Goal: Task Accomplishment & Management: Manage account settings

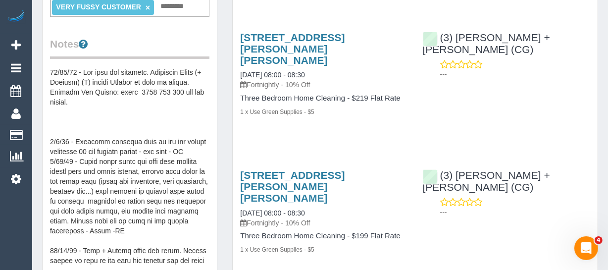
scroll to position [360, 0]
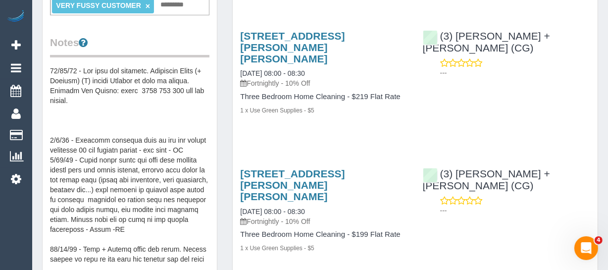
click at [99, 85] on pre at bounding box center [129, 165] width 159 height 198
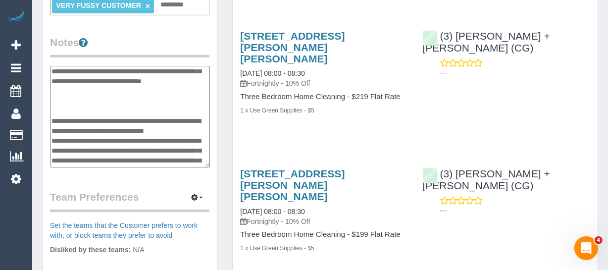
scroll to position [0, 0]
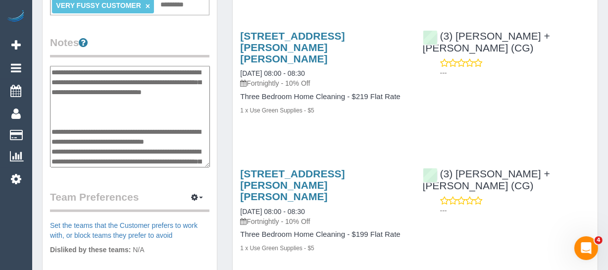
drag, startPoint x: 108, startPoint y: 92, endPoint x: 64, endPoint y: 70, distance: 48.5
click at [64, 70] on textarea at bounding box center [130, 117] width 160 height 102
click at [99, 80] on textarea at bounding box center [130, 117] width 160 height 102
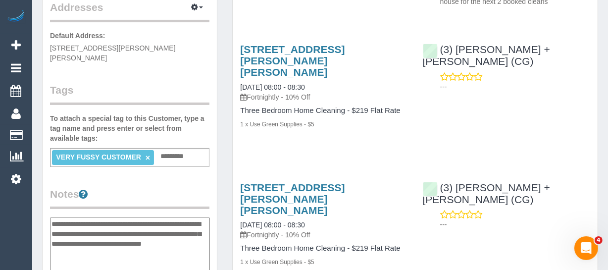
scroll to position [225, 0]
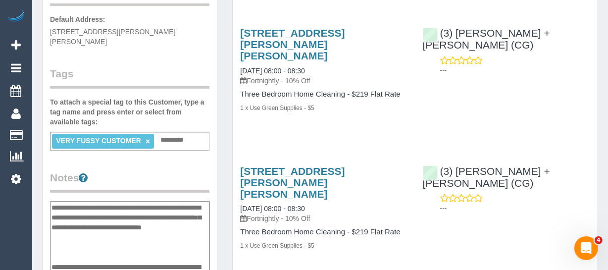
drag, startPoint x: 118, startPoint y: 223, endPoint x: 47, endPoint y: 192, distance: 77.4
click at [47, 192] on div "Customer Info Edit Contact Info Send Message Email Preferences Special Sales Ta…" at bounding box center [130, 191] width 174 height 759
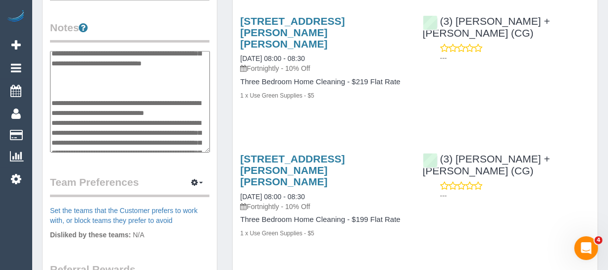
scroll to position [0, 0]
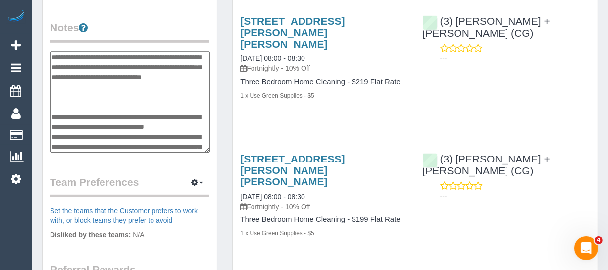
drag, startPoint x: 112, startPoint y: 81, endPoint x: 53, endPoint y: 45, distance: 70.0
click at [53, 51] on textarea at bounding box center [130, 102] width 160 height 102
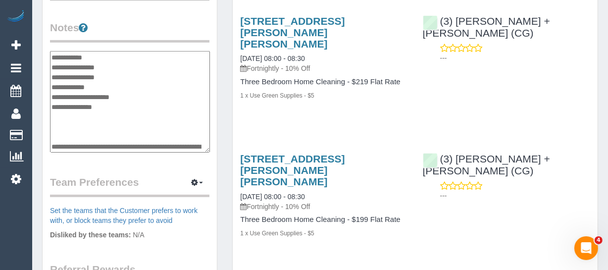
click at [115, 56] on textarea at bounding box center [130, 102] width 160 height 102
click at [124, 54] on textarea at bounding box center [130, 102] width 160 height 102
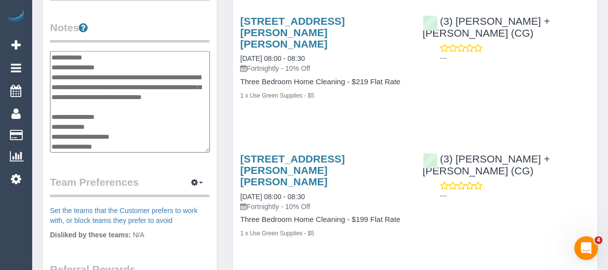
click at [129, 86] on textarea at bounding box center [130, 102] width 160 height 102
click at [121, 94] on textarea at bounding box center [130, 102] width 160 height 102
type textarea "**********"
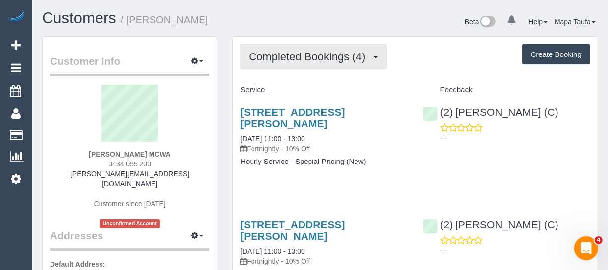
click at [299, 48] on button "Completed Bookings (4)" at bounding box center [313, 56] width 147 height 25
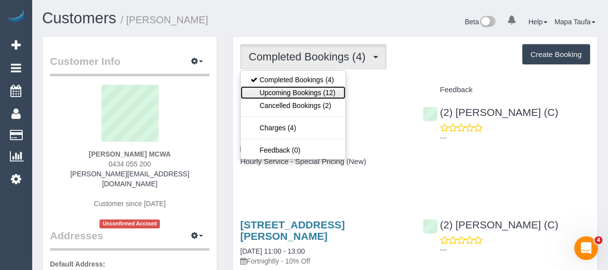
click at [290, 88] on link "Upcoming Bookings (12)" at bounding box center [293, 92] width 105 height 13
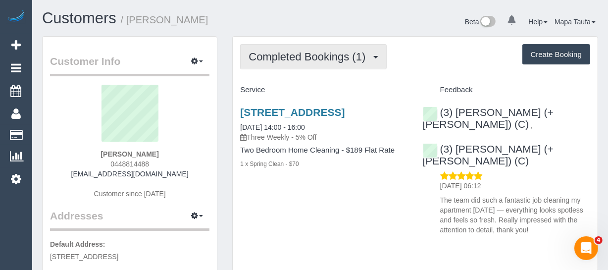
drag, startPoint x: 257, startPoint y: 40, endPoint x: 260, endPoint y: 53, distance: 13.2
click at [257, 44] on div "Completed Bookings (1) Completed Bookings (1) Upcoming Bookings (11) Cancelled …" at bounding box center [415, 154] width 365 height 235
click at [260, 53] on span "Completed Bookings (1)" at bounding box center [310, 57] width 122 height 12
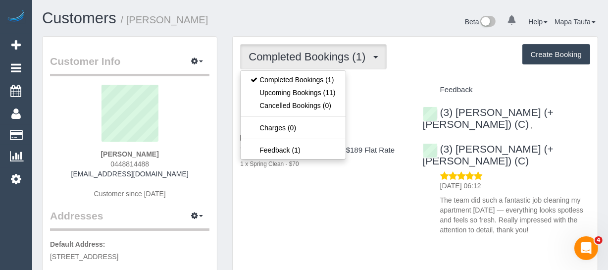
click at [272, 120] on ul "Completed Bookings (1) Upcoming Bookings (11) Cancelled Bookings (0) Charges (0…" at bounding box center [292, 114] width 105 height 89
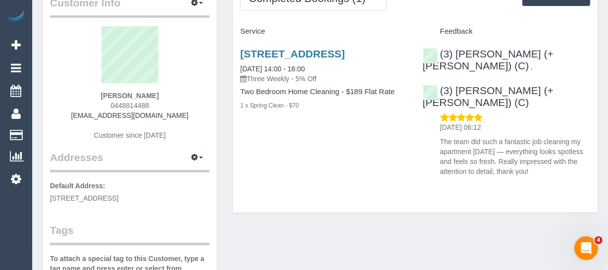
scroll to position [180, 0]
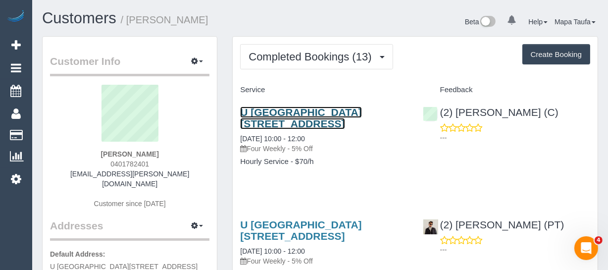
click at [275, 115] on link "U 2705 250 City Rd, 2705, Southbank, VIC 3006" at bounding box center [300, 117] width 121 height 23
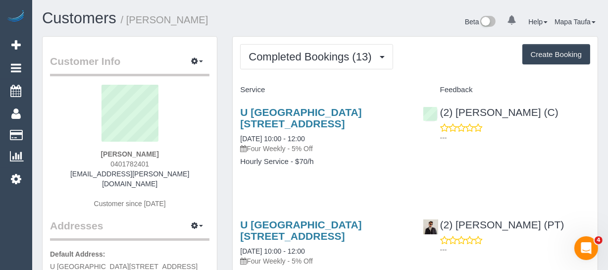
drag, startPoint x: 159, startPoint y: 160, endPoint x: 111, endPoint y: 161, distance: 48.1
click at [111, 161] on div "Aparna Vemulapati 0401782401 aparna.vemulapati@gmail.com Customer since 2023" at bounding box center [129, 152] width 159 height 134
copy span "0401782401"
drag, startPoint x: 194, startPoint y: 163, endPoint x: 187, endPoint y: 168, distance: 8.5
click at [193, 163] on div "Aparna Vemulapati 0401782401 aparna.vemulapati@gmail.com Customer since 2023" at bounding box center [129, 152] width 159 height 134
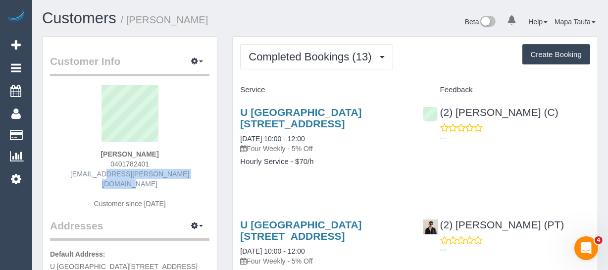
drag, startPoint x: 154, startPoint y: 171, endPoint x: 82, endPoint y: 171, distance: 71.3
click at [82, 171] on div "Aparna Vemulapati 0401782401 aparna.vemulapati@gmail.com Customer since 2023" at bounding box center [129, 152] width 159 height 134
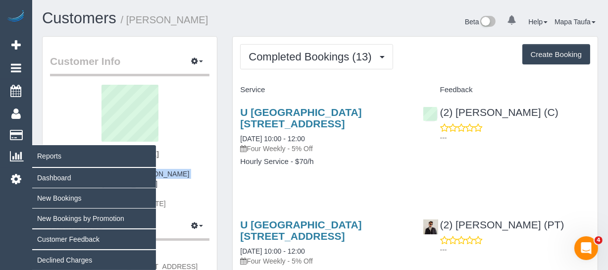
copy link "aparna.vemulapati@gmail.com"
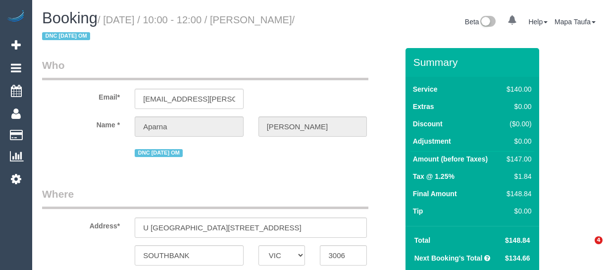
select select "VIC"
select select "string:stripe-pm_1QTg8z2GScqysDRVAjIMsjXD"
select select "number:28"
select select "number:14"
select select "number:20"
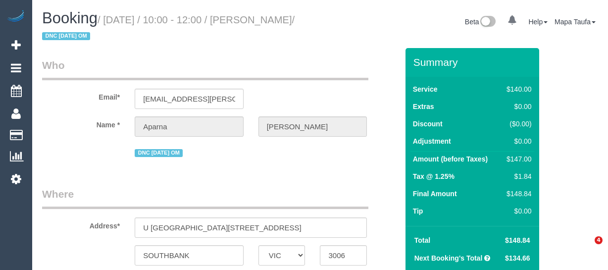
select select "number:24"
select select "number:35"
select select "number:12"
select select "object:1305"
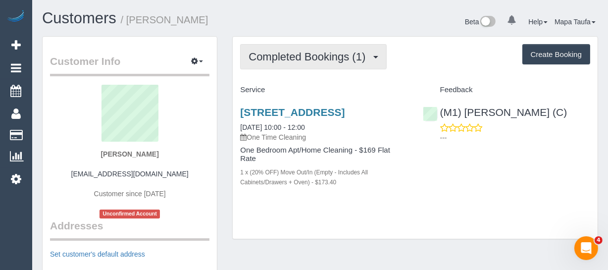
click at [345, 48] on button "Completed Bookings (1)" at bounding box center [313, 56] width 147 height 25
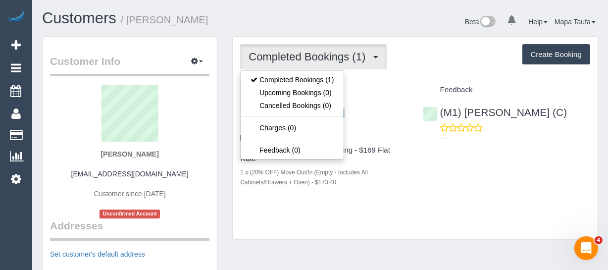
click at [406, 59] on div "Completed Bookings (1) Completed Bookings (1) Upcoming Bookings (0) Cancelled B…" at bounding box center [415, 56] width 350 height 25
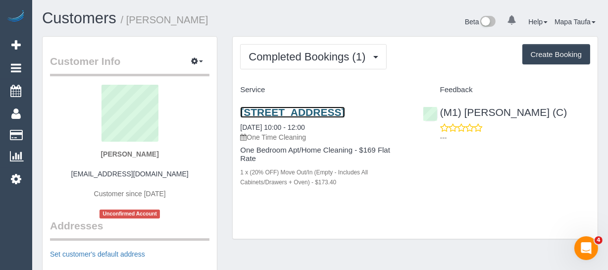
click at [259, 115] on link "Unit 306, 181 St Kilda Road, St Kilda, VIC 3182" at bounding box center [292, 111] width 105 height 11
drag, startPoint x: 150, startPoint y: 174, endPoint x: 85, endPoint y: 173, distance: 64.4
click at [85, 173] on div "Andrew Wilson drew.wilson324@gmail.com Customer since 2025 Unconfirmed Account" at bounding box center [129, 152] width 159 height 134
copy link "[EMAIL_ADDRESS][DOMAIN_NAME]"
click at [180, 169] on div "Andrew Wilson drew.wilson324@gmail.com Customer since 2025 Unconfirmed Account" at bounding box center [129, 152] width 159 height 134
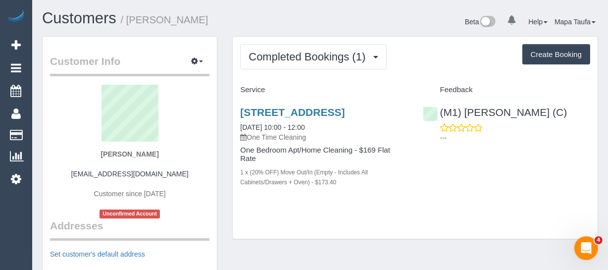
click at [184, 170] on div "Andrew Wilson drew.wilson324@gmail.com Customer since 2025 Unconfirmed Account" at bounding box center [129, 152] width 159 height 134
drag, startPoint x: 188, startPoint y: 171, endPoint x: 89, endPoint y: 170, distance: 99.1
click at [89, 170] on div "Andrew Wilson drew.wilson324@gmail.com Customer since 2025 Unconfirmed Account" at bounding box center [129, 152] width 159 height 134
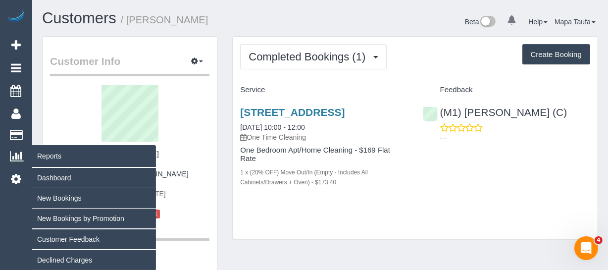
copy link "drew.wilson324@gmail.com"
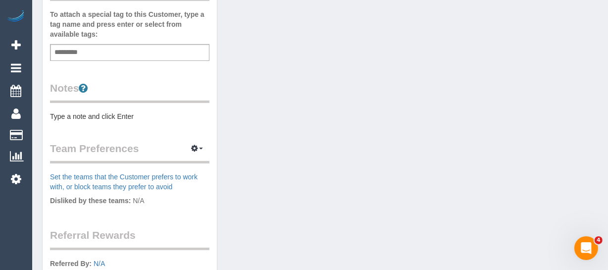
scroll to position [450, 0]
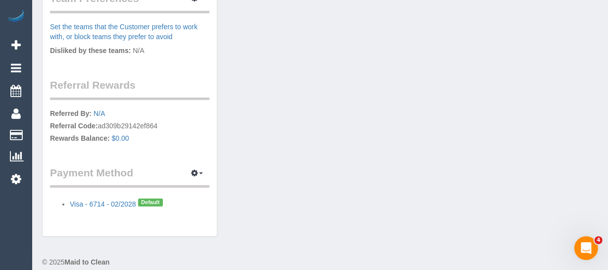
click at [138, 125] on p "Referred By: N/A Referral Code: ad309b29142ef864 Rewards Balance: $0.00" at bounding box center [129, 126] width 159 height 37
click at [139, 123] on p "Referred By: N/A Referral Code: ad309b29142ef864 Rewards Balance: $0.00" at bounding box center [129, 126] width 159 height 37
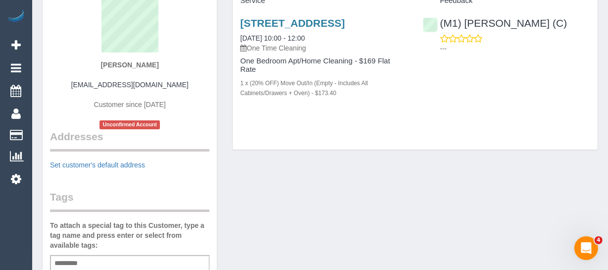
scroll to position [0, 0]
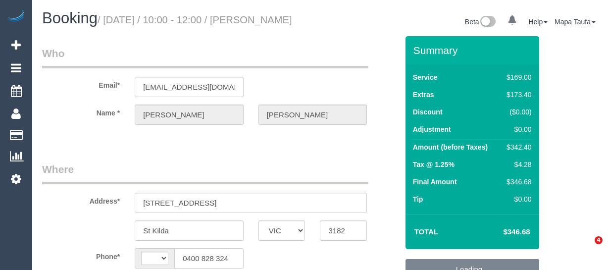
select select "VIC"
select select "object:290"
select select "string:AU"
select select "string:stripe-pm_1S2kxc2GScqysDRV5Gk8wmwF"
select select "number:28"
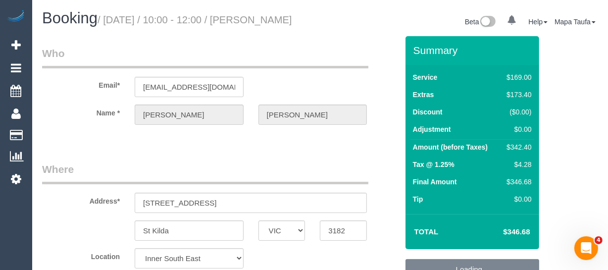
select select "number:14"
select select "number:19"
select select "number:24"
select select "number:26"
select select "object:1388"
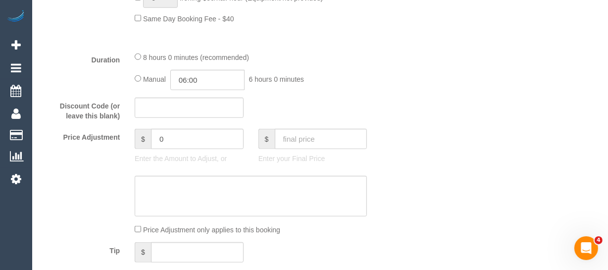
scroll to position [880, 0]
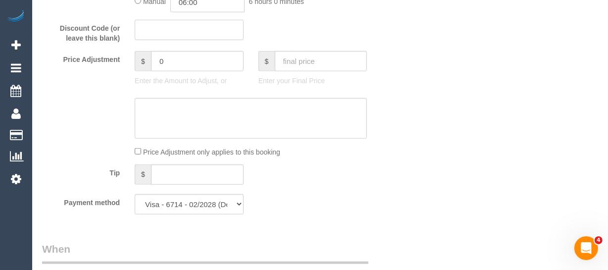
click at [148, 40] on input "text" at bounding box center [189, 30] width 109 height 20
click at [197, 40] on input "text" at bounding box center [189, 30] width 109 height 20
paste input "ad309b29142ef864"
type input "ad309b29142ef864"
click at [368, 83] on div "$ Enter your Final Price" at bounding box center [313, 71] width 124 height 40
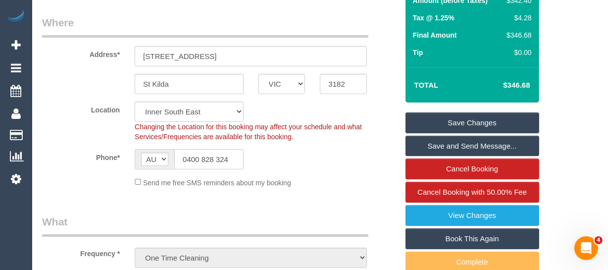
scroll to position [123, 0]
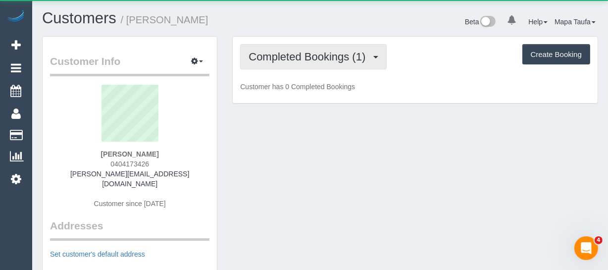
click at [277, 54] on span "Completed Bookings (1)" at bounding box center [310, 57] width 122 height 12
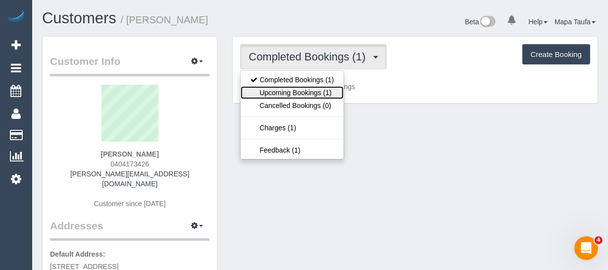
click at [284, 90] on link "Upcoming Bookings (1)" at bounding box center [292, 92] width 103 height 13
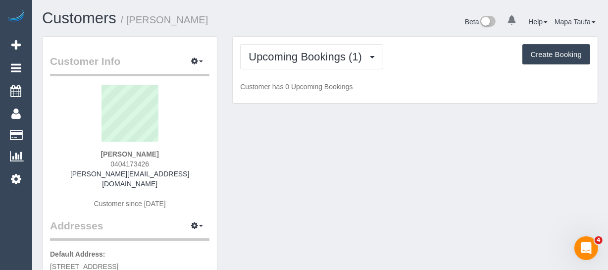
click at [302, 19] on h1 "Customers / [PERSON_NAME]" at bounding box center [177, 18] width 271 height 17
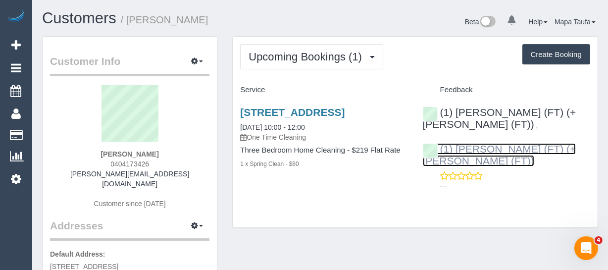
click at [477, 143] on link "(1) [PERSON_NAME] (FT) (+[PERSON_NAME] (FT))" at bounding box center [500, 154] width 154 height 23
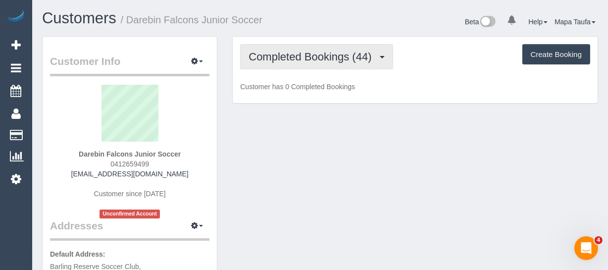
click at [301, 56] on span "Completed Bookings (44)" at bounding box center [313, 57] width 128 height 12
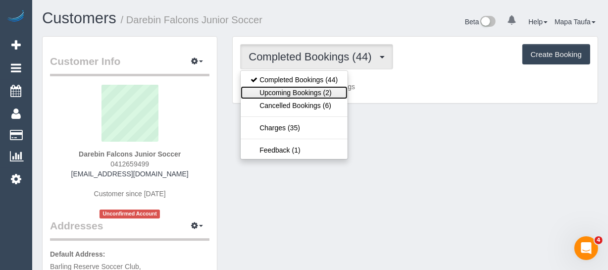
click at [290, 87] on link "Upcoming Bookings (2)" at bounding box center [294, 92] width 107 height 13
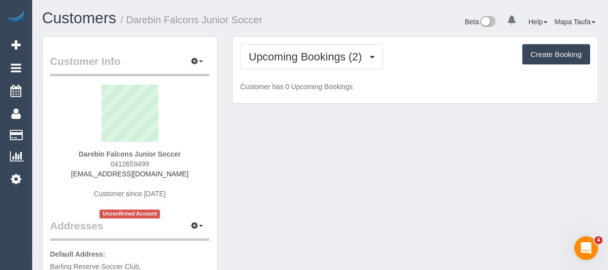
click at [317, 28] on div "Customers / Darebin Falcons Junior Soccer" at bounding box center [178, 20] width 286 height 21
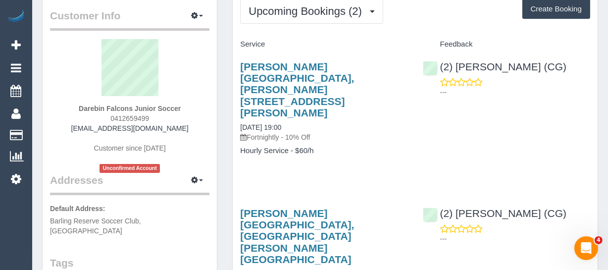
scroll to position [45, 0]
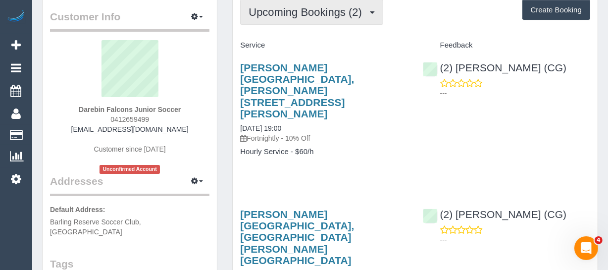
click at [335, 18] on button "Upcoming Bookings (2)" at bounding box center [311, 12] width 143 height 25
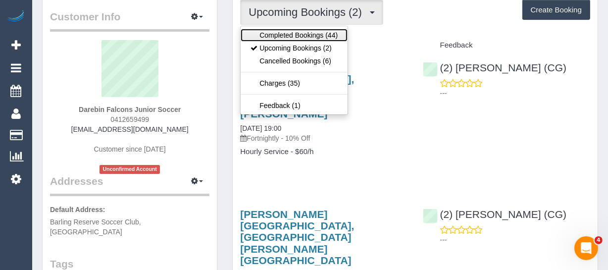
click at [321, 35] on link "Completed Bookings (44)" at bounding box center [294, 35] width 107 height 13
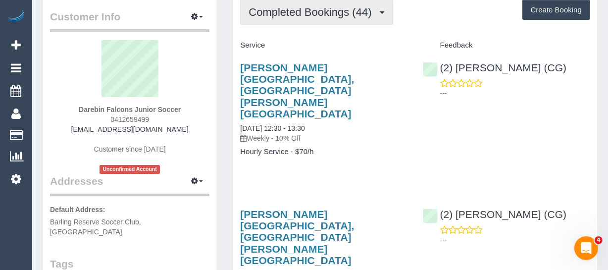
click at [336, 16] on span "Completed Bookings (44)" at bounding box center [313, 12] width 128 height 12
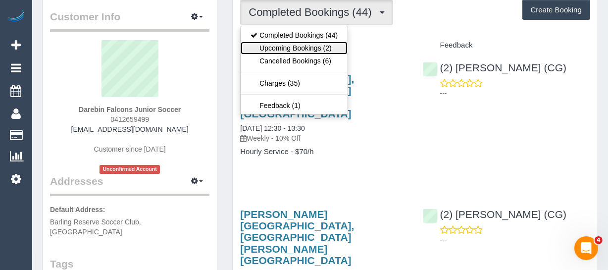
click at [321, 45] on link "Upcoming Bookings (2)" at bounding box center [294, 48] width 107 height 13
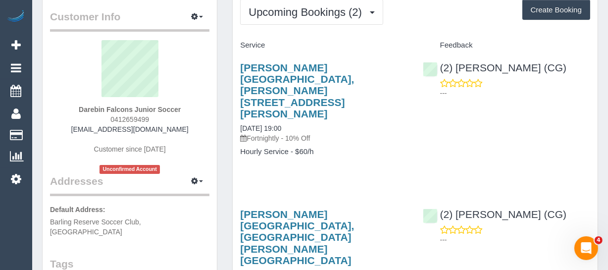
click at [391, 154] on div "Service Feedback G H Mott Reserve, Patterson St, Preston, VIC 3072 09/09/2025 1…" at bounding box center [415, 179] width 350 height 285
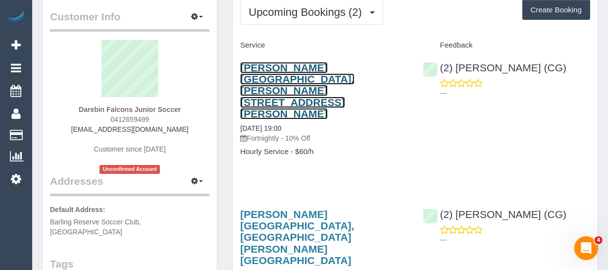
click at [313, 78] on link "G H Mott Reserve, Patterson St, Preston, VIC 3072" at bounding box center [297, 90] width 114 height 57
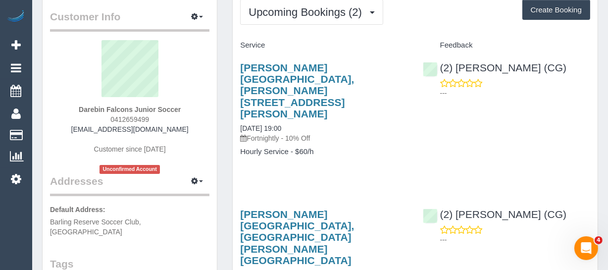
drag, startPoint x: 152, startPoint y: 118, endPoint x: 111, endPoint y: 117, distance: 41.1
click at [111, 117] on div "Darebin Falcons Junior Soccer 0412659499 juniorsoccer@falcons.org.au Customer s…" at bounding box center [129, 107] width 159 height 134
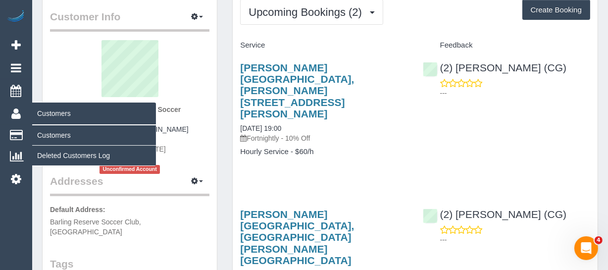
copy span "0412659499"
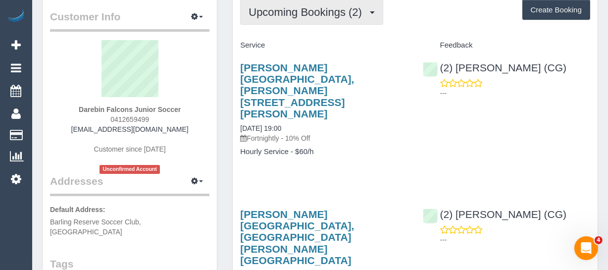
click at [274, 17] on button "Upcoming Bookings (2)" at bounding box center [311, 12] width 143 height 25
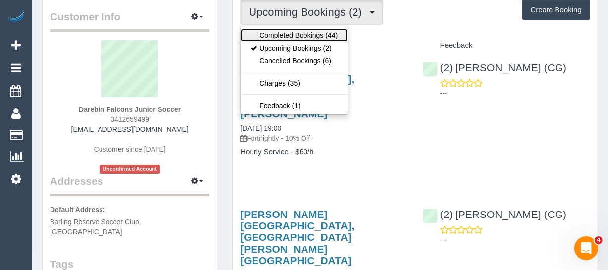
click at [271, 35] on link "Completed Bookings (44)" at bounding box center [294, 35] width 107 height 13
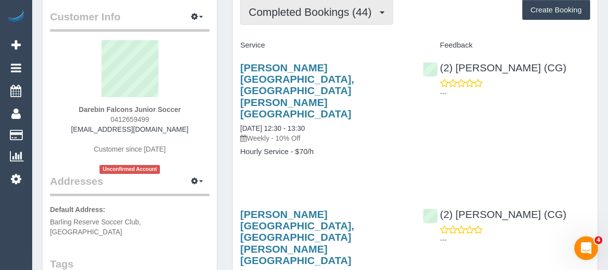
click at [310, 13] on span "Completed Bookings (44)" at bounding box center [313, 12] width 128 height 12
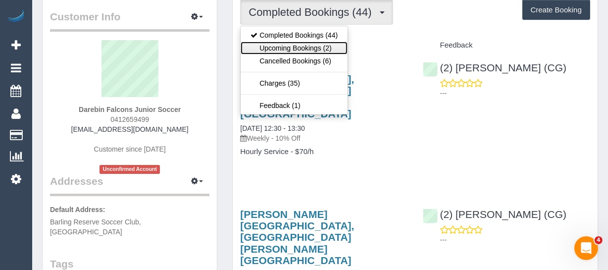
click at [301, 42] on link "Upcoming Bookings (2)" at bounding box center [294, 48] width 107 height 13
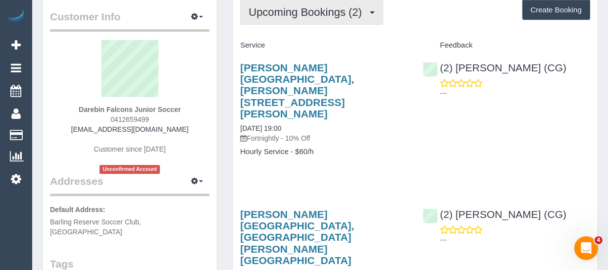
click at [298, 14] on span "Upcoming Bookings (2)" at bounding box center [308, 12] width 118 height 12
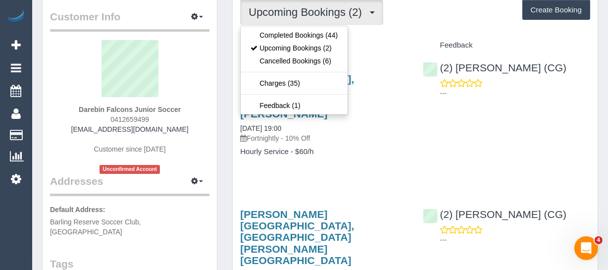
click at [383, 37] on div "Service" at bounding box center [324, 45] width 182 height 17
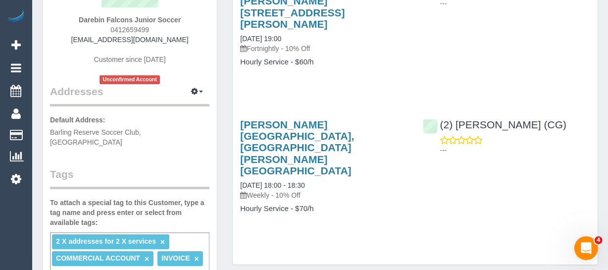
scroll to position [135, 0]
click at [411, 172] on div "Upcoming Bookings (2) Completed Bookings (44) Upcoming Bookings (2) Cancelled B…" at bounding box center [415, 83] width 365 height 363
drag, startPoint x: 178, startPoint y: 40, endPoint x: 84, endPoint y: 38, distance: 93.6
click at [84, 38] on div "Darebin Falcons Junior Soccer 0412659499 juniorsoccer@falcons.org.au Customer s…" at bounding box center [129, 17] width 159 height 134
copy link "juniorsoccer@falcons.org.au"
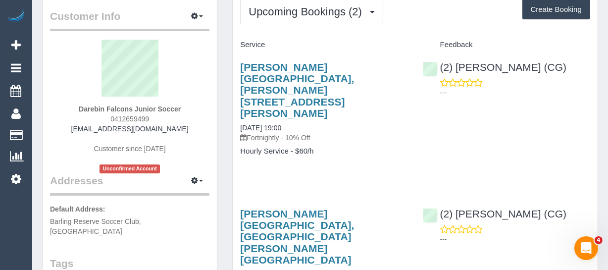
scroll to position [0, 0]
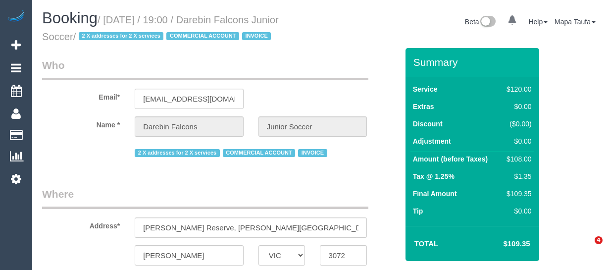
select select "VIC"
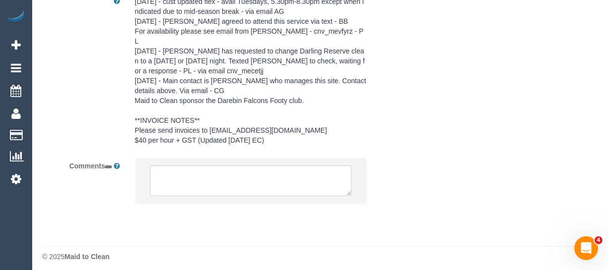
select select "string:AU"
select select "object:572"
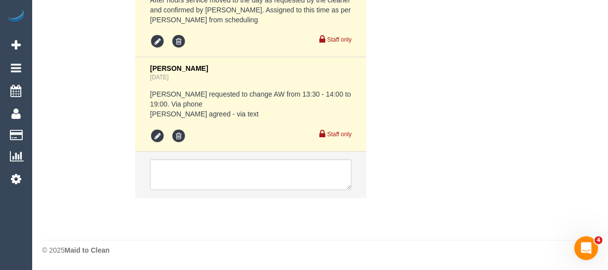
select select "number:28"
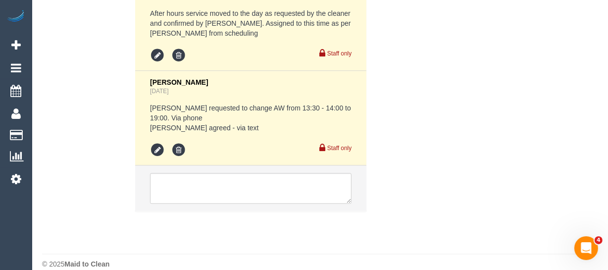
select select "object:1517"
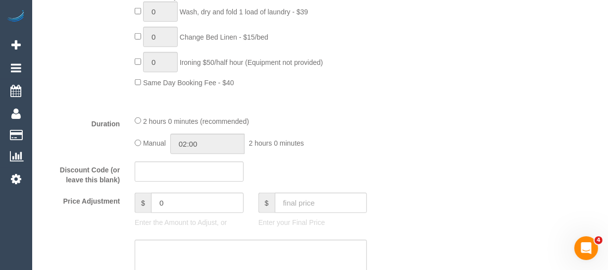
scroll to position [701, 0]
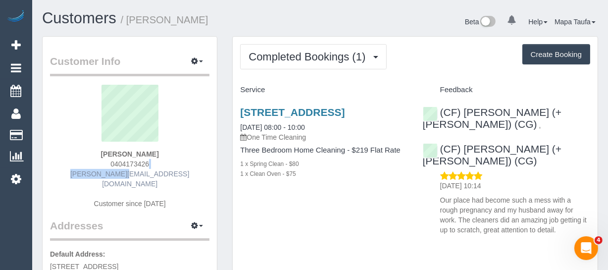
drag, startPoint x: 120, startPoint y: 168, endPoint x: 157, endPoint y: 171, distance: 36.8
click at [104, 168] on div "[PERSON_NAME] 0404173426 [PERSON_NAME][EMAIL_ADDRESS][DOMAIN_NAME] Customer sin…" at bounding box center [129, 152] width 159 height 134
click at [154, 165] on div "[PERSON_NAME] 0404173426 [PERSON_NAME][EMAIL_ADDRESS][DOMAIN_NAME] Customer sin…" at bounding box center [129, 152] width 159 height 134
drag, startPoint x: 158, startPoint y: 162, endPoint x: 105, endPoint y: 161, distance: 53.5
click at [105, 161] on div "[PERSON_NAME] 0404173426 [PERSON_NAME][EMAIL_ADDRESS][DOMAIN_NAME] Customer sin…" at bounding box center [129, 152] width 159 height 134
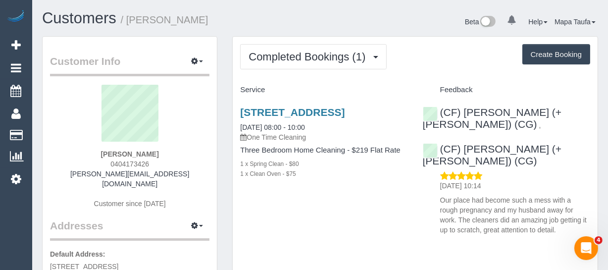
copy span "0404173426"
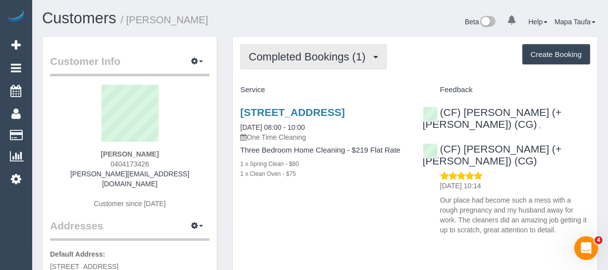
click at [272, 56] on span "Completed Bookings (1)" at bounding box center [310, 57] width 122 height 12
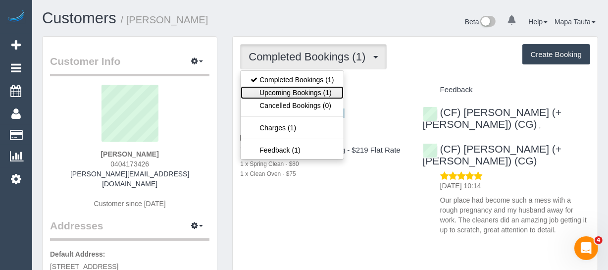
click at [273, 87] on link "Upcoming Bookings (1)" at bounding box center [292, 92] width 103 height 13
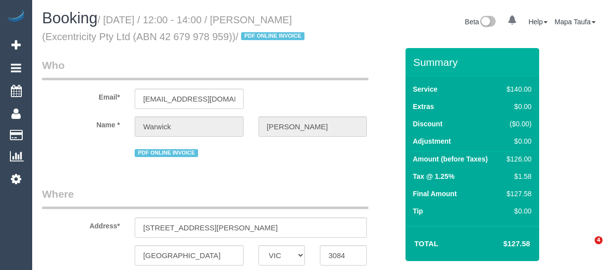
select select "VIC"
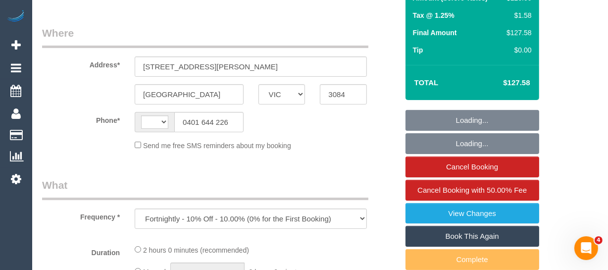
select select "string:AU"
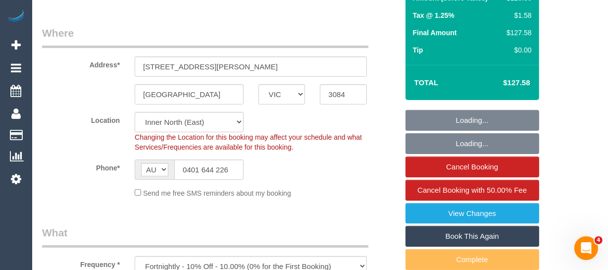
scroll to position [225, 0]
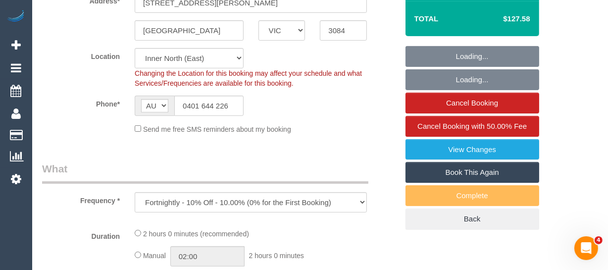
select select "string:stripe-pm_1QGXPb2GScqysDRVW4d89itV"
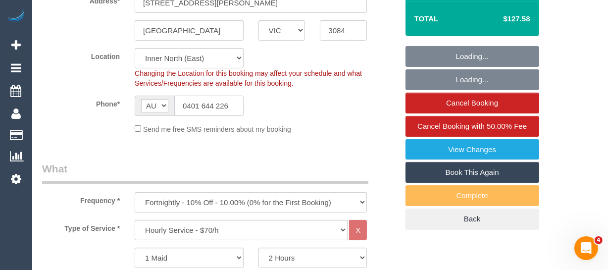
click at [222, 116] on input "0401 644 226" at bounding box center [208, 106] width 69 height 20
select select "object:2827"
click at [222, 116] on input "0401 644 226" at bounding box center [208, 106] width 69 height 20
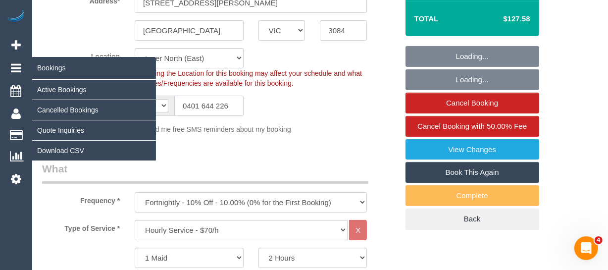
select select "number:30"
select select "number:14"
select select "number:19"
select select "number:24"
select select "number:34"
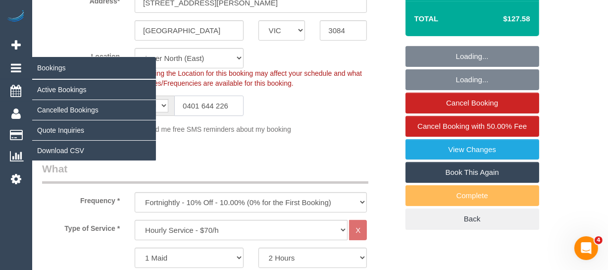
select select "number:26"
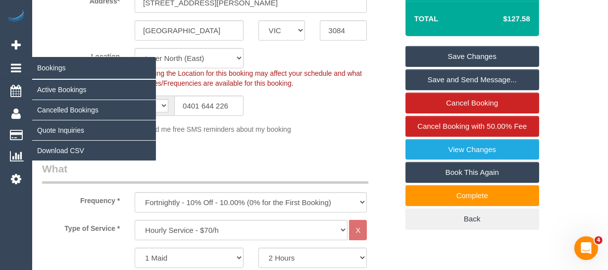
select select "spot1"
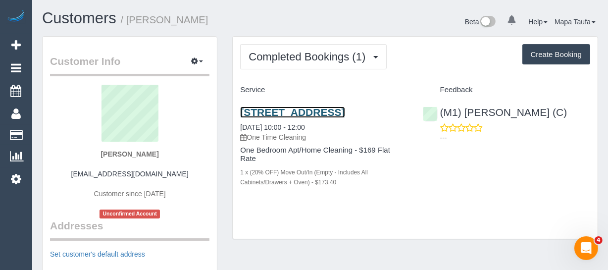
click at [268, 109] on link "[STREET_ADDRESS]" at bounding box center [292, 111] width 105 height 11
click at [260, 108] on link "[STREET_ADDRESS]" at bounding box center [292, 111] width 105 height 11
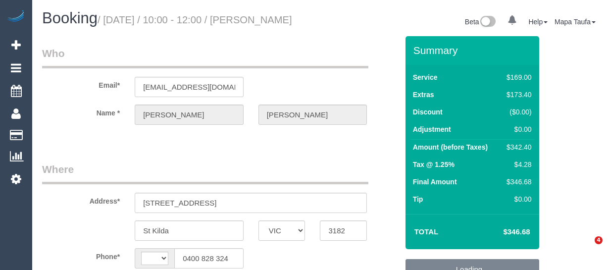
select select "VIC"
select select "string:AU"
select select "object:561"
select select "string:stripe-pm_1S2kxc2GScqysDRV5Gk8wmwF"
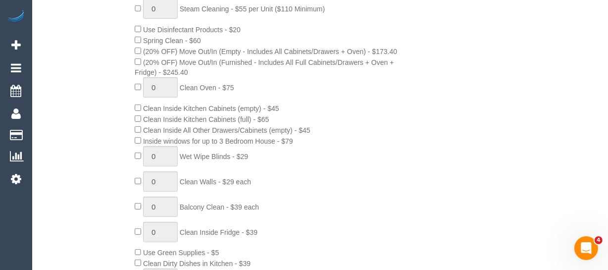
select select "object:664"
select select "number:28"
select select "number:14"
select select "number:19"
select select "number:24"
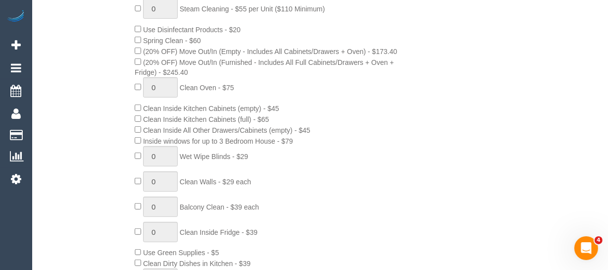
select select "number:26"
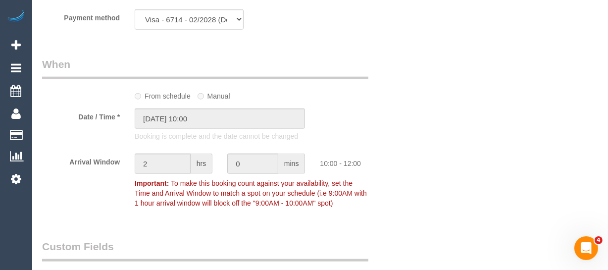
click at [591, 168] on div "Who Email* drew.wilson324@gmail.com Name * Andrew Wilson Where Address* Unit 30…" at bounding box center [320, 35] width 556 height 2128
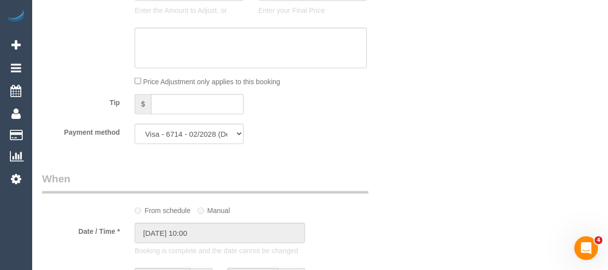
scroll to position [840, 0]
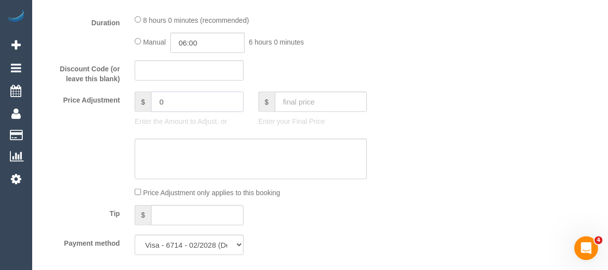
click at [220, 112] on input "0" at bounding box center [197, 102] width 93 height 20
drag, startPoint x: 220, startPoint y: 129, endPoint x: 193, endPoint y: 107, distance: 34.9
click at [217, 112] on input "0" at bounding box center [197, 102] width 93 height 20
click at [187, 81] on input "text" at bounding box center [189, 70] width 109 height 20
paste input "0A66-7E71-9D82"
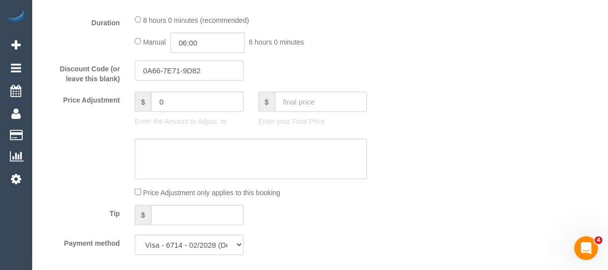
type input "0A66-7E71-9D82"
drag, startPoint x: 393, startPoint y: 106, endPoint x: 421, endPoint y: 117, distance: 30.0
click at [406, 111] on div "Who Email* drew.wilson324@gmail.com Name * Andrew Wilson Where Address* Unit 30…" at bounding box center [320, 261] width 556 height 2128
click at [578, 80] on div "Who Email* drew.wilson324@gmail.com Name * Andrew Wilson Where Address* Unit 30…" at bounding box center [320, 261] width 556 height 2128
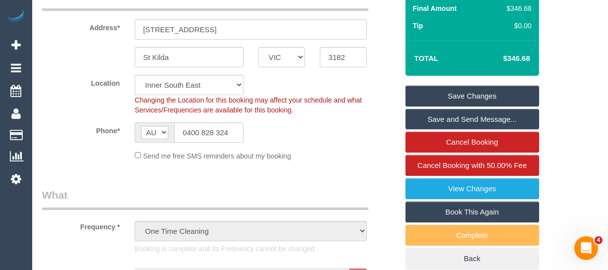
scroll to position [154, 0]
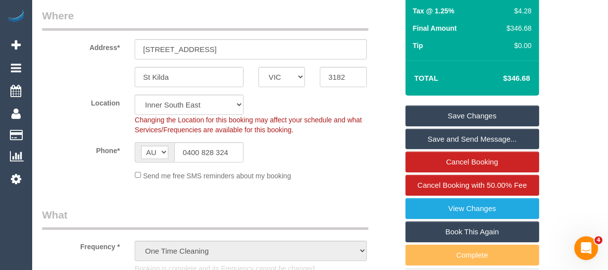
click at [510, 119] on link "Save Changes" at bounding box center [473, 115] width 134 height 21
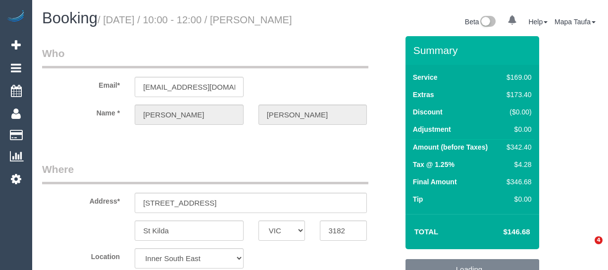
select select "VIC"
select select "number:28"
select select "number:14"
select select "number:19"
select select "number:24"
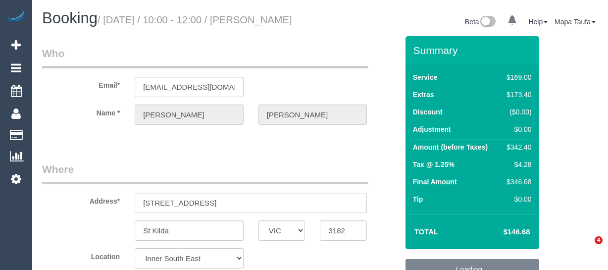
select select "number:26"
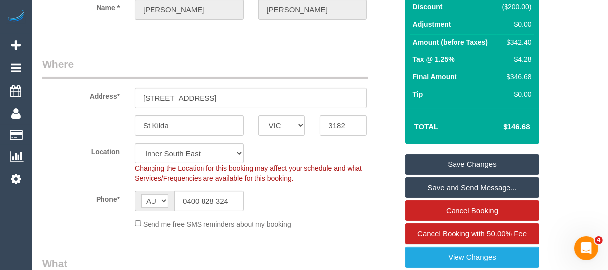
scroll to position [180, 0]
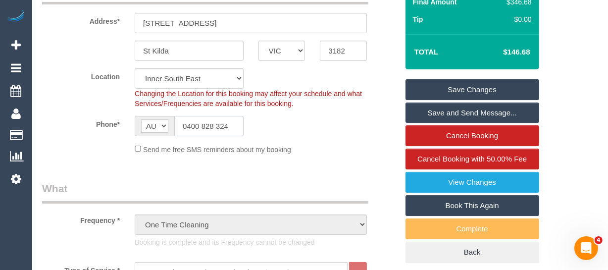
click at [219, 136] on input "0400 828 324" at bounding box center [208, 126] width 69 height 20
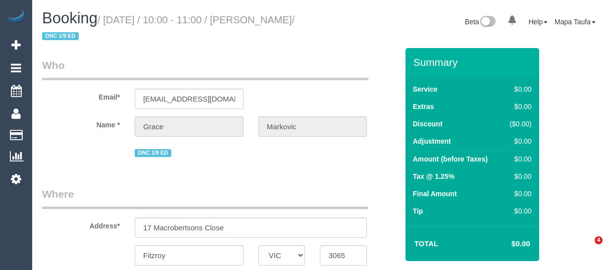
select select "VIC"
select select "object:545"
select select "string:stripe-pm_1RuW0w2GScqysDRVWXAmBNd1"
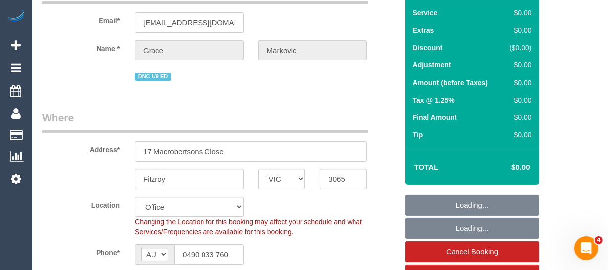
select select "number:28"
select select "number:14"
select select "number:19"
select select "number:25"
select select "number:13"
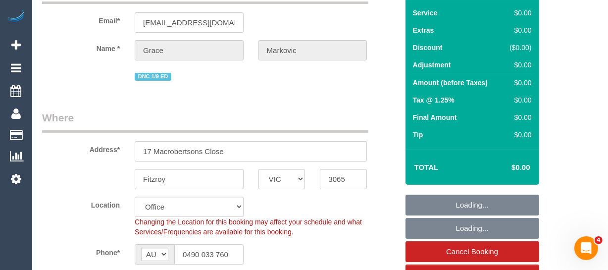
select select "object:737"
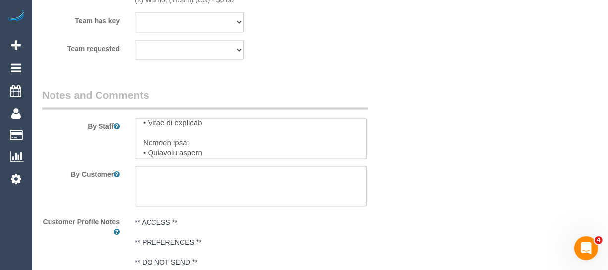
scroll to position [1037, 0]
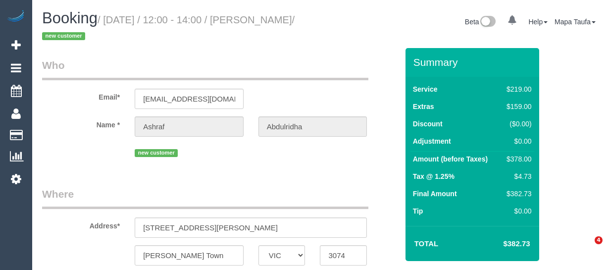
select select "VIC"
select select "string:AU"
select select "object:569"
select select "string:stripe-pm_1S3Z6M2GScqysDRVElJpphZ7"
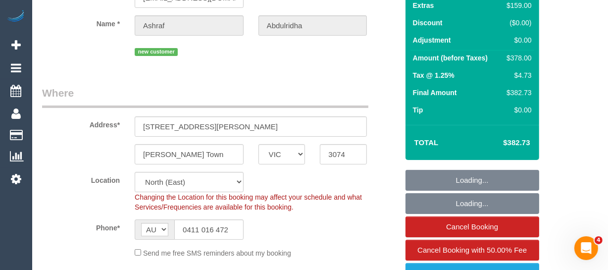
select select "number:28"
select select "number:14"
select select "number:19"
select select "number:22"
select select "object:1448"
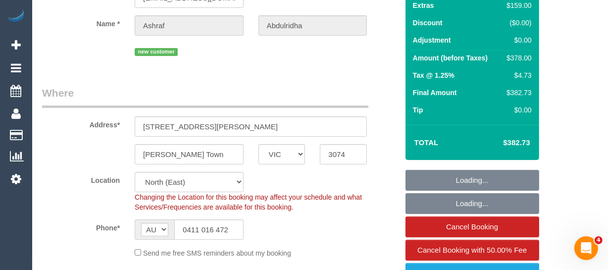
select select "spot1"
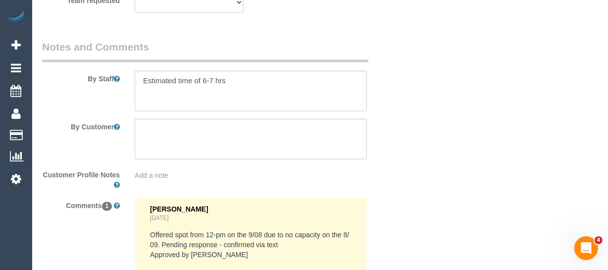
scroll to position [1798, 0]
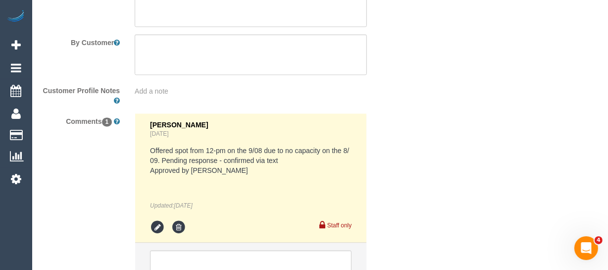
drag, startPoint x: 614, startPoint y: 18, endPoint x: 2, endPoint y: 3, distance: 611.8
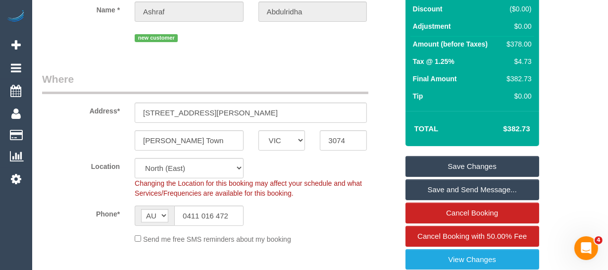
scroll to position [225, 0]
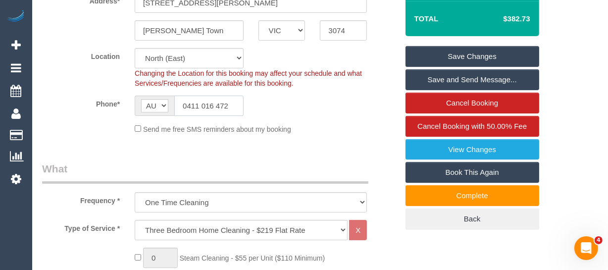
click at [210, 106] on input "0411 016 472" at bounding box center [208, 106] width 69 height 20
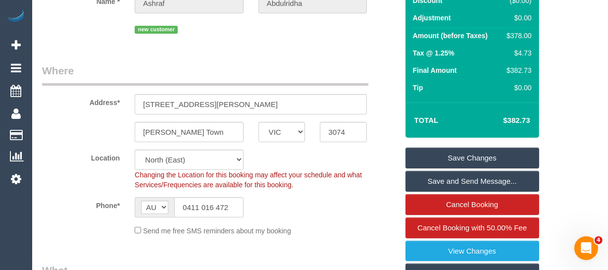
scroll to position [0, 0]
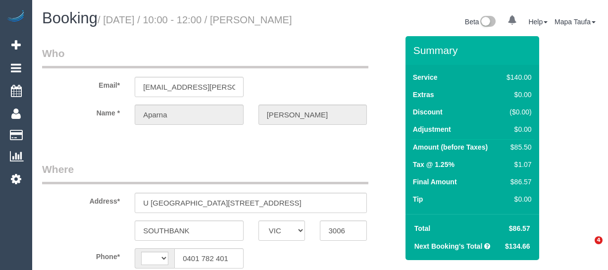
select select "VIC"
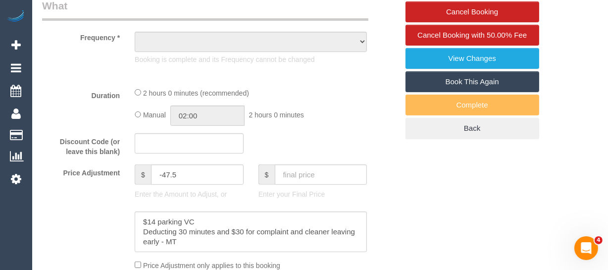
select select "string:AU"
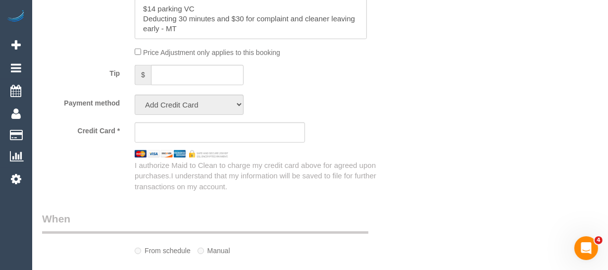
select select "object:561"
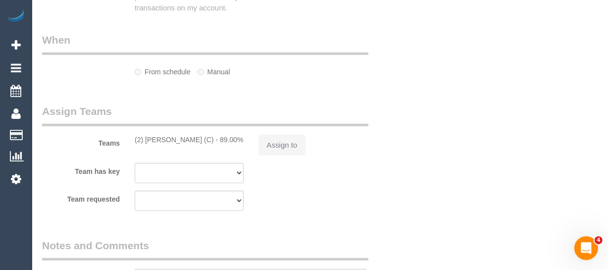
select select "string:stripe-pm_1QTg8z2GScqysDRVAjIMsjXD"
select select "number:28"
select select "number:14"
select select "number:20"
select select "number:24"
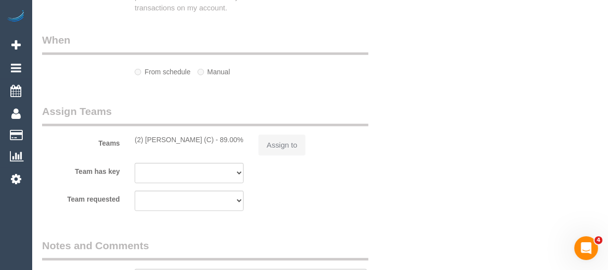
select select "number:35"
select select "number:12"
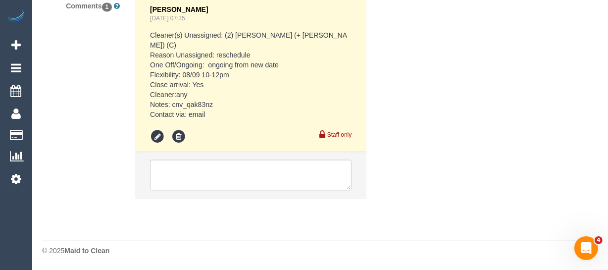
select select "object:1315"
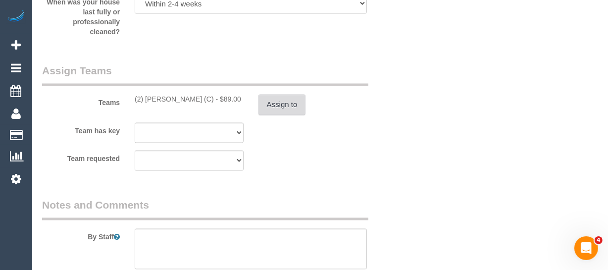
scroll to position [1606, 0]
click at [294, 116] on button "Assign to" at bounding box center [283, 105] width 48 height 21
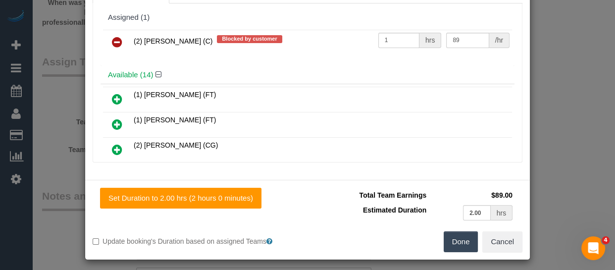
scroll to position [75, 0]
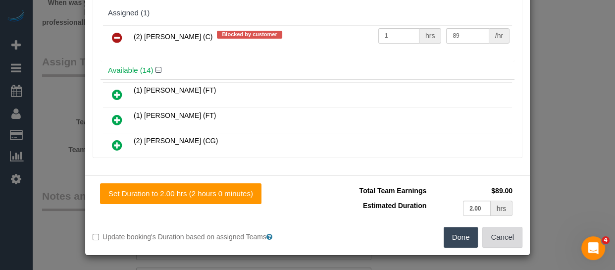
click at [504, 235] on button "Cancel" at bounding box center [502, 237] width 40 height 21
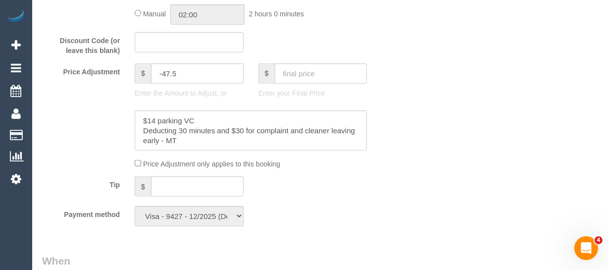
scroll to position [732, 0]
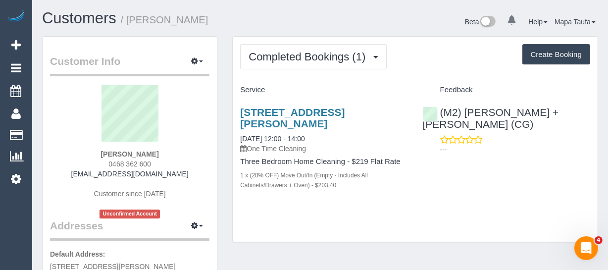
drag, startPoint x: 161, startPoint y: 151, endPoint x: 100, endPoint y: 150, distance: 61.4
click at [100, 150] on div "[PERSON_NAME] 0468 362 600 [EMAIL_ADDRESS][DOMAIN_NAME] Customer since [DATE] U…" at bounding box center [129, 152] width 159 height 134
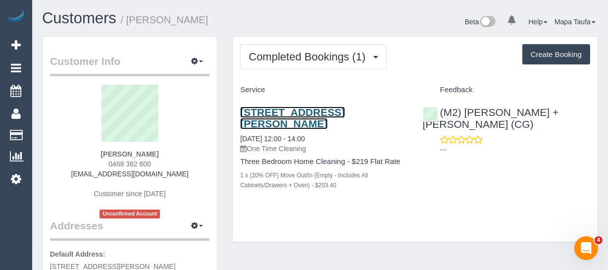
click at [345, 108] on link "[STREET_ADDRESS][PERSON_NAME]" at bounding box center [292, 117] width 105 height 23
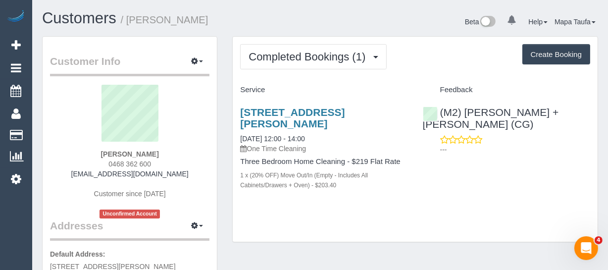
drag, startPoint x: 185, startPoint y: 143, endPoint x: 177, endPoint y: 149, distance: 9.6
click at [185, 144] on sui-profile-pic at bounding box center [129, 117] width 145 height 64
drag, startPoint x: 152, startPoint y: 161, endPoint x: 99, endPoint y: 166, distance: 53.3
click at [103, 165] on div "[PERSON_NAME] 0468 362 600 [EMAIL_ADDRESS][DOMAIN_NAME] Customer since [DATE] U…" at bounding box center [129, 152] width 159 height 134
copy span "0468 362 600"
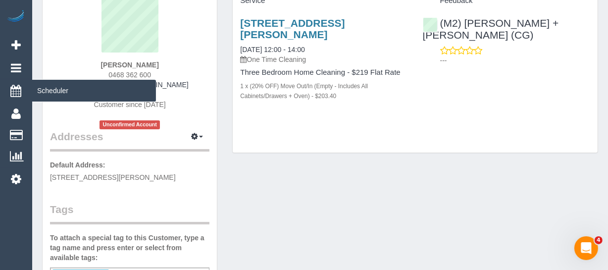
scroll to position [90, 0]
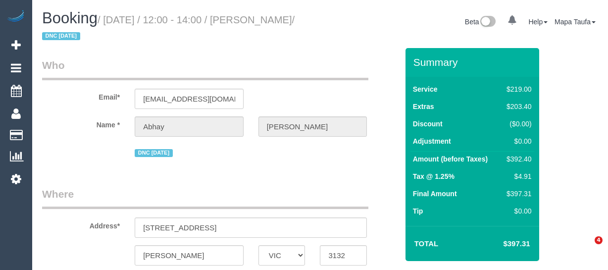
select select "VIC"
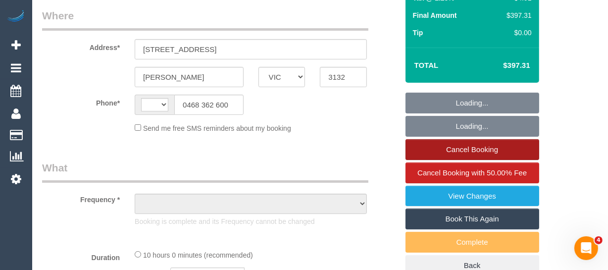
select select "string:AU"
select select "object:609"
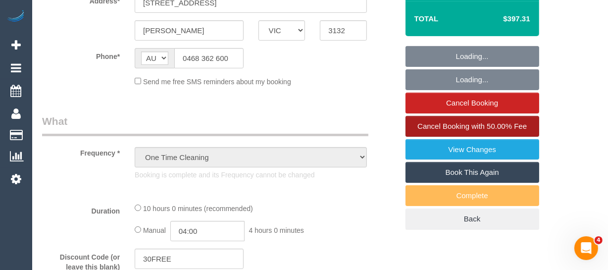
select select "string:stripe-pm_1Rzrem2GScqysDRVBNb4qXdH"
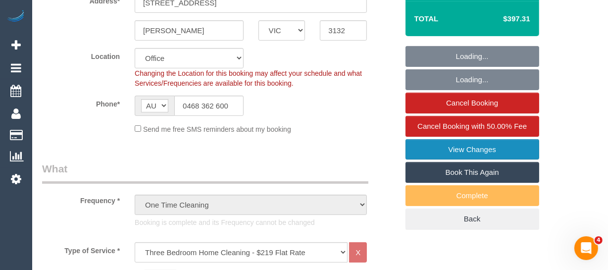
select select "number:28"
select select "number:16"
select select "number:19"
select select "number:24"
select select "number:35"
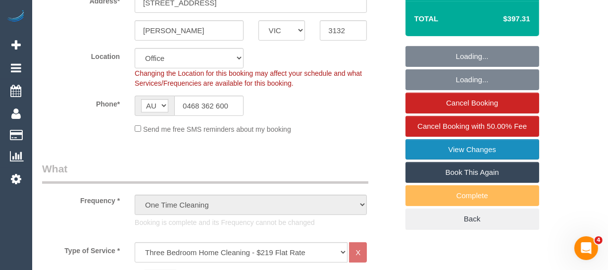
click at [482, 145] on link "View Changes" at bounding box center [473, 149] width 134 height 21
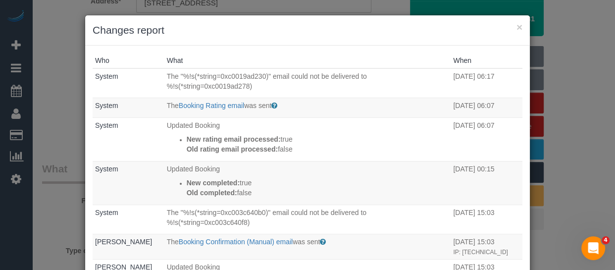
select select "object:2184"
click at [205, 106] on link "Booking Rating email" at bounding box center [211, 106] width 65 height 8
click at [517, 25] on button "×" at bounding box center [520, 27] width 6 height 10
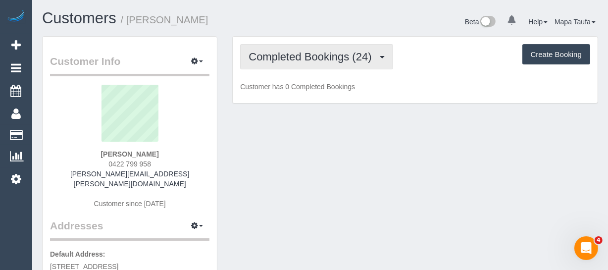
click at [287, 57] on span "Completed Bookings (24)" at bounding box center [313, 57] width 128 height 12
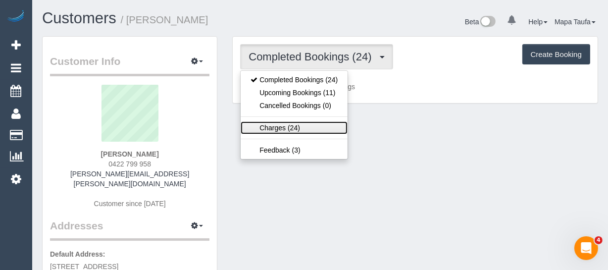
click at [281, 126] on link "Charges (24)" at bounding box center [294, 127] width 107 height 13
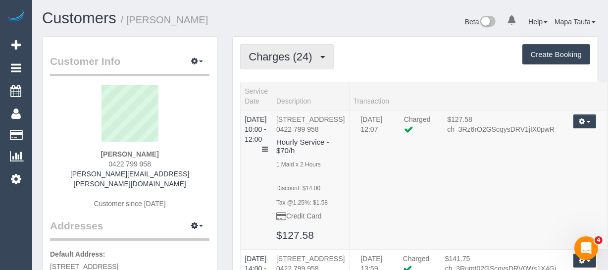
click at [290, 57] on span "Charges (24)" at bounding box center [283, 57] width 68 height 12
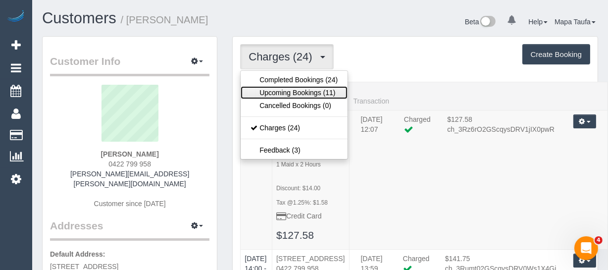
click at [285, 91] on link "Upcoming Bookings (11)" at bounding box center [294, 92] width 107 height 13
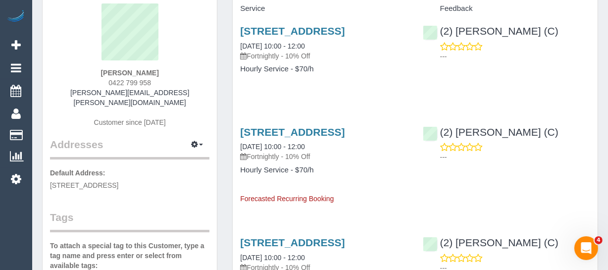
scroll to position [225, 0]
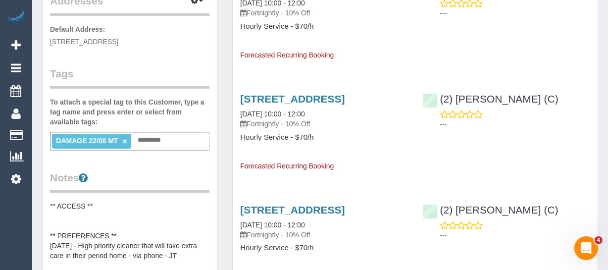
click at [127, 134] on li "DAMAGE 22/08 MT ×" at bounding box center [91, 141] width 79 height 15
click at [125, 137] on link "×" at bounding box center [125, 141] width 4 height 8
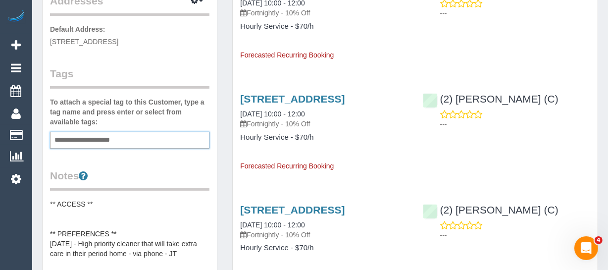
type input "**********"
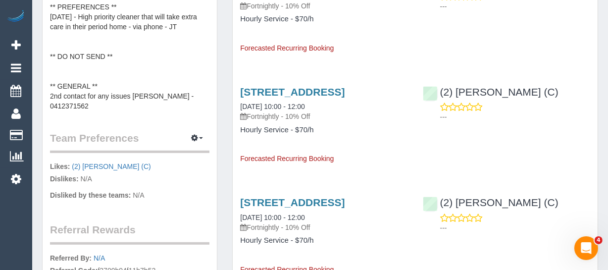
scroll to position [405, 0]
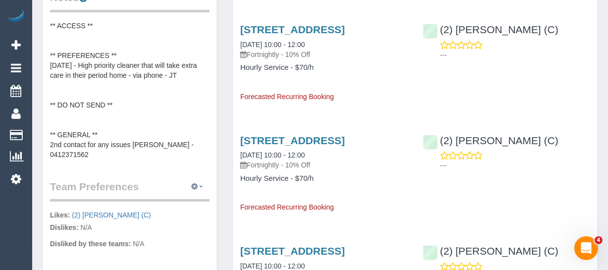
click at [187, 179] on button "button" at bounding box center [197, 186] width 25 height 15
click at [183, 199] on link "Manage Preferences" at bounding box center [167, 205] width 84 height 13
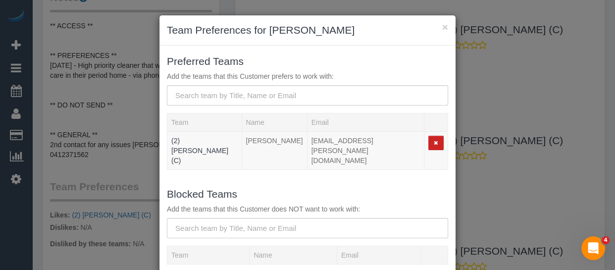
click at [438, 28] on h3 "Team Preferences for Nancy Phan" at bounding box center [307, 30] width 281 height 15
click at [442, 28] on button "×" at bounding box center [445, 27] width 6 height 10
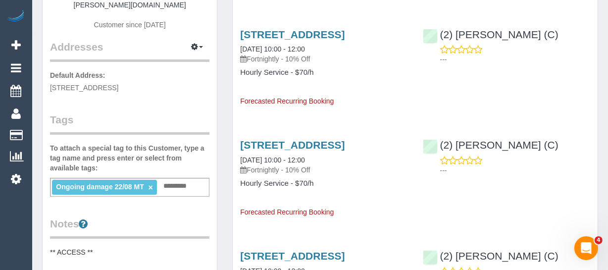
scroll to position [45, 0]
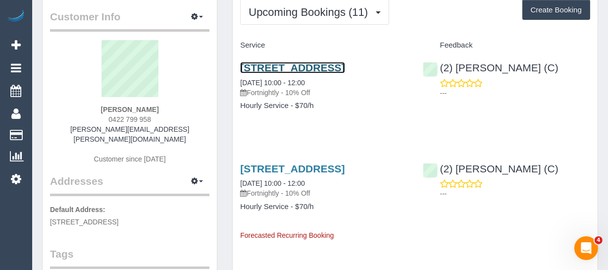
click at [272, 62] on link "41 Alder St., Caulfield South, VIC 3162" at bounding box center [292, 67] width 105 height 11
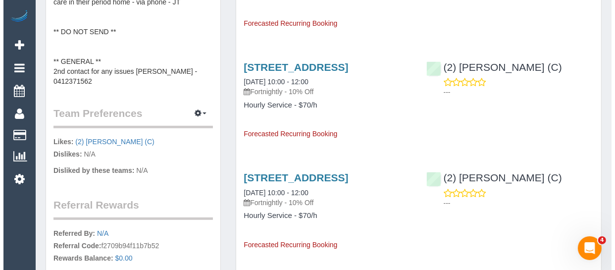
scroll to position [495, 0]
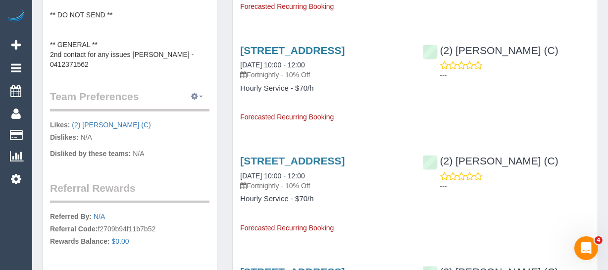
click at [190, 89] on button "button" at bounding box center [197, 96] width 25 height 15
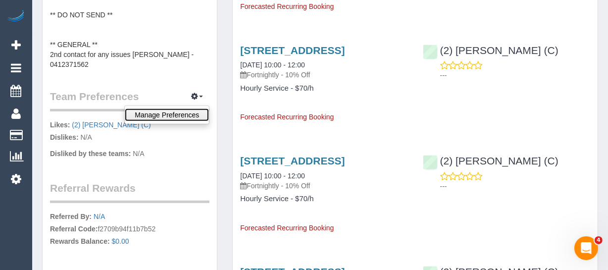
click at [186, 108] on link "Manage Preferences" at bounding box center [167, 114] width 84 height 13
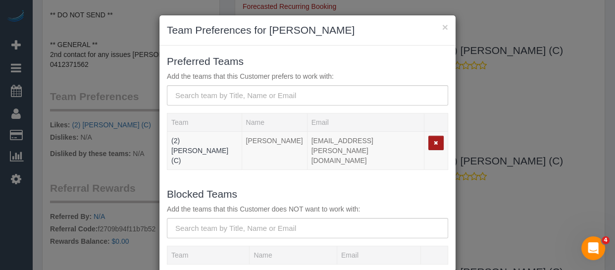
click at [428, 147] on button "button" at bounding box center [435, 143] width 15 height 14
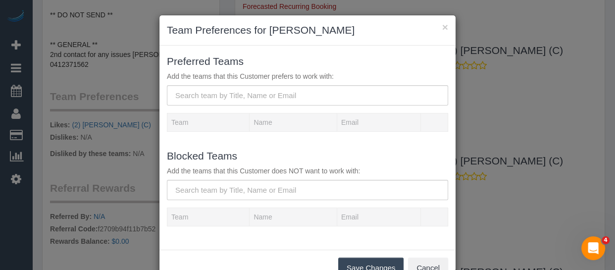
drag, startPoint x: 320, startPoint y: 203, endPoint x: 317, endPoint y: 198, distance: 6.5
click at [320, 203] on form "Blocked Teams Add the teams that this Customer does NOT want to work with: Team…" at bounding box center [307, 191] width 281 height 87
click at [315, 194] on input "text" at bounding box center [307, 190] width 281 height 20
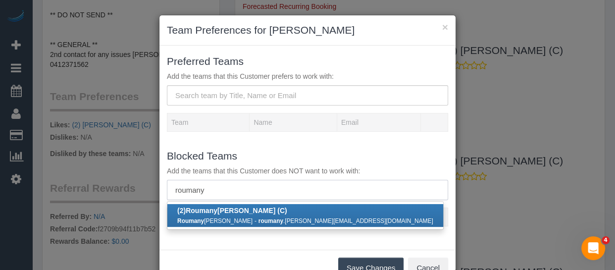
type input "roumany"
click at [259, 218] on strong "roumany" at bounding box center [271, 220] width 25 height 7
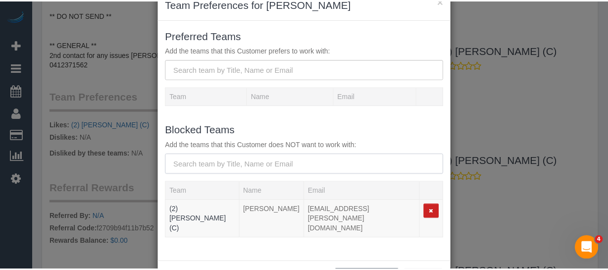
scroll to position [53, 0]
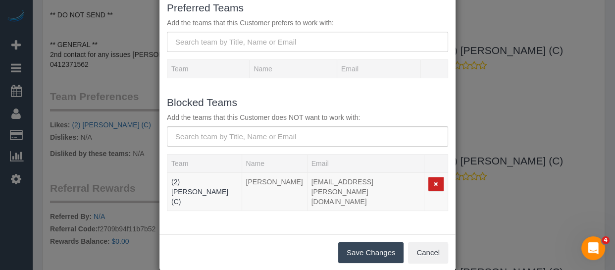
click at [370, 242] on button "Save Changes" at bounding box center [370, 252] width 65 height 21
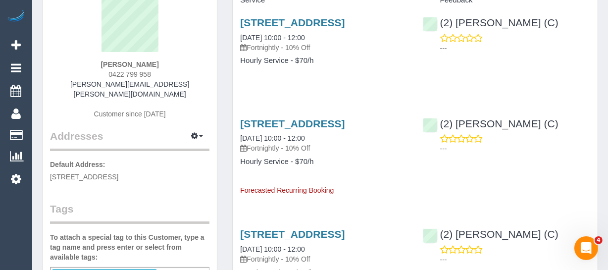
scroll to position [0, 0]
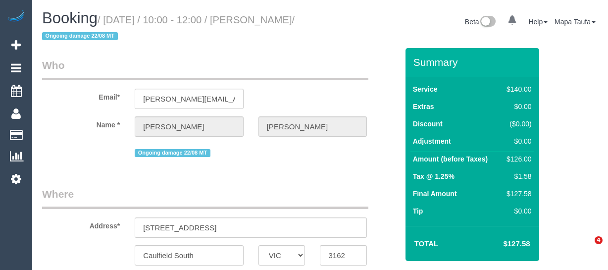
select select "VIC"
select select "object:335"
select select "string:AU"
select select "string:stripe-pm_1QXwfs2GScqysDRVCBdcMq9N"
select select "object:899"
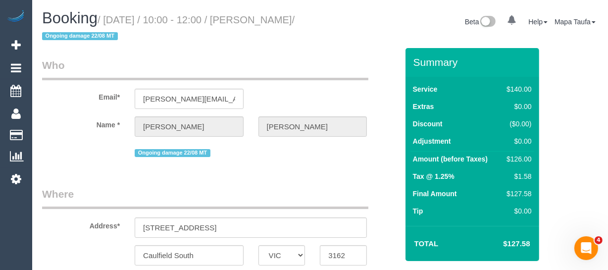
select select "number:28"
select select "number:14"
select select "number:19"
select select "number:24"
select select "number:34"
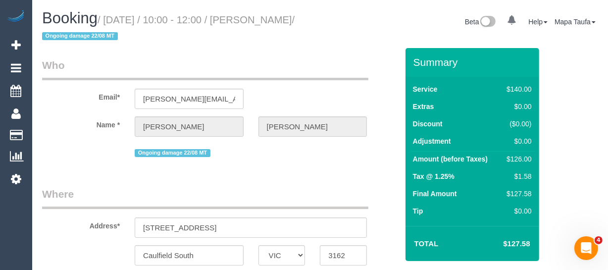
select select "number:11"
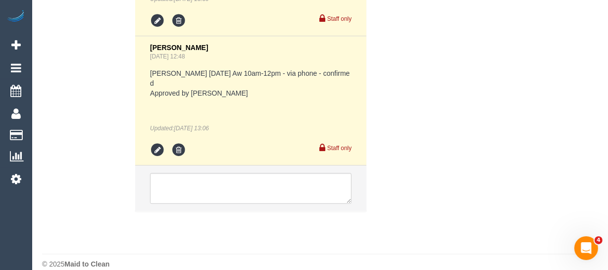
select select "spot3"
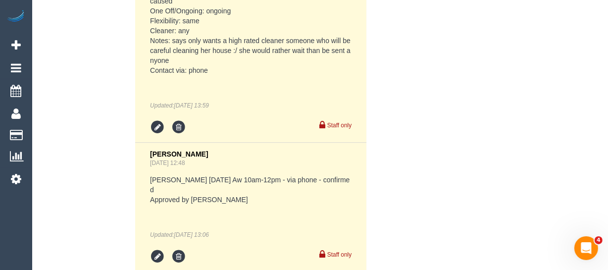
scroll to position [1984, 0]
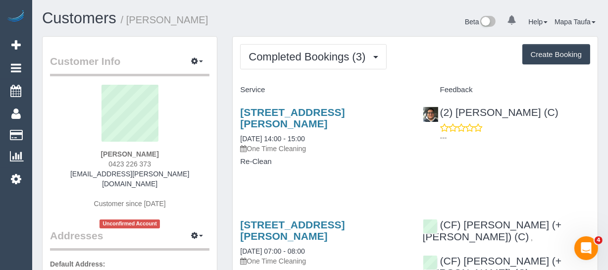
drag, startPoint x: 160, startPoint y: 162, endPoint x: 111, endPoint y: 167, distance: 49.7
click at [104, 164] on div "[PERSON_NAME] 0423 226 373 [PERSON_NAME][EMAIL_ADDRESS][PERSON_NAME][DOMAIN_NAM…" at bounding box center [129, 157] width 159 height 144
copy span "0423 226 373"
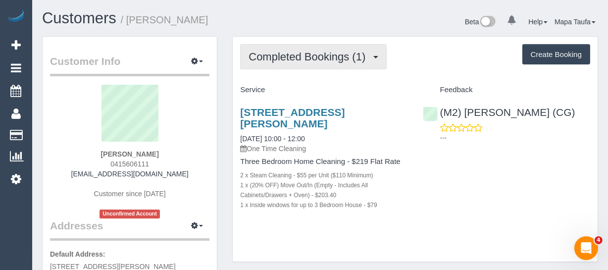
click at [315, 45] on button "Completed Bookings (1)" at bounding box center [313, 56] width 147 height 25
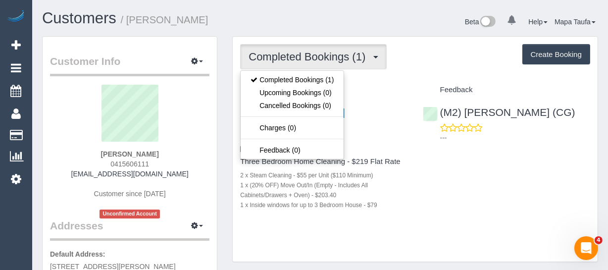
click at [385, 93] on h4 "Service" at bounding box center [323, 90] width 167 height 8
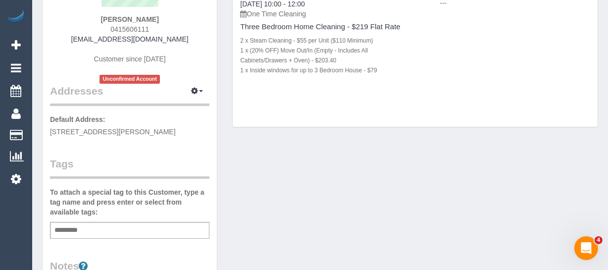
scroll to position [45, 0]
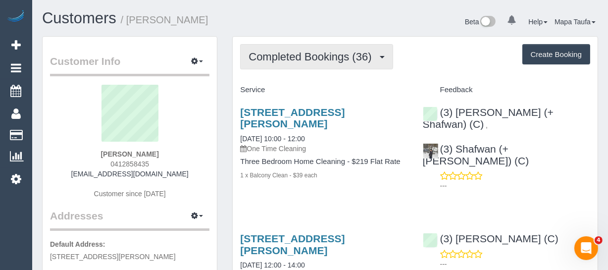
click at [260, 64] on button "Completed Bookings (36)" at bounding box center [316, 56] width 153 height 25
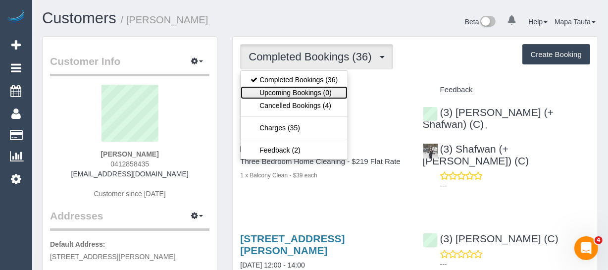
click at [270, 89] on link "Upcoming Bookings (0)" at bounding box center [294, 92] width 107 height 13
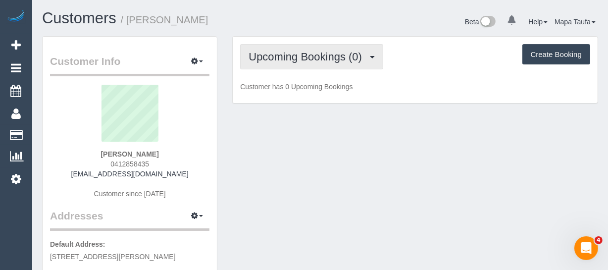
drag, startPoint x: 273, startPoint y: 54, endPoint x: 142, endPoint y: 152, distance: 163.1
click at [271, 57] on span "Upcoming Bookings (0)" at bounding box center [308, 57] width 118 height 12
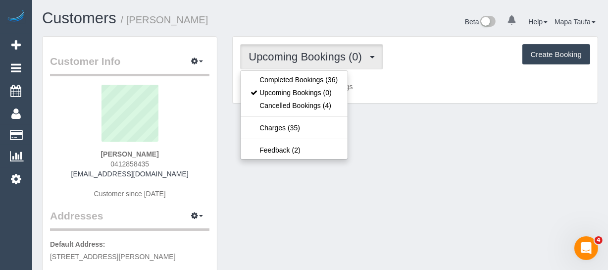
drag, startPoint x: 187, startPoint y: 163, endPoint x: 146, endPoint y: 165, distance: 41.1
click at [183, 164] on div "Fiona Nicholls 0412858435 fionan1@hotmail.com Customer since 2019" at bounding box center [129, 147] width 159 height 124
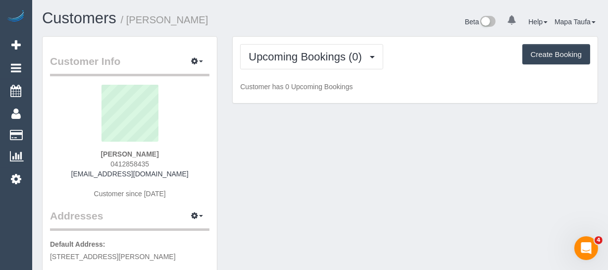
click at [146, 165] on span "0412858435" at bounding box center [129, 164] width 39 height 8
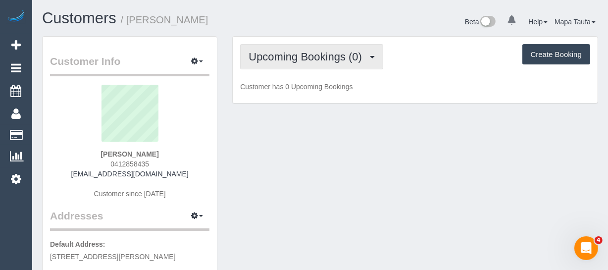
click at [316, 58] on span "Upcoming Bookings (0)" at bounding box center [308, 57] width 118 height 12
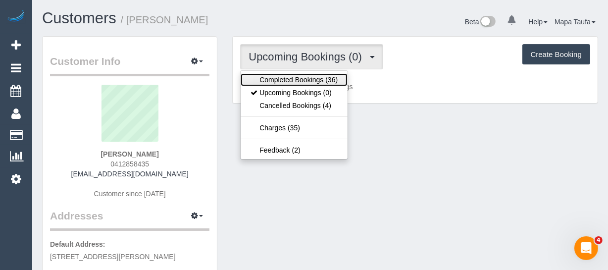
click at [293, 79] on link "Completed Bookings (36)" at bounding box center [294, 79] width 107 height 13
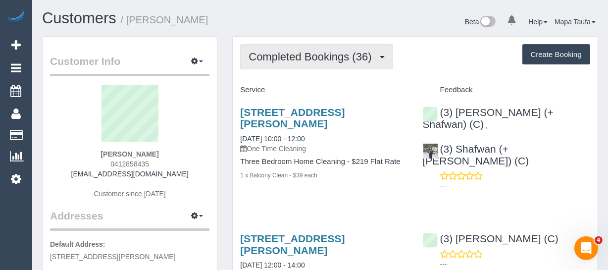
click at [268, 60] on span "Completed Bookings (36)" at bounding box center [313, 57] width 128 height 12
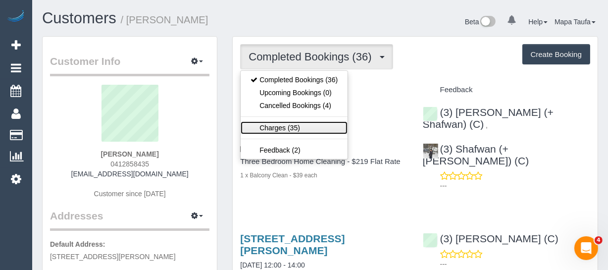
click at [277, 129] on link "Charges (35)" at bounding box center [294, 127] width 107 height 13
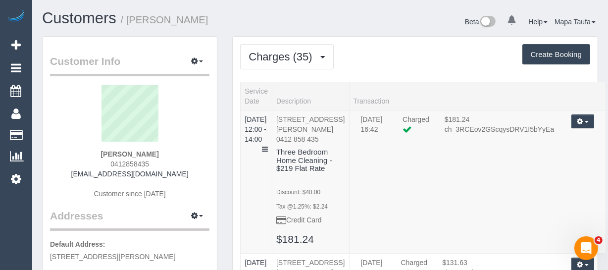
drag, startPoint x: 271, startPoint y: 56, endPoint x: 260, endPoint y: 64, distance: 13.9
click at [272, 57] on span "Charges (35)" at bounding box center [283, 57] width 68 height 12
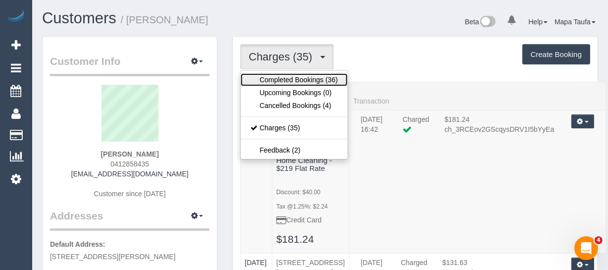
click at [308, 80] on link "Completed Bookings (36)" at bounding box center [294, 79] width 107 height 13
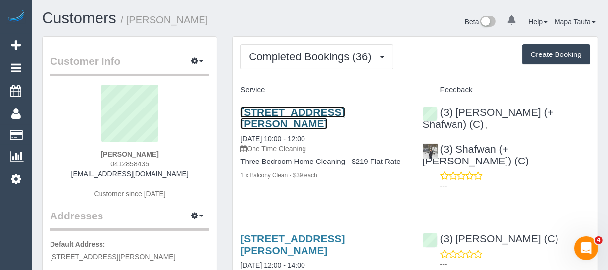
click at [274, 118] on link "119a Studley Road, Eaglemont, VIC 3084" at bounding box center [292, 117] width 105 height 23
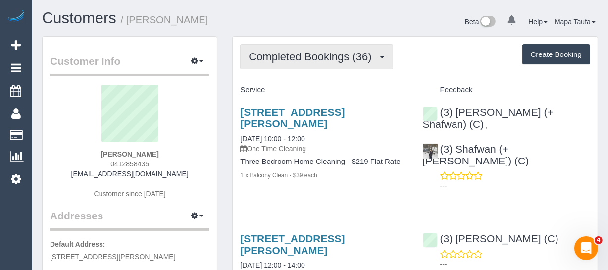
click at [322, 59] on span "Completed Bookings (36)" at bounding box center [313, 57] width 128 height 12
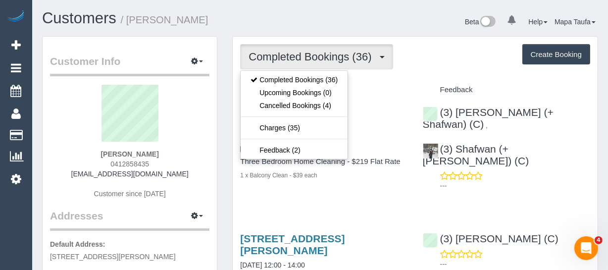
drag, startPoint x: 396, startPoint y: 93, endPoint x: 357, endPoint y: 96, distance: 39.8
click at [396, 93] on h4 "Service" at bounding box center [323, 90] width 167 height 8
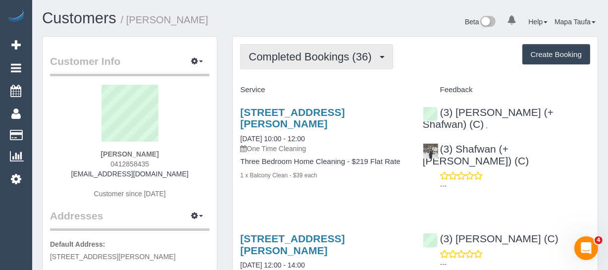
drag, startPoint x: 307, startPoint y: 59, endPoint x: 290, endPoint y: 111, distance: 54.5
click at [304, 65] on button "Completed Bookings (36)" at bounding box center [316, 56] width 153 height 25
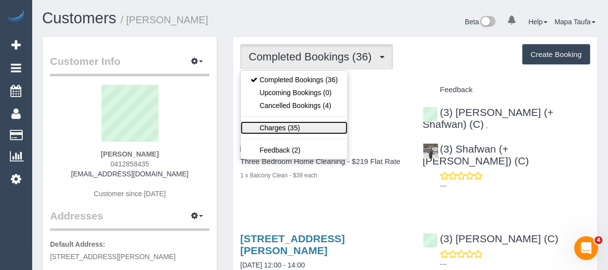
click at [285, 132] on link "Charges (35)" at bounding box center [294, 127] width 107 height 13
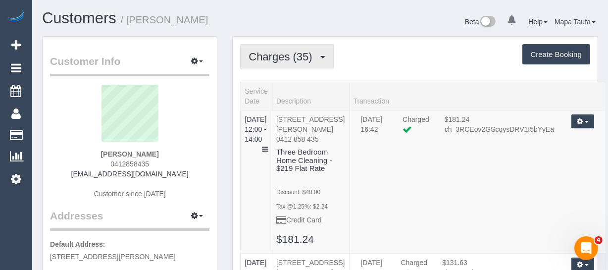
drag, startPoint x: 310, startPoint y: 59, endPoint x: 291, endPoint y: 71, distance: 22.3
click at [309, 58] on span "Charges (35)" at bounding box center [283, 57] width 68 height 12
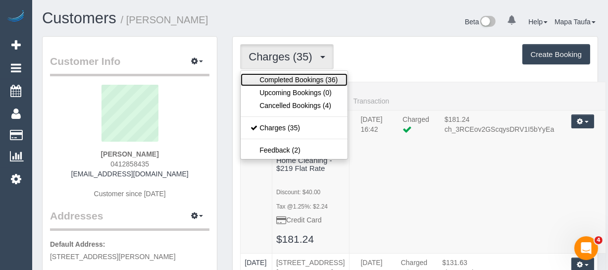
click at [290, 79] on link "Completed Bookings (36)" at bounding box center [294, 79] width 107 height 13
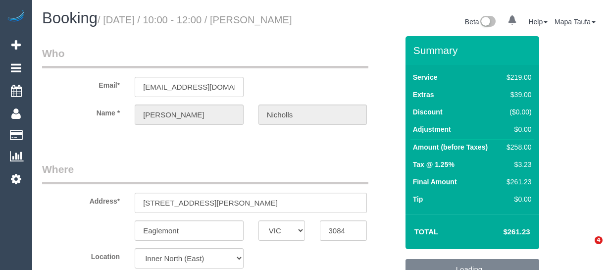
select select "VIC"
select select "number:27"
select select "number:14"
select select "number:18"
select select "number:24"
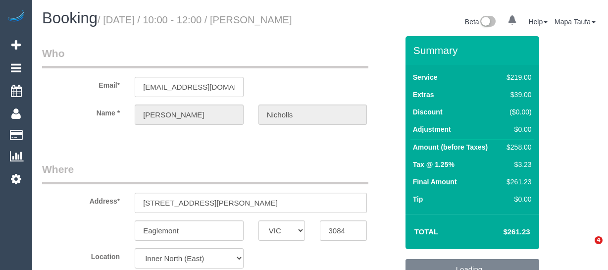
select select "number:12"
select select "string:stripe-pm_1R1kFz2GScqysDRVkN30l9E4"
select select "object:1638"
select select "spot1"
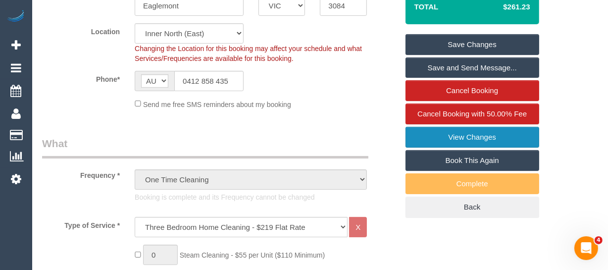
click at [472, 148] on link "View Changes" at bounding box center [473, 137] width 134 height 21
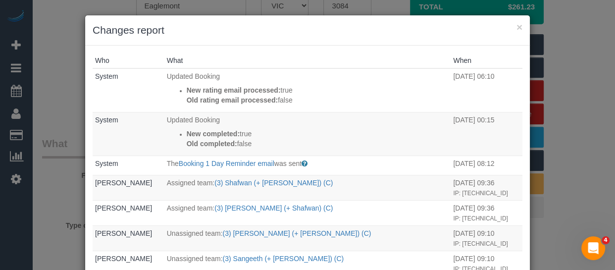
click at [521, 23] on div "× Changes report" at bounding box center [307, 30] width 445 height 30
click at [517, 25] on button "×" at bounding box center [520, 27] width 6 height 10
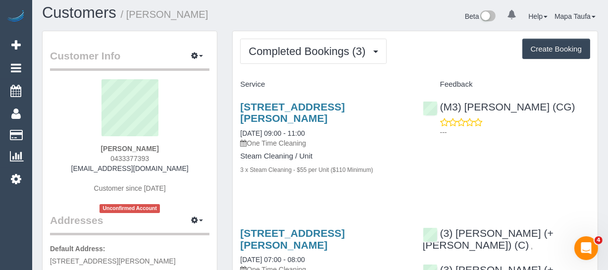
scroll to position [45, 0]
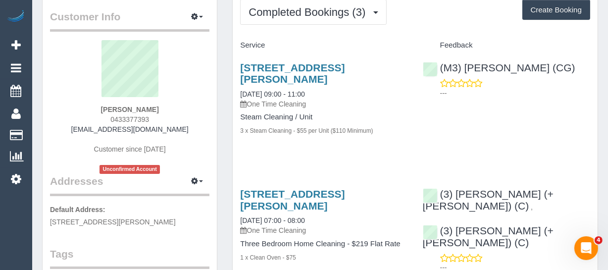
drag, startPoint x: 162, startPoint y: 119, endPoint x: 105, endPoint y: 116, distance: 56.5
click at [105, 116] on div "[PERSON_NAME] 0433377393 [EMAIL_ADDRESS][DOMAIN_NAME] Customer since [DATE] Unc…" at bounding box center [129, 107] width 159 height 134
copy span "0433377393"
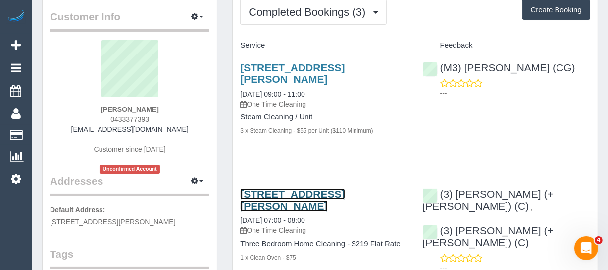
click at [264, 197] on link "[STREET_ADDRESS][PERSON_NAME]" at bounding box center [292, 199] width 105 height 23
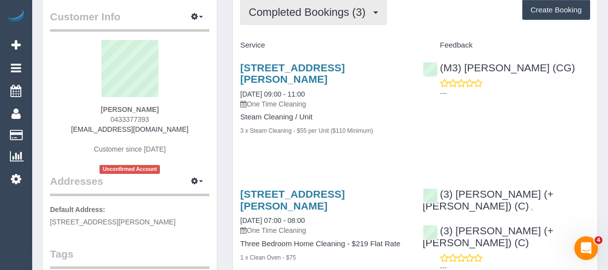
click at [288, 16] on span "Completed Bookings (3)" at bounding box center [310, 12] width 122 height 12
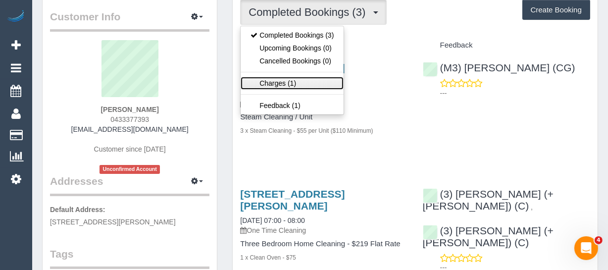
click at [280, 81] on link "Charges (1)" at bounding box center [292, 83] width 103 height 13
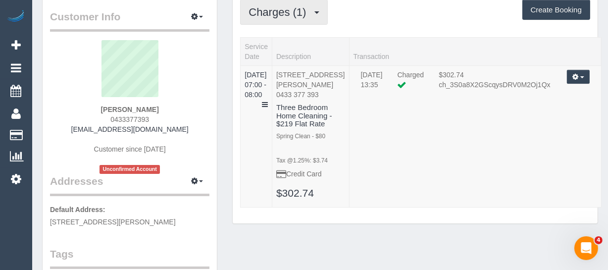
click at [275, 16] on span "Charges (1)" at bounding box center [280, 12] width 62 height 12
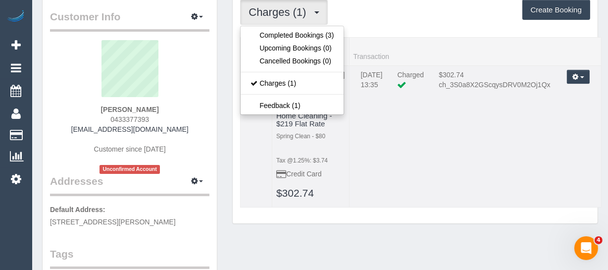
click at [376, 181] on td "[DATE] 13:35 Charged $302.74 ch_3S0a8X2GScqysDRV0M2Oj1Qx Refund Send Invoice Re…" at bounding box center [475, 136] width 252 height 142
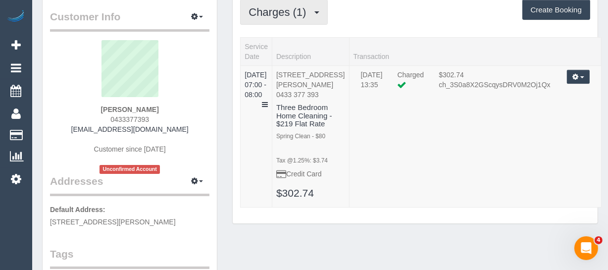
click at [284, 14] on span "Charges (1)" at bounding box center [280, 12] width 62 height 12
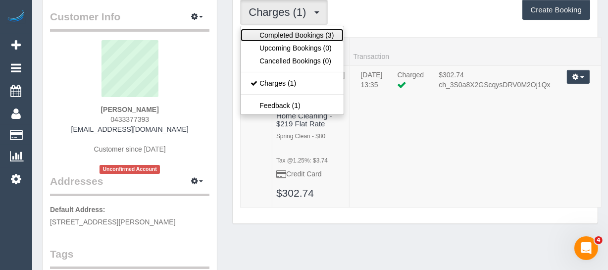
click at [271, 30] on link "Completed Bookings (3)" at bounding box center [292, 35] width 103 height 13
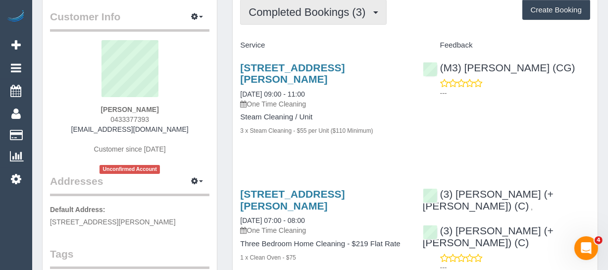
click at [286, 13] on span "Completed Bookings (3)" at bounding box center [310, 12] width 122 height 12
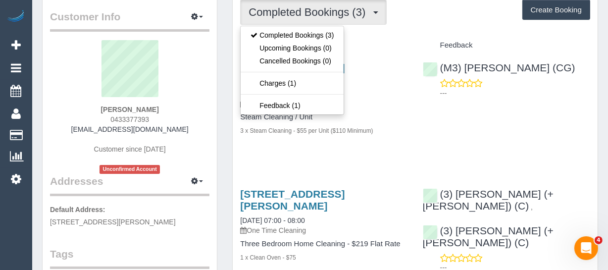
click at [420, 116] on div "[STREET_ADDRESS][PERSON_NAME] [DATE] 09:00 - 11:00 One Time Cleaning Steam Clea…" at bounding box center [415, 104] width 365 height 102
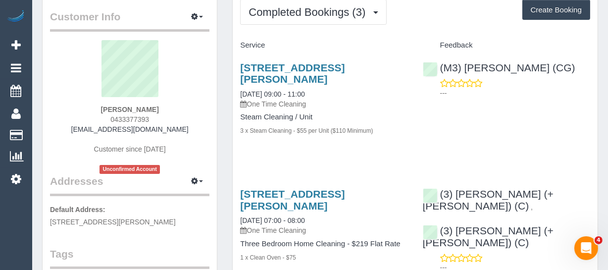
scroll to position [180, 0]
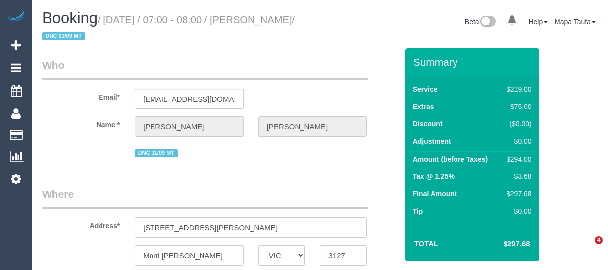
select select "VIC"
select select "number:30"
select select "number:14"
select select "number:18"
select select "number:24"
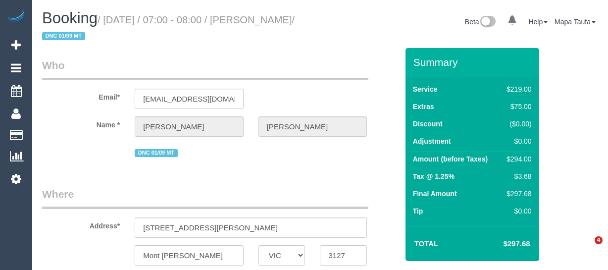
select select "number:26"
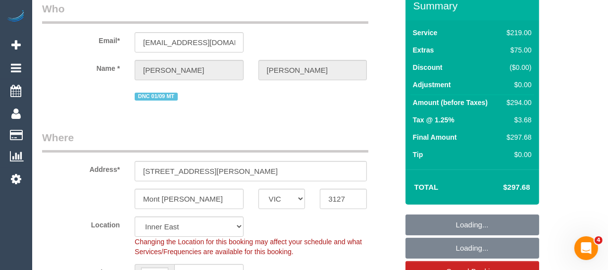
scroll to position [90, 0]
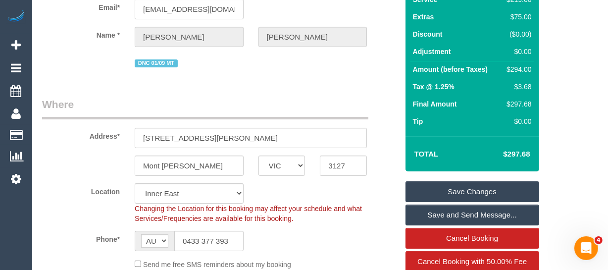
drag, startPoint x: 535, startPoint y: 149, endPoint x: 510, endPoint y: 153, distance: 25.6
click at [510, 153] on div "Total $297.68" at bounding box center [473, 153] width 134 height 35
click at [536, 158] on div "Total $297.68" at bounding box center [473, 153] width 134 height 35
drag, startPoint x: 521, startPoint y: 154, endPoint x: 507, endPoint y: 153, distance: 13.9
click at [507, 153] on div "Total $297.68" at bounding box center [473, 153] width 134 height 35
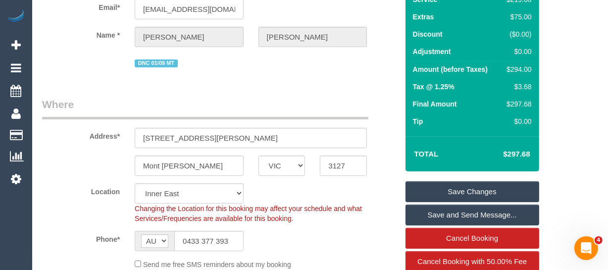
copy table "Total $"
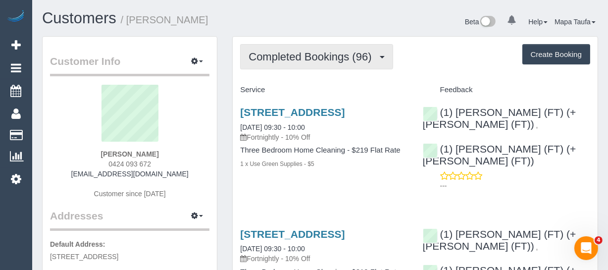
drag, startPoint x: 324, startPoint y: 58, endPoint x: 320, endPoint y: 74, distance: 16.3
click at [323, 59] on span "Completed Bookings (96)" at bounding box center [313, 57] width 128 height 12
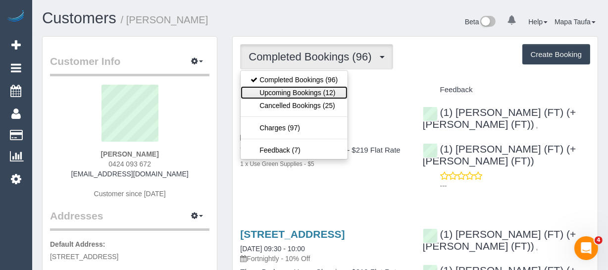
click at [317, 87] on link "Upcoming Bookings (12)" at bounding box center [294, 92] width 107 height 13
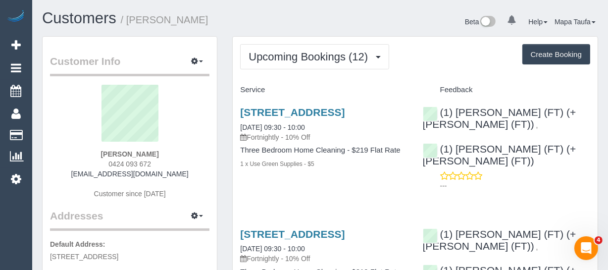
click at [91, 153] on div "[PERSON_NAME] 0424 093 672 [EMAIL_ADDRESS][DOMAIN_NAME] Customer since [DATE]" at bounding box center [129, 147] width 159 height 124
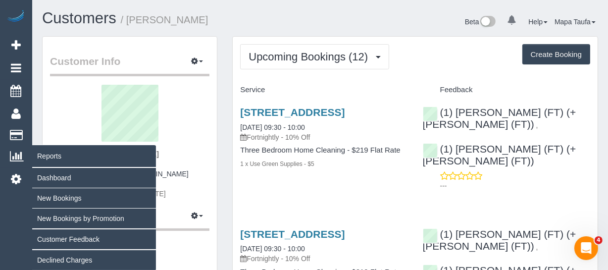
drag, startPoint x: 91, startPoint y: 153, endPoint x: 12, endPoint y: 153, distance: 79.2
click at [86, 153] on div "[PERSON_NAME] 0424 093 672 [EMAIL_ADDRESS][DOMAIN_NAME] Customer since [DATE]" at bounding box center [129, 147] width 159 height 124
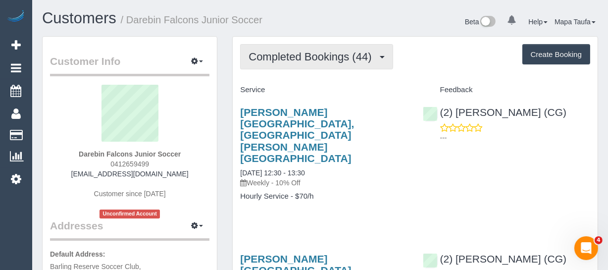
click at [303, 53] on span "Completed Bookings (44)" at bounding box center [313, 57] width 128 height 12
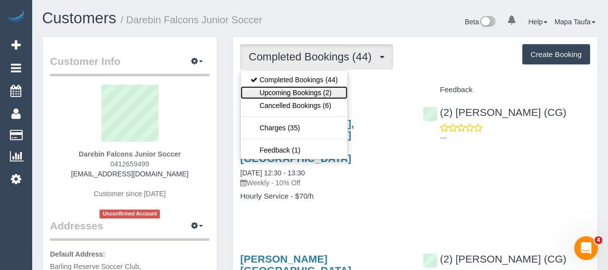
click at [302, 93] on link "Upcoming Bookings (2)" at bounding box center [294, 92] width 107 height 13
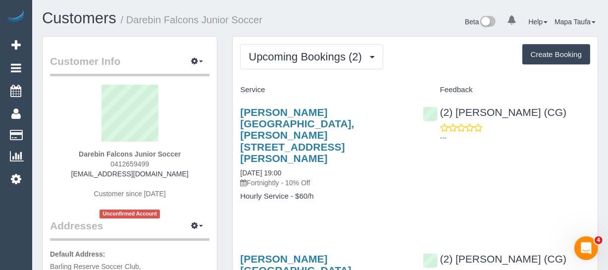
scroll to position [90, 0]
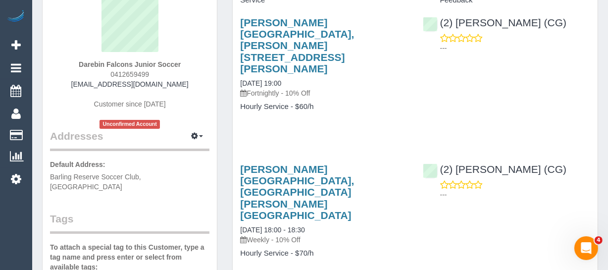
click at [411, 226] on div "Upcoming Bookings (2) Completed Bookings (44) Upcoming Bookings (2) Cancelled B…" at bounding box center [415, 128] width 365 height 363
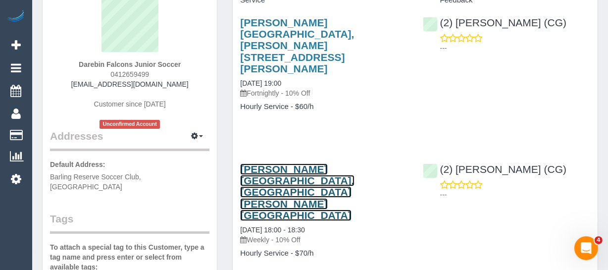
click at [261, 163] on link "W H Robinson Reserve, Preston, VIC 3072" at bounding box center [297, 191] width 114 height 57
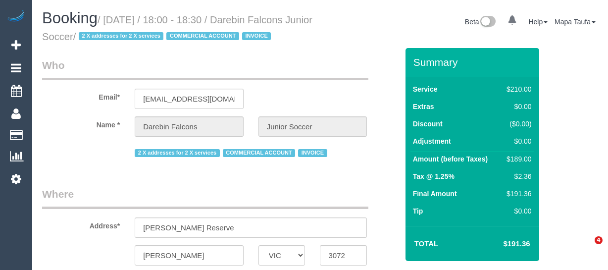
select select "VIC"
select select "180"
select select "number:28"
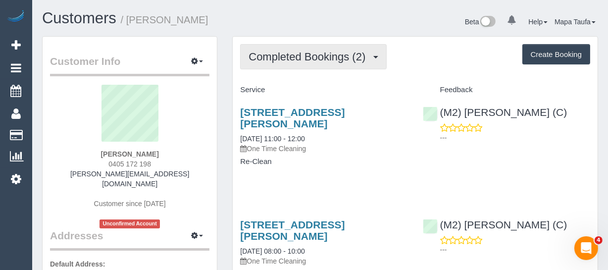
click at [265, 61] on span "Completed Bookings (2)" at bounding box center [310, 57] width 122 height 12
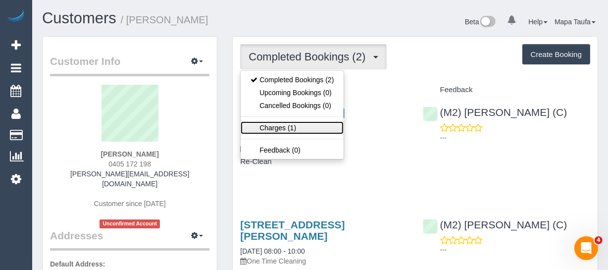
click at [276, 122] on link "Charges (1)" at bounding box center [292, 127] width 103 height 13
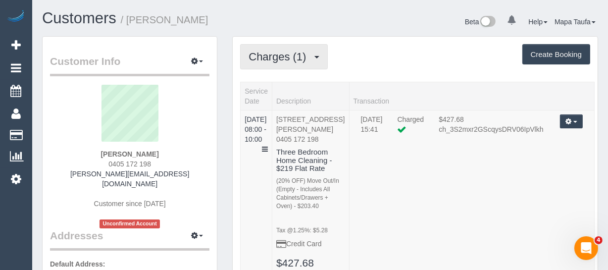
click at [285, 42] on div "Charges (1) Completed Bookings (2) Upcoming Bookings (0) Cancelled Bookings (0)…" at bounding box center [415, 165] width 365 height 257
drag, startPoint x: 281, startPoint y: 57, endPoint x: 280, endPoint y: 72, distance: 14.9
click at [281, 59] on span "Charges (1)" at bounding box center [280, 57] width 62 height 12
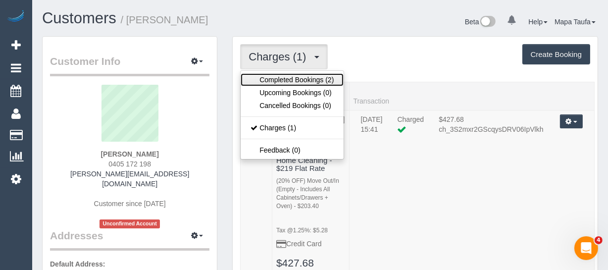
click at [279, 74] on link "Completed Bookings (2)" at bounding box center [292, 79] width 103 height 13
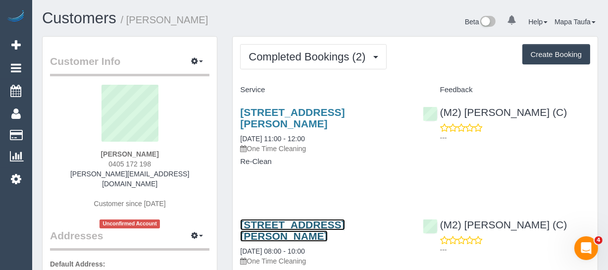
click at [255, 219] on link "2b Kaye Crescent, Laverton, VIC 3028" at bounding box center [292, 230] width 105 height 23
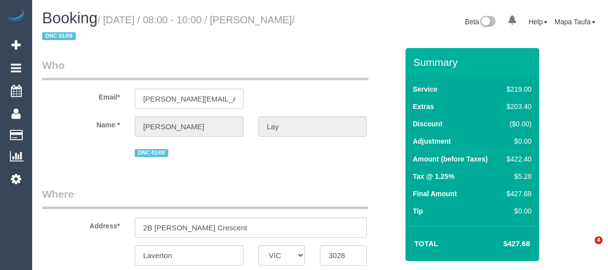
select select "VIC"
select select "string:AU"
select select "object:590"
select select "string:stripe-pm_1S0WkY2GScqysDRV8vQYO4Aa"
select select "number:28"
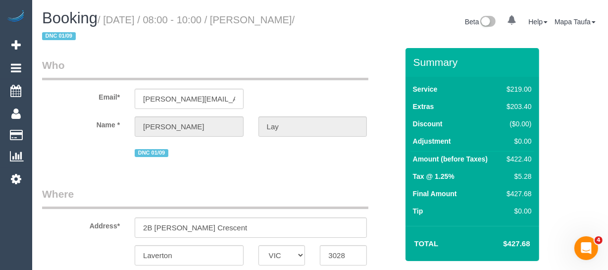
select select "number:14"
select select "number:18"
select select "number:24"
select select "object:853"
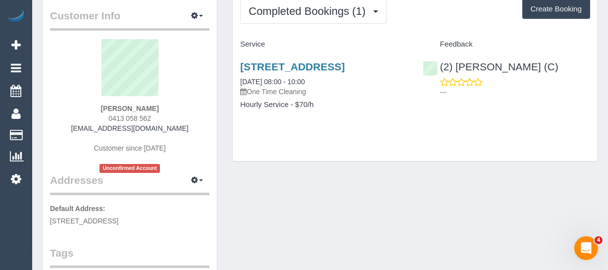
scroll to position [135, 0]
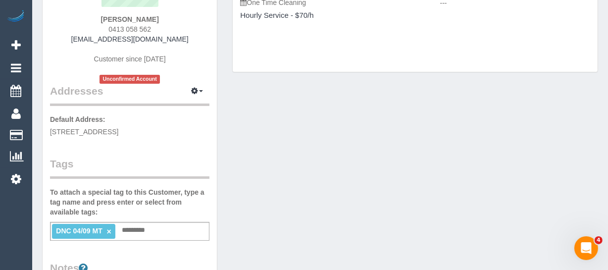
click at [111, 231] on ti-tag-item "DNC 04/09 MT ×" at bounding box center [83, 231] width 55 height 8
click at [335, 154] on div "Customer Info Edit Contact Info Send Message Email Preferences Special Sales Ta…" at bounding box center [320, 239] width 571 height 676
click at [108, 231] on link "×" at bounding box center [109, 231] width 4 height 8
click at [307, 196] on div "Customer Info Edit Contact Info Send Message Email Preferences Special Sales Ta…" at bounding box center [320, 238] width 571 height 674
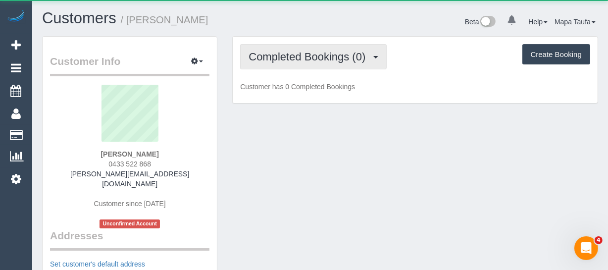
click at [282, 57] on span "Completed Bookings (0)" at bounding box center [310, 57] width 122 height 12
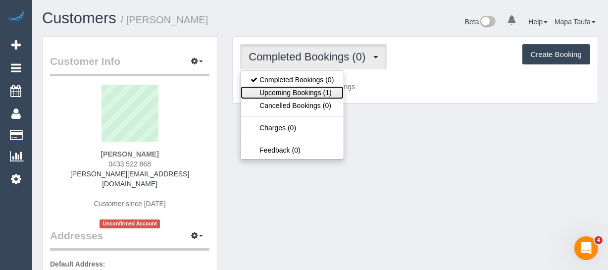
click at [284, 89] on link "Upcoming Bookings (1)" at bounding box center [292, 92] width 103 height 13
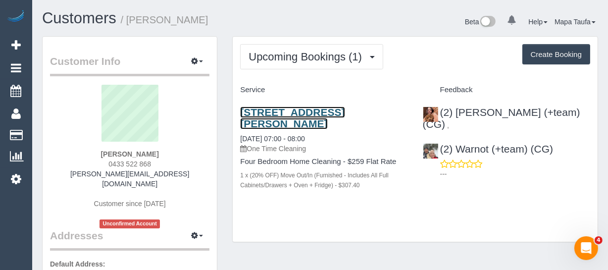
click at [276, 110] on link "[STREET_ADDRESS][PERSON_NAME]" at bounding box center [292, 117] width 105 height 23
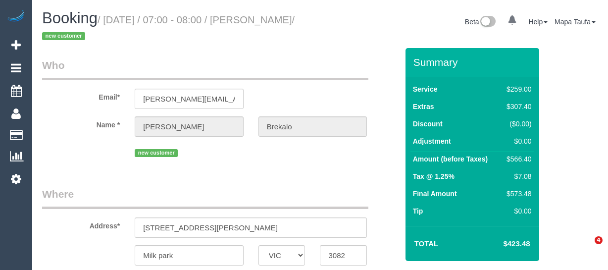
select select "VIC"
select select "string:AU"
select select "object:676"
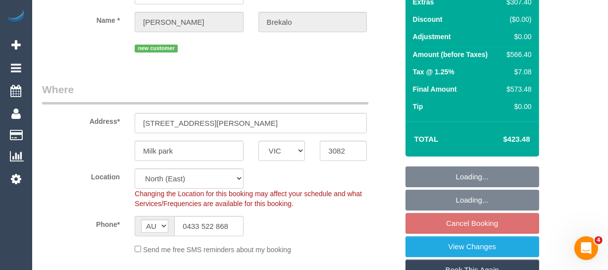
select select "string:stripe-pm_1S0YkL2GScqysDRVFVnS0RNr"
select select "number:30"
select select "number:14"
select select "number:19"
select select "number:24"
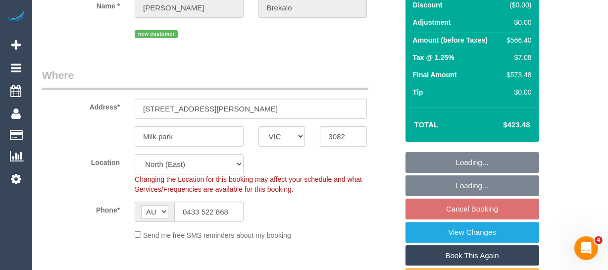
select select "object:843"
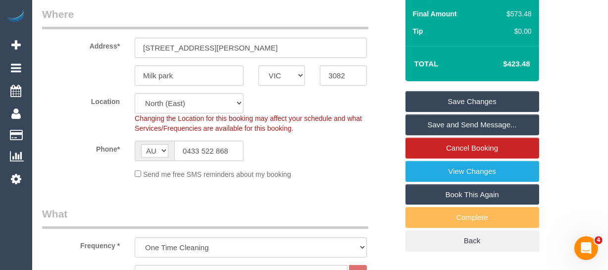
scroll to position [45, 0]
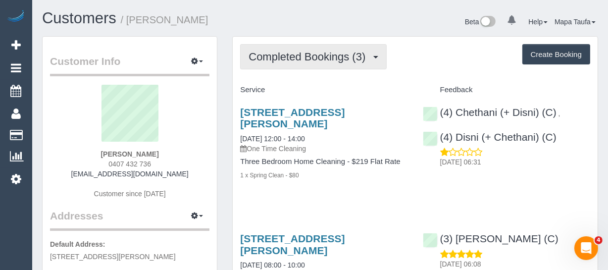
click at [300, 58] on span "Completed Bookings (3)" at bounding box center [310, 57] width 122 height 12
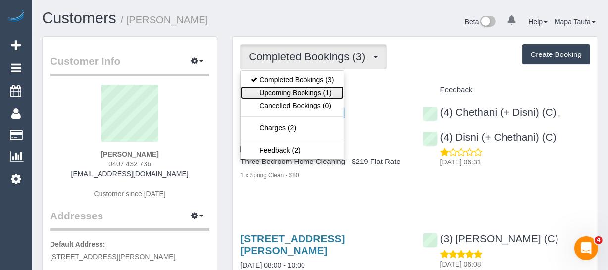
click at [301, 94] on link "Upcoming Bookings (1)" at bounding box center [292, 92] width 103 height 13
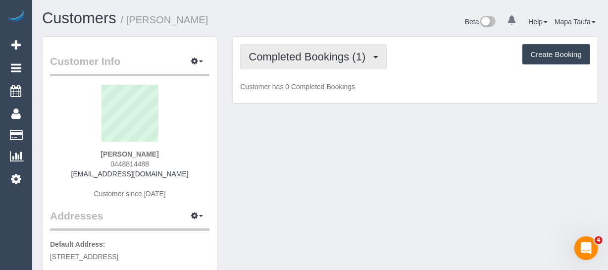
click at [287, 59] on span "Completed Bookings (1)" at bounding box center [310, 57] width 122 height 12
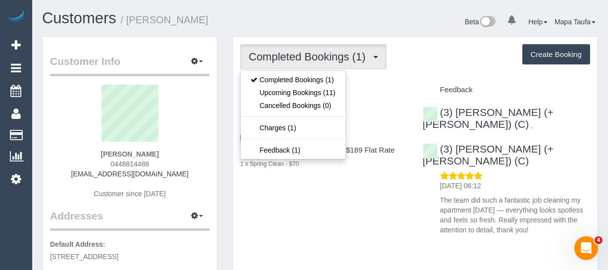
click at [302, 31] on div "Customers / [PERSON_NAME] Beta 0 Your Notifications You have 0 alerts Help Help…" at bounding box center [320, 23] width 571 height 26
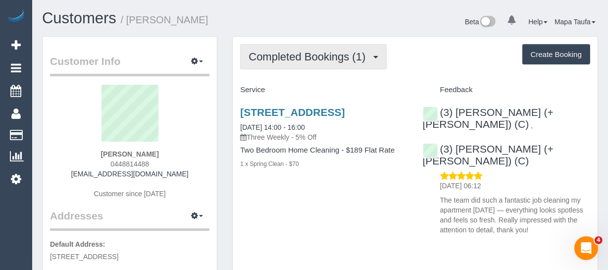
click at [282, 63] on button "Completed Bookings (1)" at bounding box center [313, 56] width 147 height 25
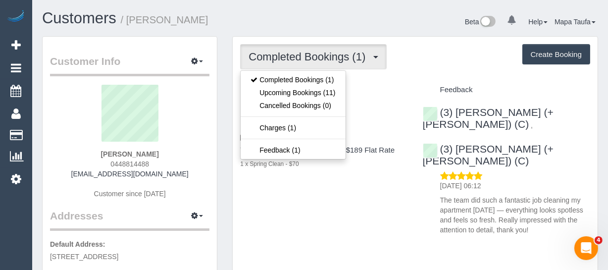
click at [445, 53] on div "Completed Bookings (1) Completed Bookings (1) Upcoming Bookings (11) Cancelled …" at bounding box center [415, 56] width 350 height 25
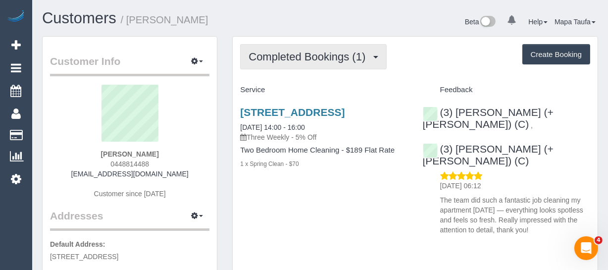
drag, startPoint x: 287, startPoint y: 53, endPoint x: 285, endPoint y: 74, distance: 20.9
click at [287, 58] on span "Completed Bookings (1)" at bounding box center [310, 57] width 122 height 12
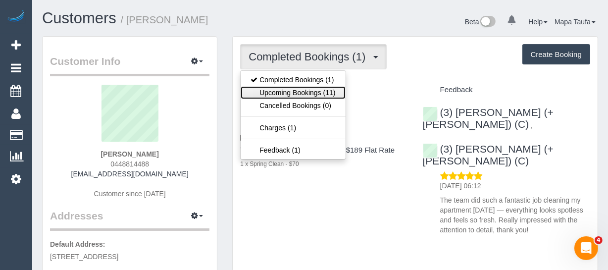
click at [283, 90] on link "Upcoming Bookings (11)" at bounding box center [293, 92] width 105 height 13
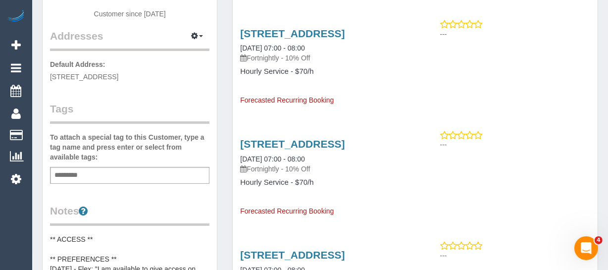
scroll to position [45, 0]
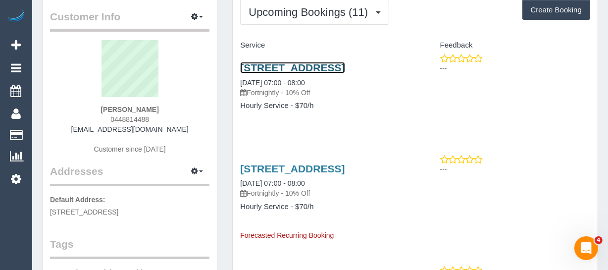
click at [266, 69] on link "[STREET_ADDRESS]" at bounding box center [292, 67] width 105 height 11
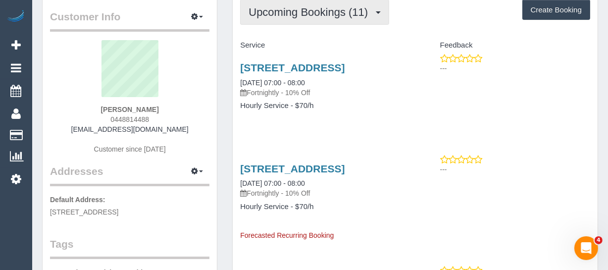
drag, startPoint x: 301, startPoint y: 7, endPoint x: 299, endPoint y: 14, distance: 7.7
click at [300, 9] on span "Upcoming Bookings (11)" at bounding box center [311, 12] width 124 height 12
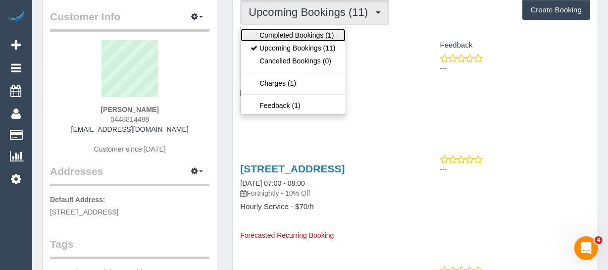
click at [297, 33] on link "Completed Bookings (1)" at bounding box center [293, 35] width 105 height 13
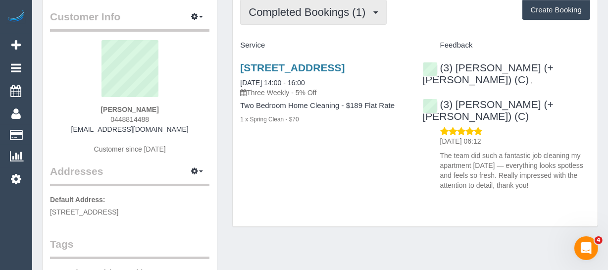
drag, startPoint x: 266, startPoint y: 8, endPoint x: 272, endPoint y: 23, distance: 15.8
click at [266, 8] on span "Completed Bookings (1)" at bounding box center [310, 12] width 122 height 12
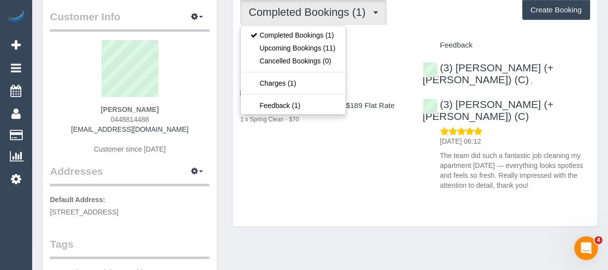
click at [395, 45] on h4 "Service" at bounding box center [323, 45] width 167 height 8
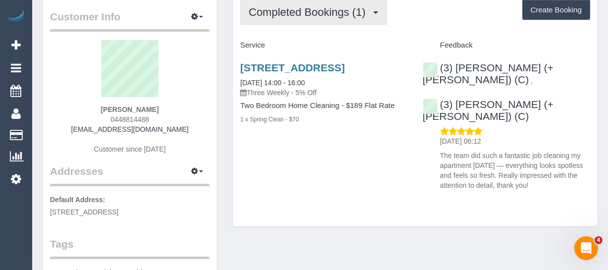
click at [252, 3] on button "Completed Bookings (1)" at bounding box center [313, 12] width 147 height 25
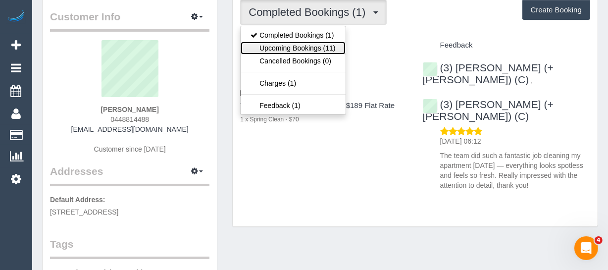
click at [275, 44] on link "Upcoming Bookings (11)" at bounding box center [293, 48] width 105 height 13
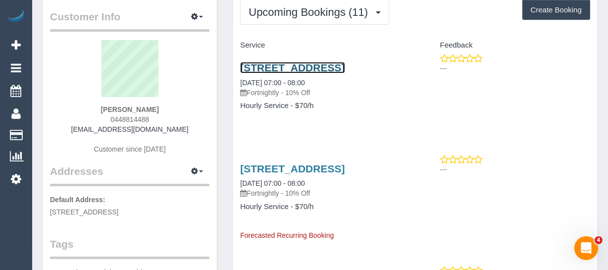
click at [289, 73] on link "77 Hobsons Road, 227, Kensington, VIC 3031" at bounding box center [292, 67] width 105 height 11
click at [266, 69] on link "77 Hobsons Road, 227, Kensington, VIC 3031" at bounding box center [292, 67] width 105 height 11
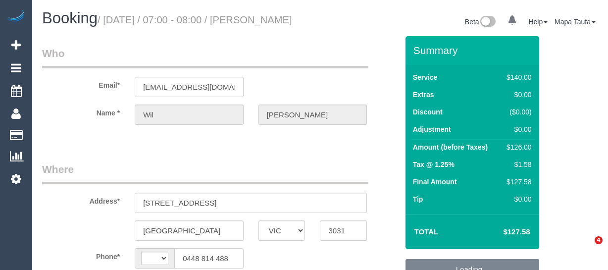
select select "VIC"
select select "string:AU"
select select "object:561"
select select "string:stripe-pm_1RwaiW2GScqysDRVnvrPI2kl"
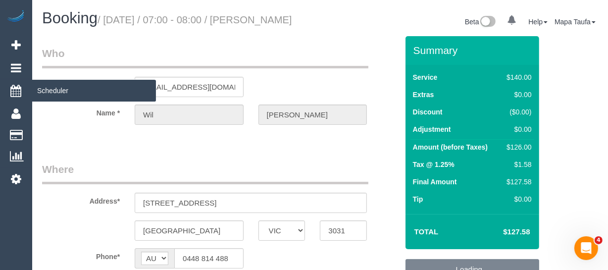
select select "number:28"
select select "number:14"
select select "number:18"
select select "number:24"
select select "number:34"
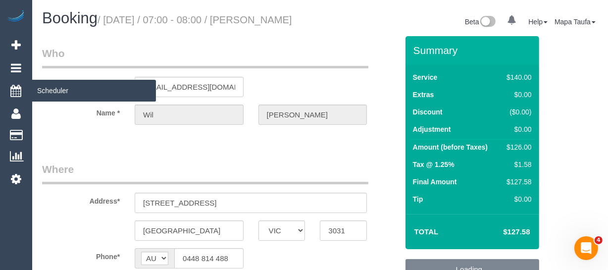
select select "number:26"
select select "object:1559"
select select "spot1"
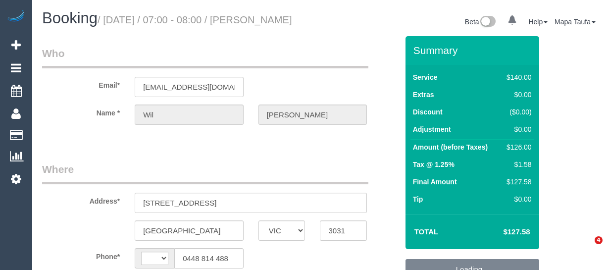
select select "VIC"
select select "string:AU"
select select "object:561"
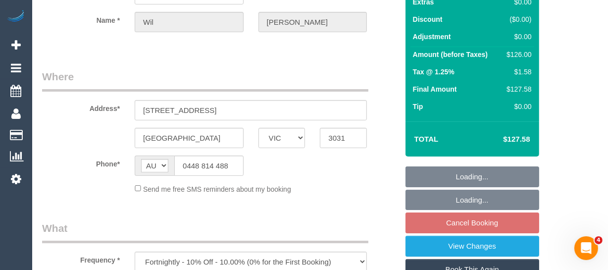
select select "string:stripe-pm_1RwaiW2GScqysDRVnvrPI2kl"
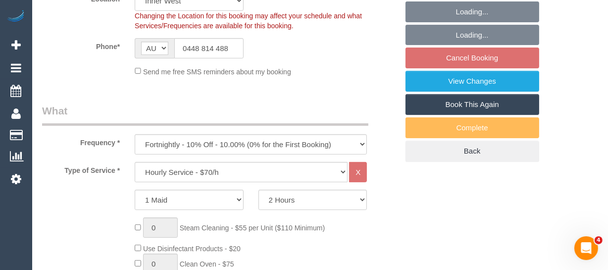
select select "number:28"
select select "number:14"
select select "number:18"
select select "number:24"
select select "number:34"
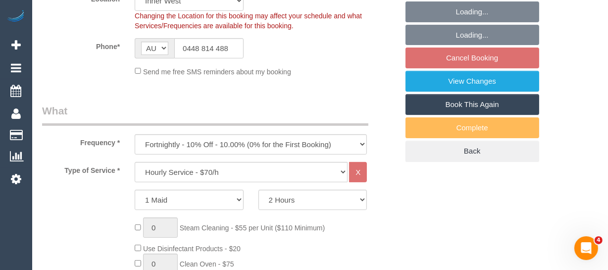
select select "number:26"
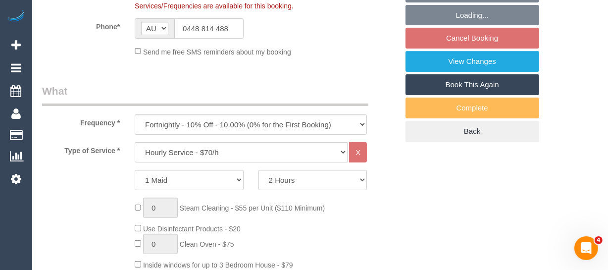
select select "object:1559"
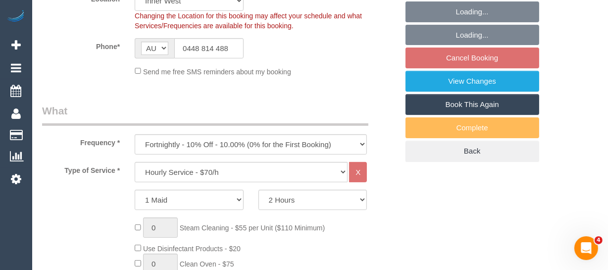
select select "spot1"
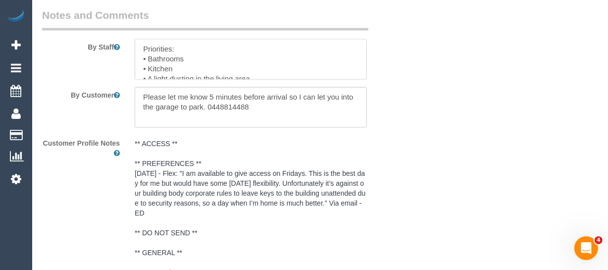
click at [191, 64] on textarea at bounding box center [251, 59] width 232 height 41
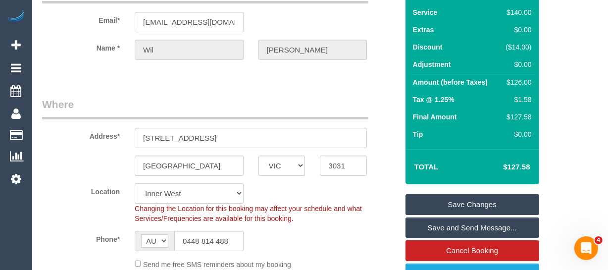
scroll to position [41, 0]
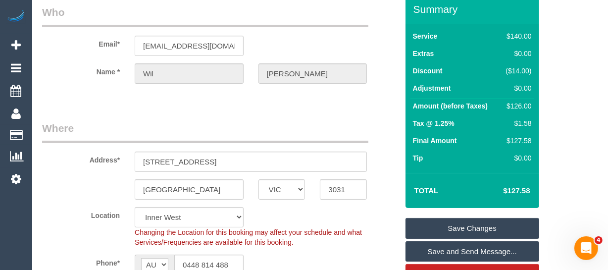
type textarea "Priorities: - Vacuuming/Mopping • Bathrooms • Kitchen • A light dusting in the …"
click at [444, 232] on link "Save Changes" at bounding box center [473, 228] width 134 height 21
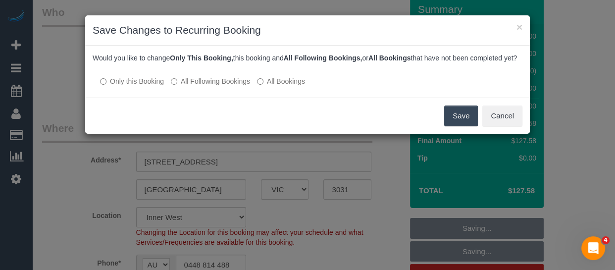
click at [206, 86] on label "All Following Bookings" at bounding box center [210, 81] width 79 height 10
click at [462, 126] on button "Save" at bounding box center [461, 115] width 34 height 21
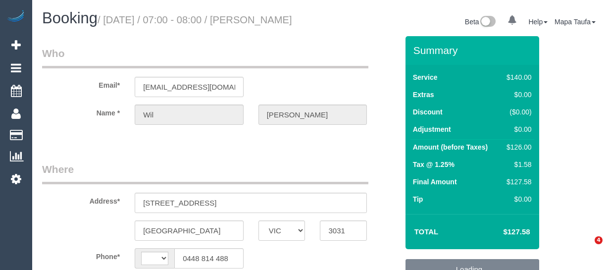
select select "VIC"
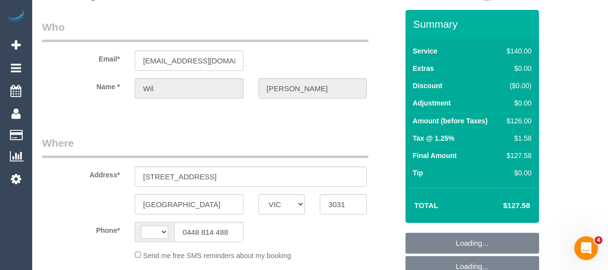
select select "string:AU"
select select "object:561"
select select "string:stripe-pm_1RwaiW2GScqysDRVnvrPI2kl"
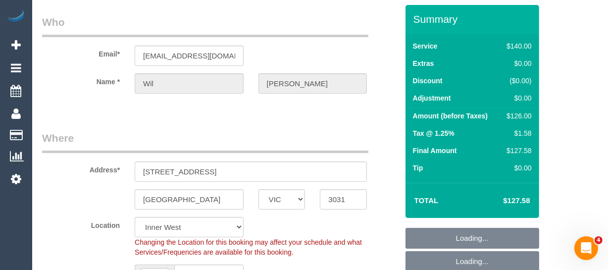
select select "object:732"
select select "number:28"
select select "number:14"
select select "number:18"
select select "number:24"
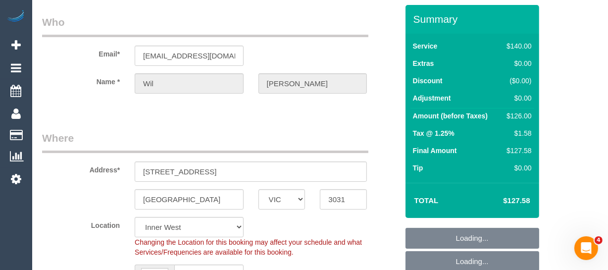
select select "number:34"
select select "number:26"
select select "spot1"
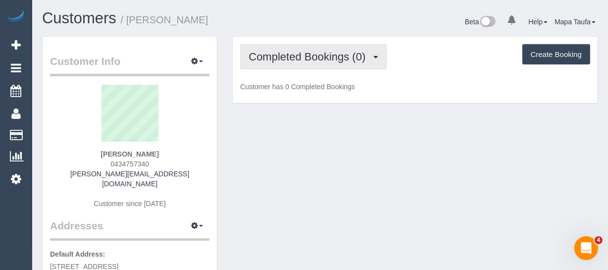
drag, startPoint x: 364, startPoint y: 50, endPoint x: 320, endPoint y: 77, distance: 52.1
click at [360, 53] on span "Completed Bookings (0)" at bounding box center [310, 57] width 122 height 12
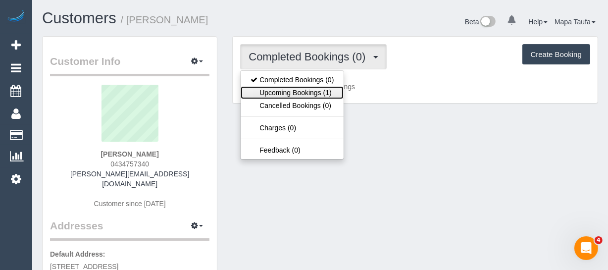
click at [306, 94] on link "Upcoming Bookings (1)" at bounding box center [292, 92] width 103 height 13
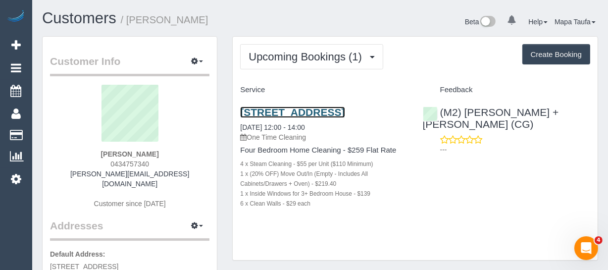
click at [288, 113] on link "[STREET_ADDRESS]" at bounding box center [292, 111] width 105 height 11
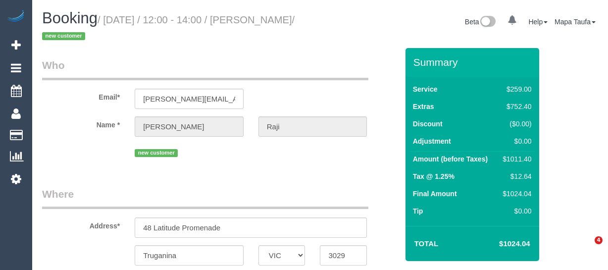
select select "VIC"
select select "string:AU"
select select "object:579"
select select "string:stripe-pm_1S2FjF2GScqysDRVLZGsKUNf"
select select "object:828"
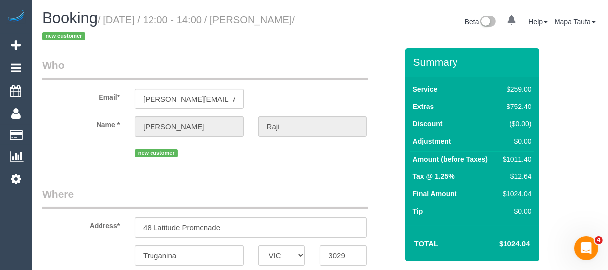
select select "number:28"
select select "number:15"
select select "number:18"
select select "number:22"
select select "number:33"
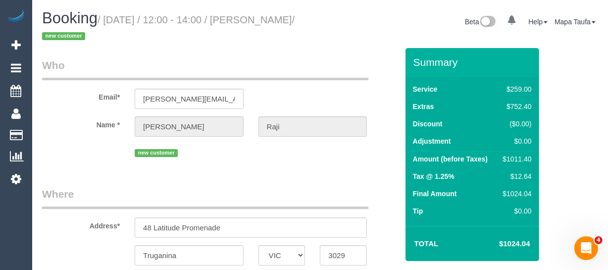
select select "number:13"
select select "spot1"
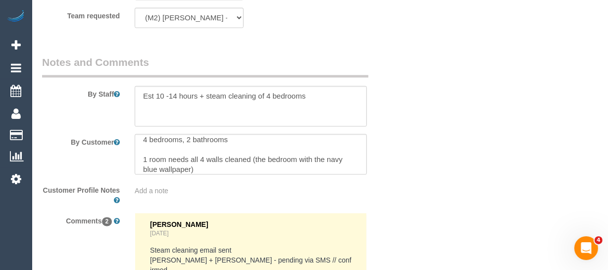
scroll to position [39, 0]
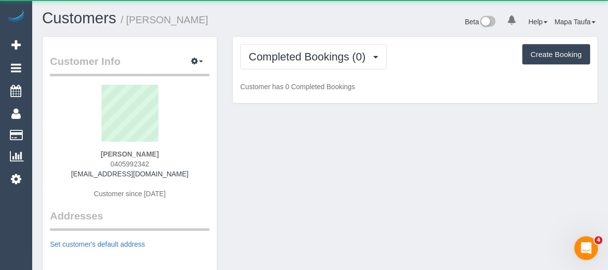
click at [326, 43] on div "Completed Bookings (0) Completed Bookings (0) Cancelled Bookings (0) Create Boo…" at bounding box center [415, 70] width 365 height 67
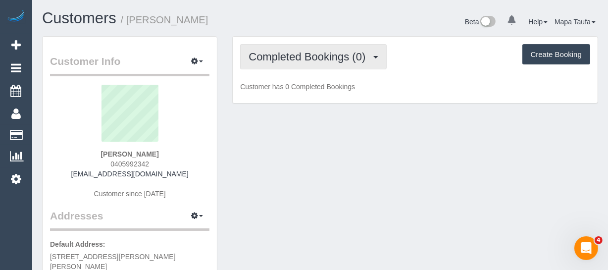
drag, startPoint x: 322, startPoint y: 46, endPoint x: 317, endPoint y: 61, distance: 15.8
click at [322, 48] on button "Completed Bookings (0)" at bounding box center [313, 56] width 147 height 25
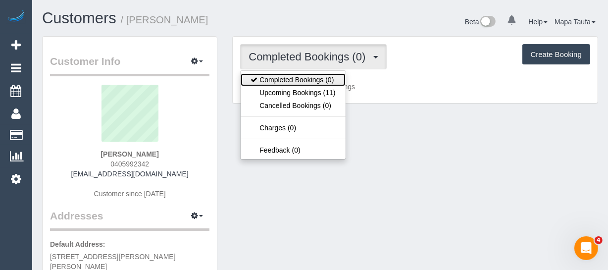
click at [309, 85] on link "Completed Bookings (0)" at bounding box center [293, 79] width 105 height 13
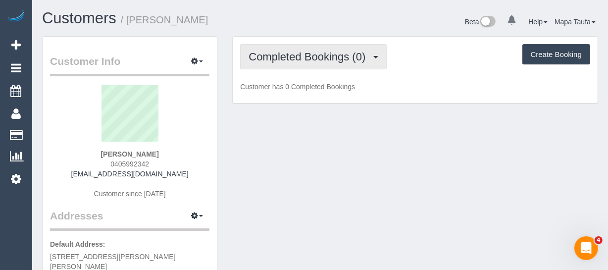
drag, startPoint x: 332, startPoint y: 44, endPoint x: 328, endPoint y: 53, distance: 10.0
click at [331, 47] on button "Completed Bookings (0)" at bounding box center [313, 56] width 147 height 25
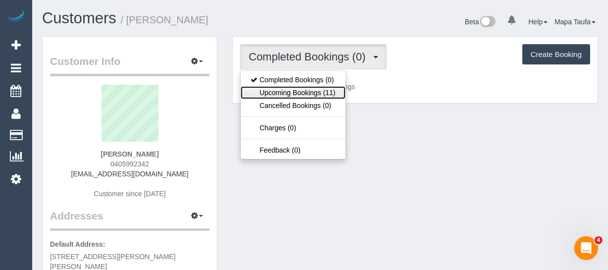
click at [316, 89] on link "Upcoming Bookings (11)" at bounding box center [293, 92] width 105 height 13
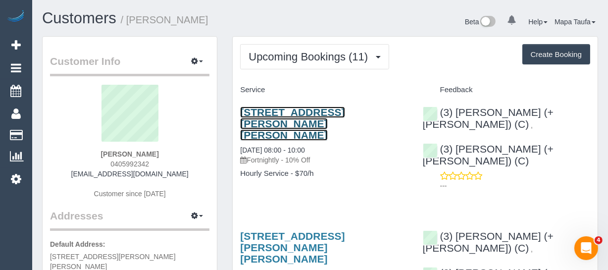
click at [307, 108] on link "[STREET_ADDRESS][PERSON_NAME][PERSON_NAME]" at bounding box center [292, 123] width 105 height 34
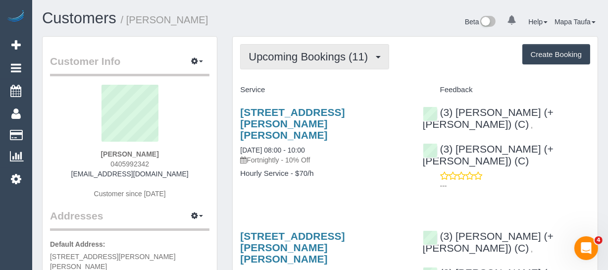
click at [275, 56] on span "Upcoming Bookings (11)" at bounding box center [311, 57] width 124 height 12
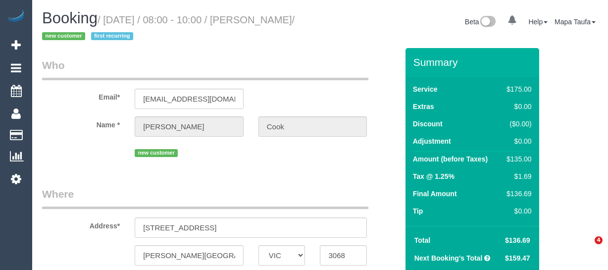
select select "VIC"
select select "object:299"
select select "string:AU"
select select "150"
select select "string:stripe-pm_1S4shO2GScqysDRVIlFUhuG6"
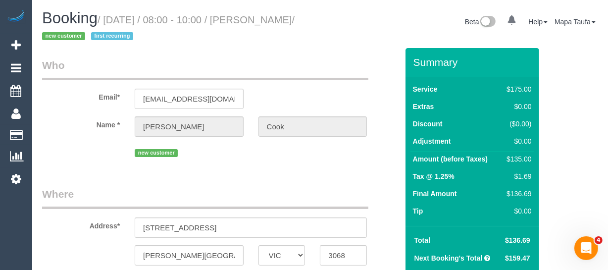
select select "number:28"
select select "number:16"
select select "number:19"
select select "number:22"
select select "number:33"
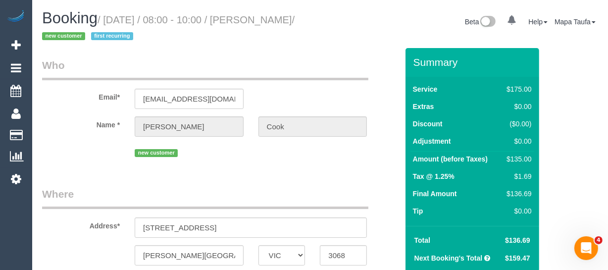
select select "number:12"
select select "object:863"
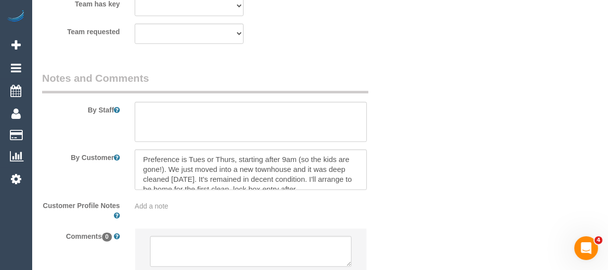
scroll to position [10, 0]
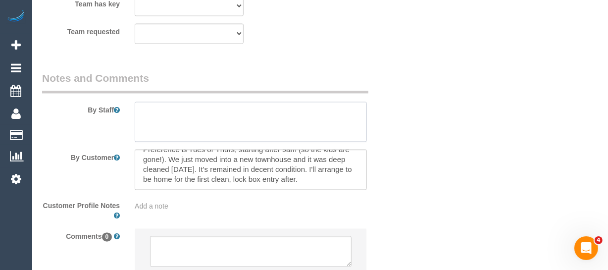
click at [243, 114] on textarea at bounding box center [251, 122] width 232 height 41
paste textarea "Entry: knock loudly (we may be upstairs working from home), or call Jess on 040…"
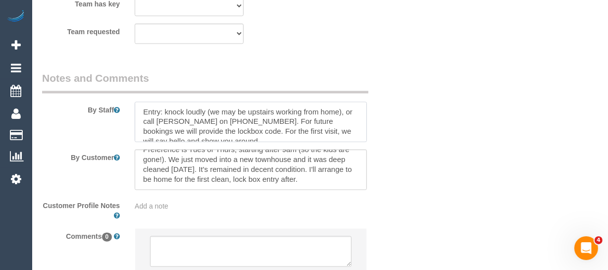
click at [238, 137] on textarea at bounding box center [251, 122] width 232 height 41
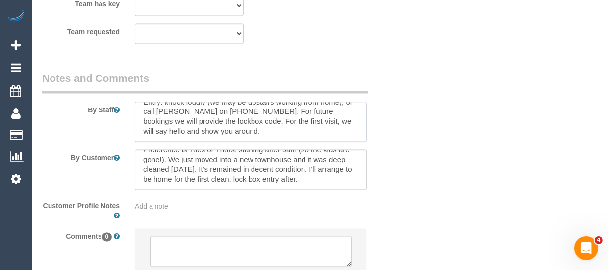
paste textarea "Preferences for the clean (in order): 1. ground floor mop and vacuum, toilet cl…"
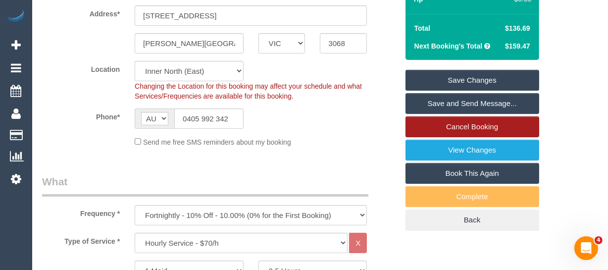
scroll to position [256, 0]
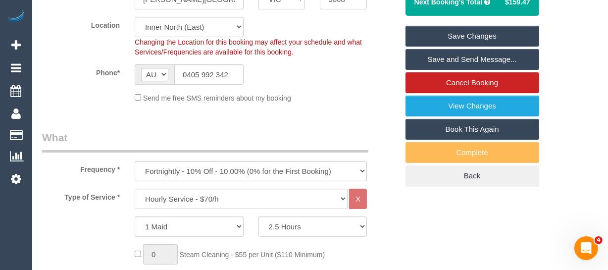
type textarea "Entry: knock loudly (we may be upstairs working from home), or call Jess on 040…"
click at [478, 37] on link "Save Changes" at bounding box center [473, 36] width 134 height 21
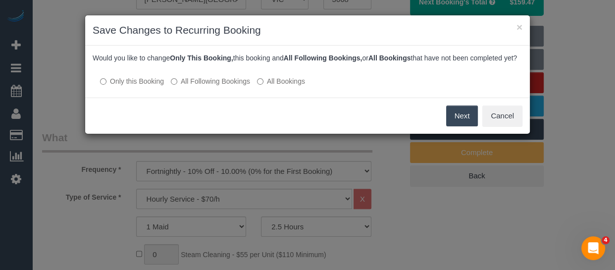
click at [452, 124] on button "Next" at bounding box center [462, 115] width 32 height 21
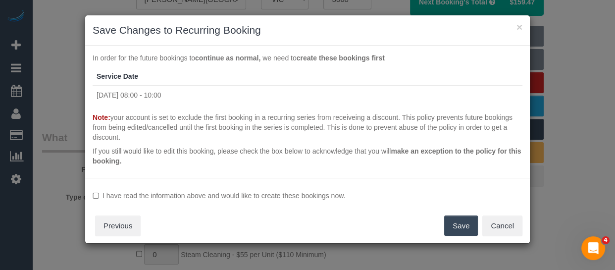
click at [241, 189] on div "I have read the information above and would like to create these bookings now. …" at bounding box center [307, 211] width 445 height 66
click at [241, 192] on label "I have read the information above and would like to create these bookings now." at bounding box center [308, 196] width 430 height 10
click at [454, 223] on button "Save" at bounding box center [461, 225] width 34 height 21
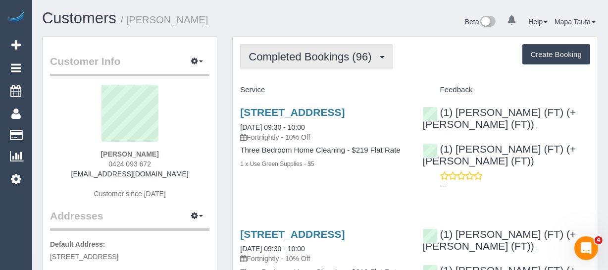
click at [313, 62] on button "Completed Bookings (96)" at bounding box center [316, 56] width 153 height 25
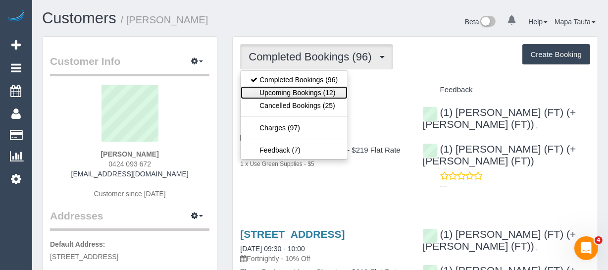
click at [301, 95] on link "Upcoming Bookings (12)" at bounding box center [294, 92] width 107 height 13
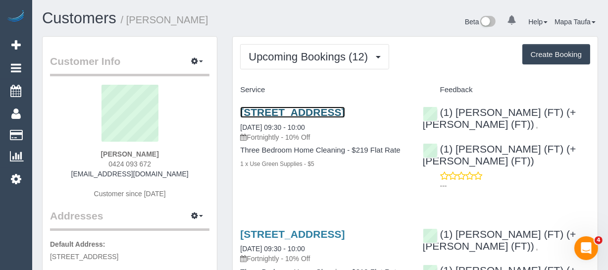
click at [273, 113] on link "[STREET_ADDRESS]" at bounding box center [292, 111] width 105 height 11
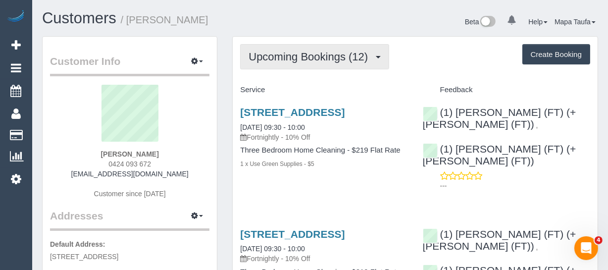
drag, startPoint x: 340, startPoint y: 50, endPoint x: 330, endPoint y: 64, distance: 17.7
click at [339, 51] on span "Upcoming Bookings (12)" at bounding box center [311, 57] width 124 height 12
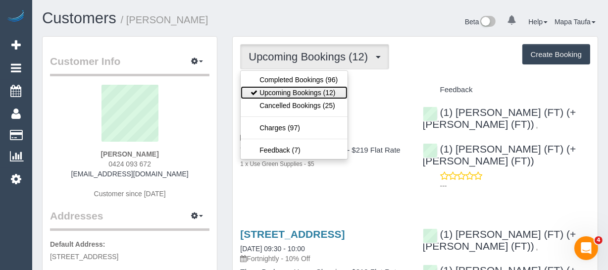
click at [303, 92] on link "Upcoming Bookings (12)" at bounding box center [294, 92] width 107 height 13
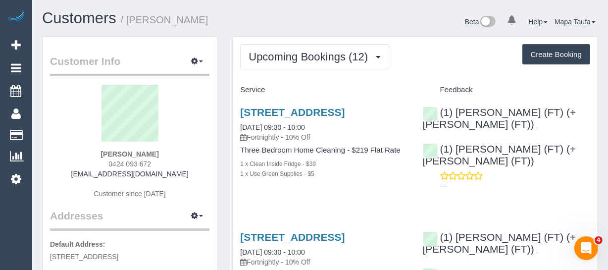
click at [73, 0] on div at bounding box center [304, 0] width 608 height 1
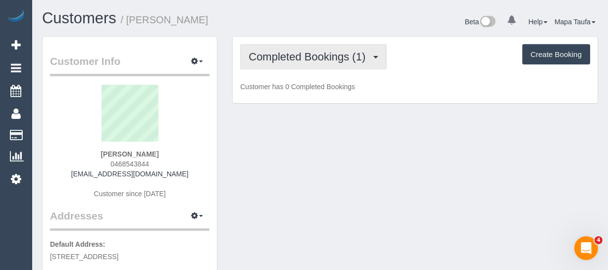
click at [311, 55] on span "Completed Bookings (1)" at bounding box center [310, 57] width 122 height 12
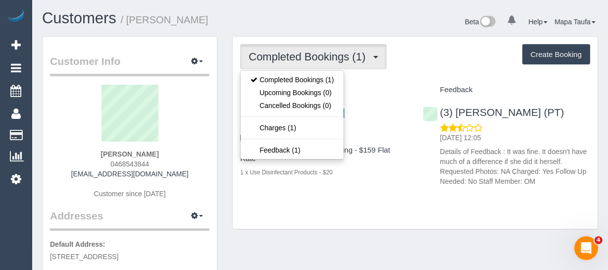
drag, startPoint x: 317, startPoint y: 29, endPoint x: 336, endPoint y: 20, distance: 20.8
click at [322, 27] on div "Customers / Samiya Mowla Beta 0 Your Notifications You have 0 alerts Help Help …" at bounding box center [320, 23] width 571 height 26
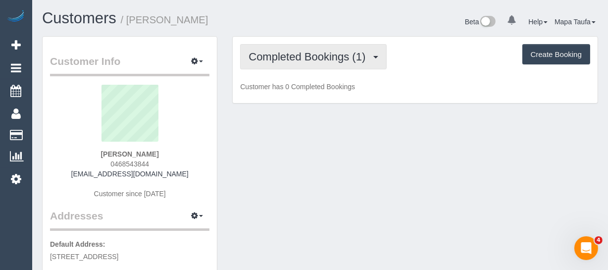
click at [311, 53] on span "Completed Bookings (1)" at bounding box center [310, 57] width 122 height 12
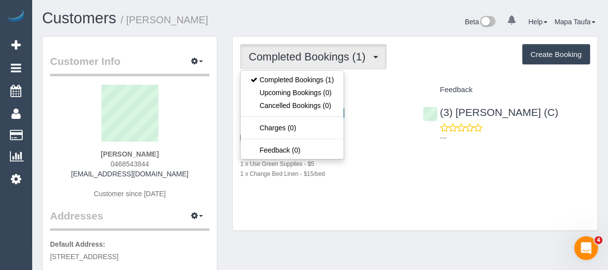
click at [343, 22] on div "Beta 0 Your Notifications You have 0 alerts Help Help Docs Take a Tour Contact …" at bounding box center [463, 23] width 286 height 26
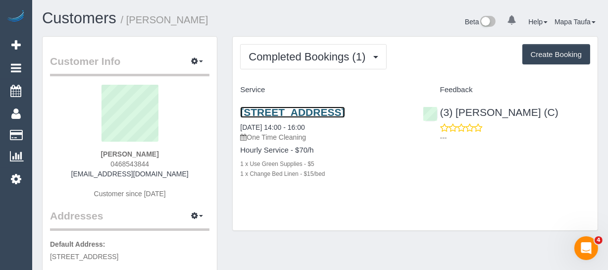
click at [278, 118] on link "[STREET_ADDRESS]" at bounding box center [292, 111] width 105 height 11
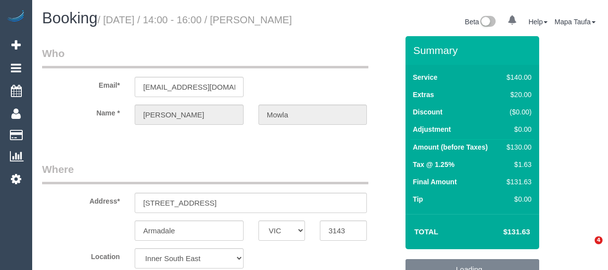
select select "VIC"
select select "number:29"
select select "number:14"
select select "number:19"
select select "number:24"
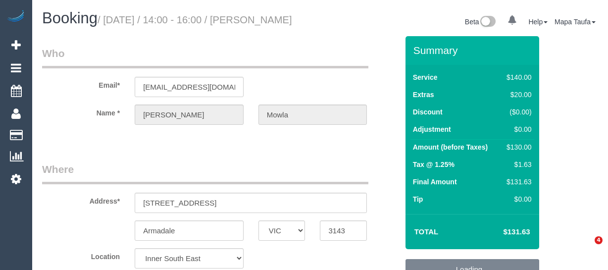
select select "number:33"
select select "number:26"
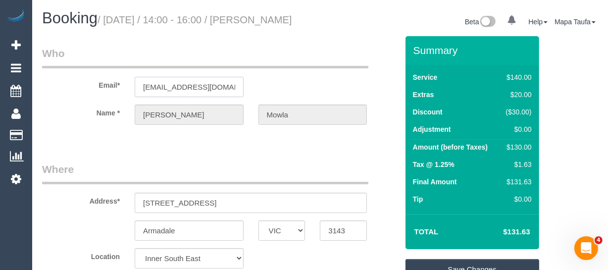
click at [199, 93] on input "samiyamowla@gmail.com" at bounding box center [189, 87] width 109 height 20
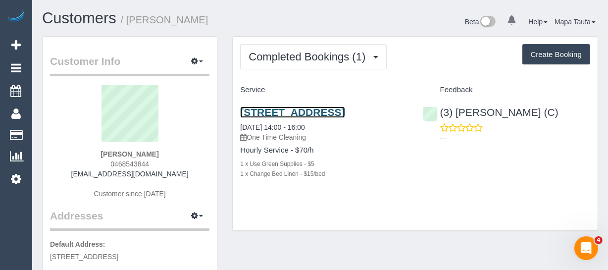
click at [284, 109] on link "[STREET_ADDRESS]" at bounding box center [292, 111] width 105 height 11
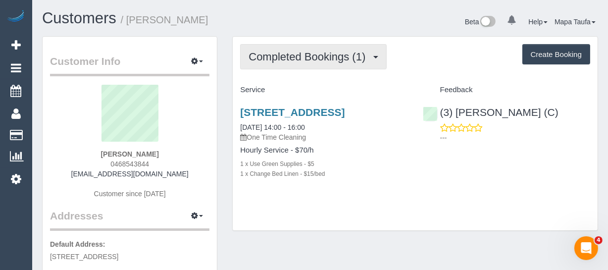
click at [338, 46] on button "Completed Bookings (1)" at bounding box center [313, 56] width 147 height 25
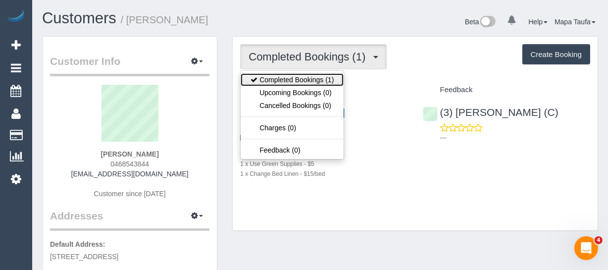
click at [332, 82] on link "Completed Bookings (1)" at bounding box center [292, 79] width 103 height 13
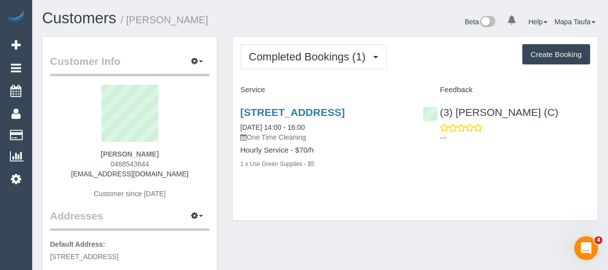
click at [439, 64] on div "Completed Bookings (1) Completed Bookings (1) Upcoming Bookings (0) Cancelled B…" at bounding box center [415, 56] width 350 height 25
click at [290, 112] on link "[STREET_ADDRESS]" at bounding box center [292, 111] width 105 height 11
click at [298, 109] on link "[STREET_ADDRESS]" at bounding box center [292, 111] width 105 height 11
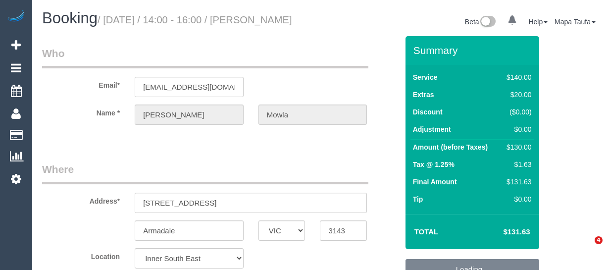
select select "VIC"
select select "number:29"
select select "number:14"
select select "number:19"
select select "number:24"
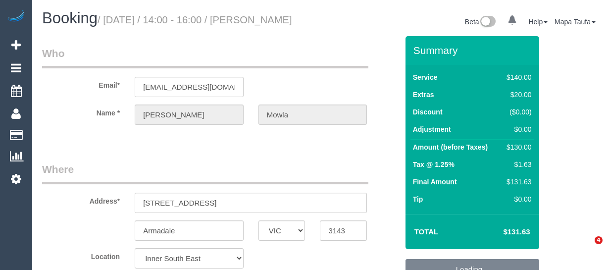
select select "number:33"
select select "number:26"
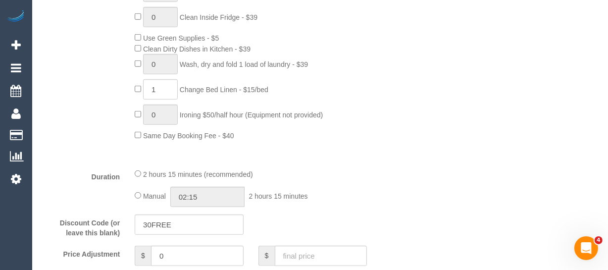
scroll to position [642, 0]
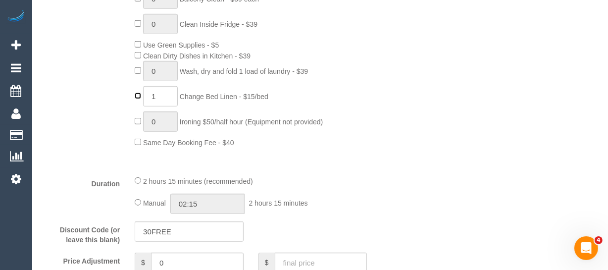
type input "0"
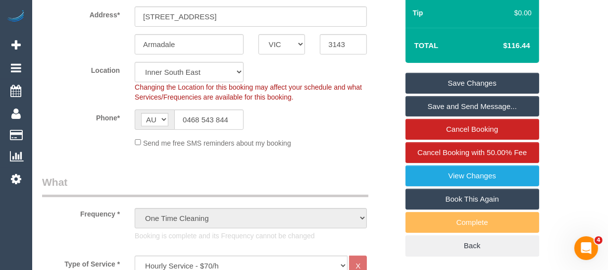
scroll to position [178, 0]
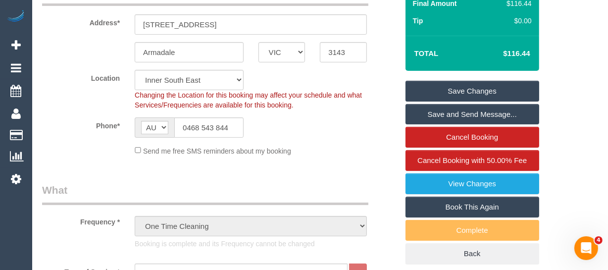
click at [514, 93] on link "Save Changes" at bounding box center [473, 91] width 134 height 21
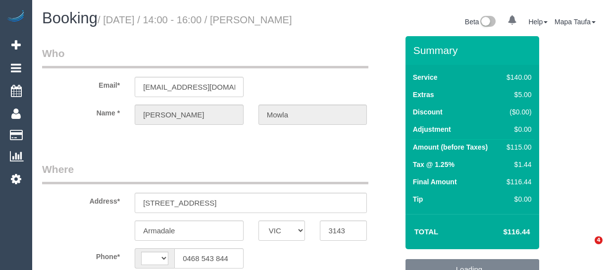
select select "VIC"
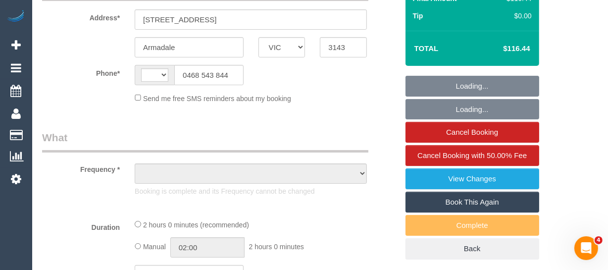
select select "string:AU"
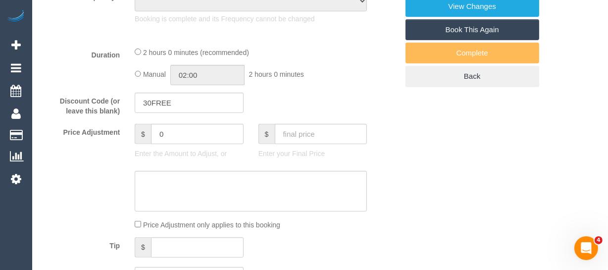
select select "object:539"
select select "string:stripe-pm_1S4Cq32GScqysDRV2FMq2zZI"
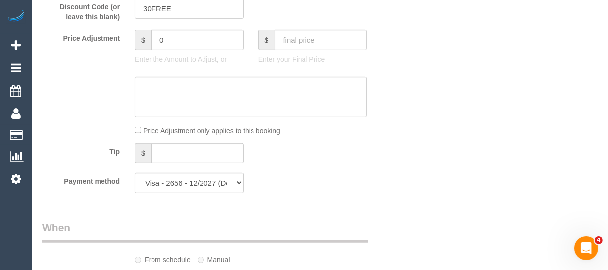
select select "number:29"
select select "number:14"
select select "number:19"
select select "number:24"
select select "number:33"
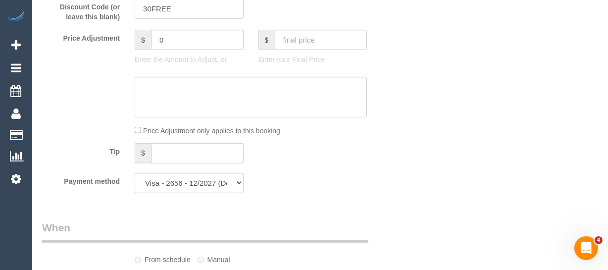
select select "number:26"
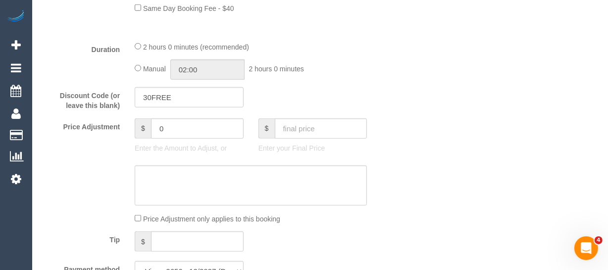
select select "object:1448"
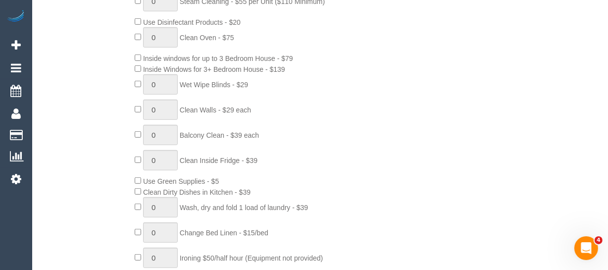
scroll to position [326, 0]
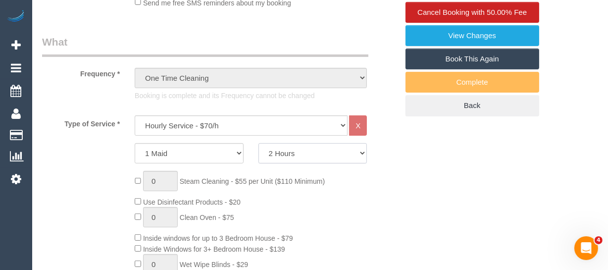
click at [285, 163] on select "2 Hours 2.5 Hours 3 Hours 3.5 Hours 4 Hours 4.5 Hours 5 Hours 5.5 Hours 6 Hours…" at bounding box center [313, 153] width 109 height 20
drag, startPoint x: 404, startPoint y: 196, endPoint x: 386, endPoint y: 197, distance: 18.4
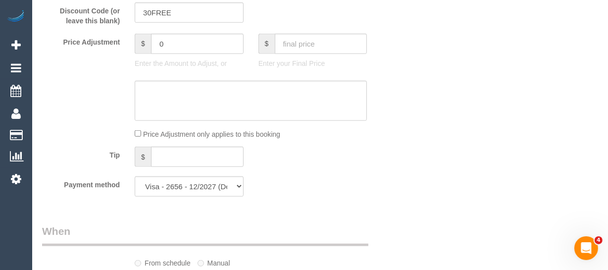
scroll to position [867, 0]
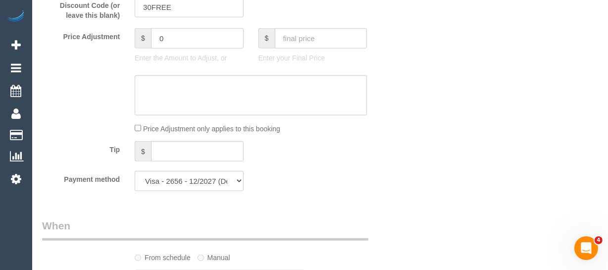
drag, startPoint x: 182, startPoint y: 53, endPoint x: 134, endPoint y: 48, distance: 47.8
click at [135, 48] on div "$ 0" at bounding box center [189, 38] width 109 height 20
type input "-30"
click at [157, 131] on sui-booking-price-adjustment "Price Adjustment $ -30 Enter the Amount to Adjust, or $ Enter your Final Price …" at bounding box center [220, 81] width 356 height 106
click at [163, 116] on textarea at bounding box center [251, 95] width 232 height 41
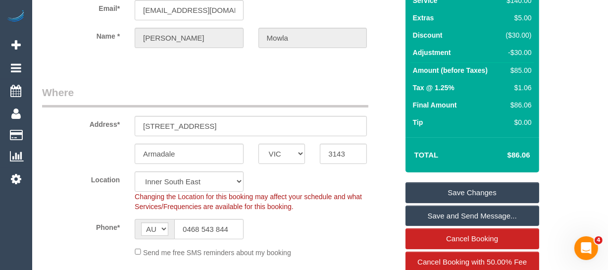
scroll to position [54, 0]
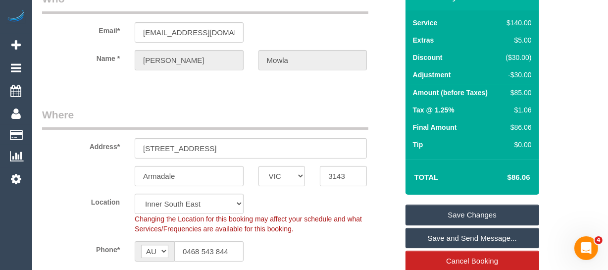
click at [487, 220] on link "Save Changes" at bounding box center [473, 215] width 134 height 21
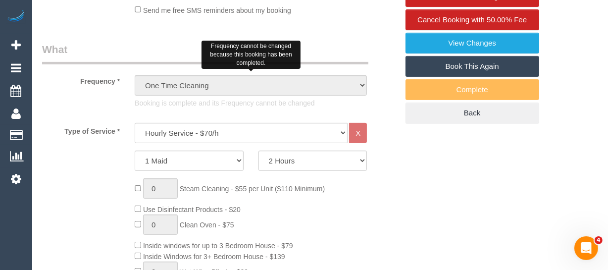
scroll to position [370, 0]
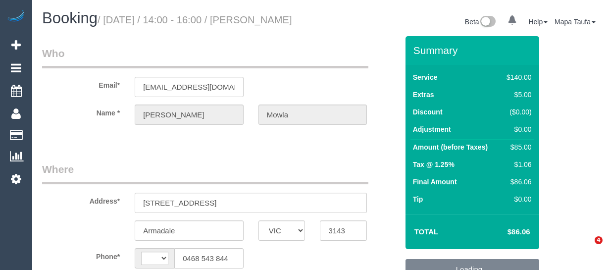
select select "VIC"
select select "string:AU"
select select "object:537"
select select "string:stripe-pm_1S4Cq32GScqysDRV2FMq2zZI"
select select "number:29"
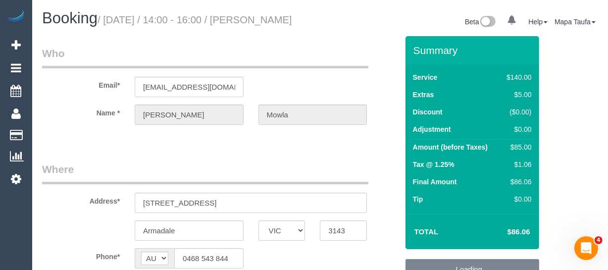
select select "number:14"
select select "number:19"
select select "number:24"
select select "number:33"
select select "number:26"
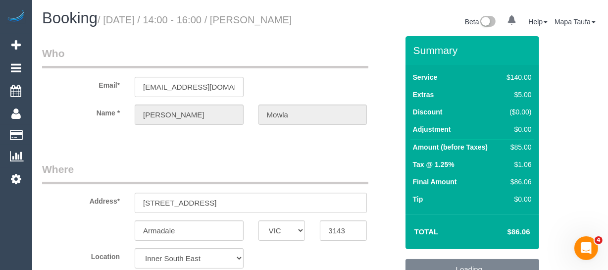
select select "object:1448"
select select "VIC"
select select "number:32"
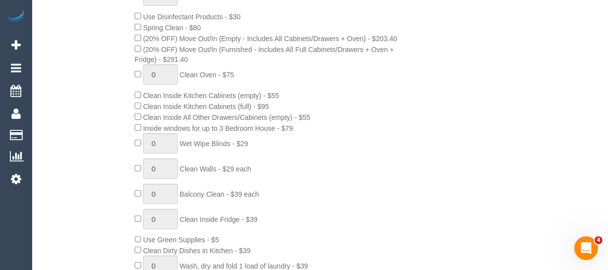
scroll to position [495, 0]
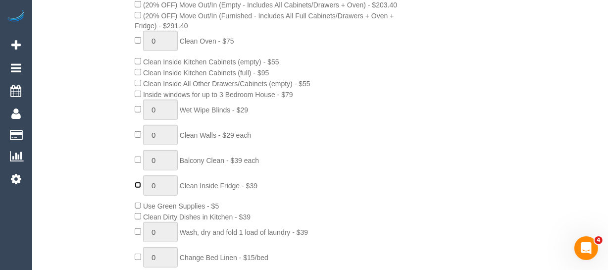
type input "1"
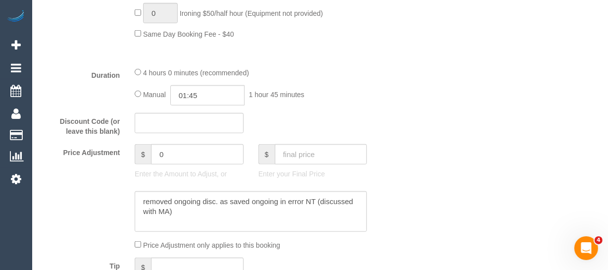
scroll to position [765, 0]
click at [141, 105] on div "Manual 01:45 1 hour 45 minutes" at bounding box center [251, 95] width 232 height 20
click at [203, 105] on input "04:30" at bounding box center [207, 95] width 74 height 20
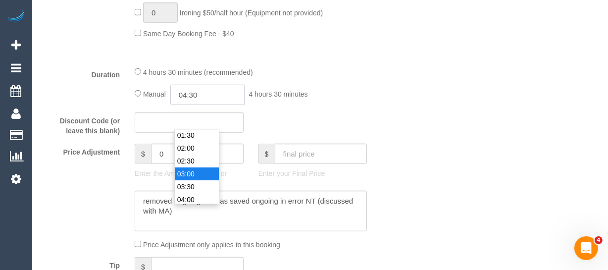
scroll to position [13, 0]
click at [195, 173] on li "02:00" at bounding box center [197, 175] width 44 height 13
click at [210, 105] on input "02:00" at bounding box center [207, 95] width 74 height 20
type input "02:15"
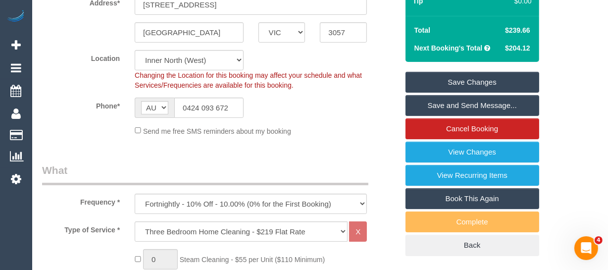
scroll to position [89, 0]
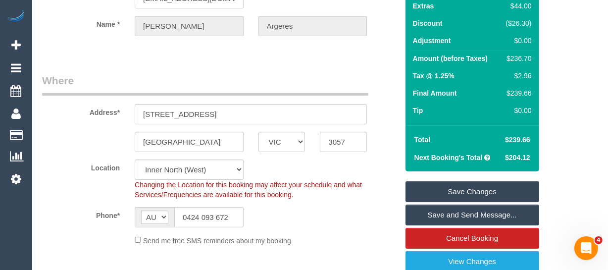
click at [428, 202] on link "Save Changes" at bounding box center [473, 191] width 134 height 21
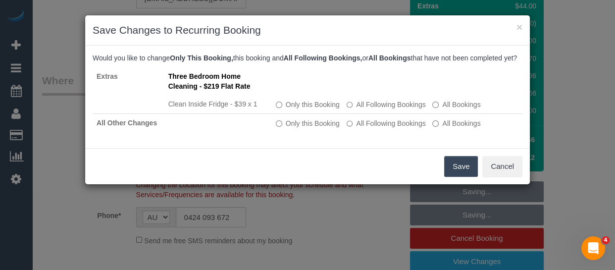
click at [454, 177] on button "Save" at bounding box center [461, 166] width 34 height 21
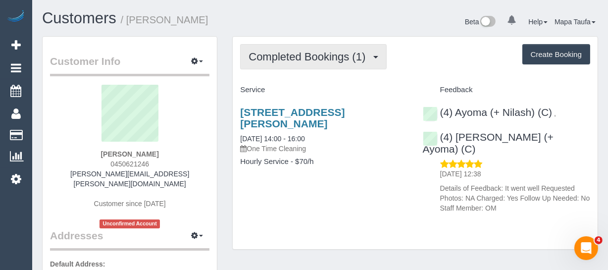
click at [272, 63] on button "Completed Bookings (1)" at bounding box center [313, 56] width 147 height 25
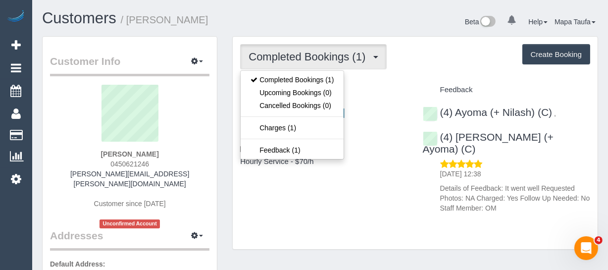
click at [386, 91] on h4 "Service" at bounding box center [323, 90] width 167 height 8
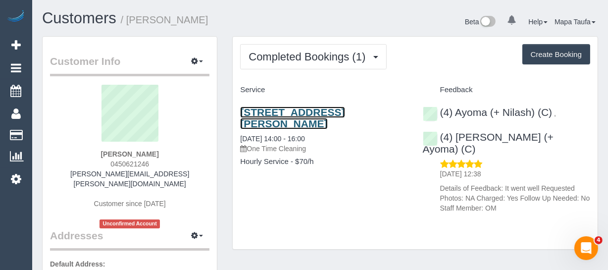
click at [287, 113] on link "[STREET_ADDRESS][PERSON_NAME]" at bounding box center [292, 117] width 105 height 23
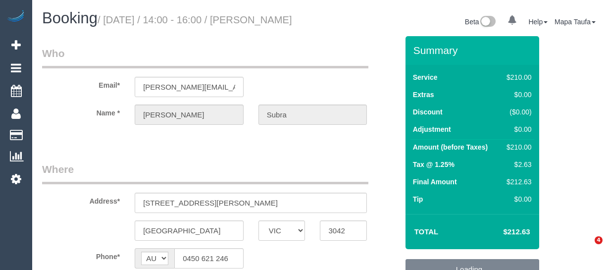
select select "VIC"
select select "string:stripe-pm_1RbYjO2GScqysDRVvYkpcDTM"
select select "180"
select select "number:27"
select select "number:14"
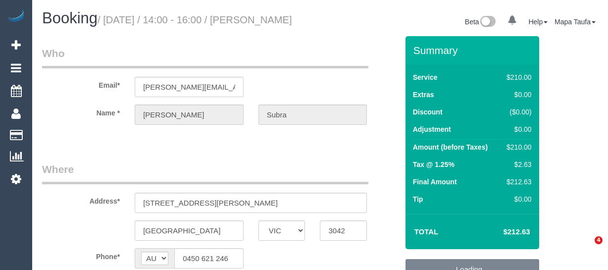
select select "number:19"
select select "number:24"
select select "number:13"
select select "object:1548"
select select "spot1"
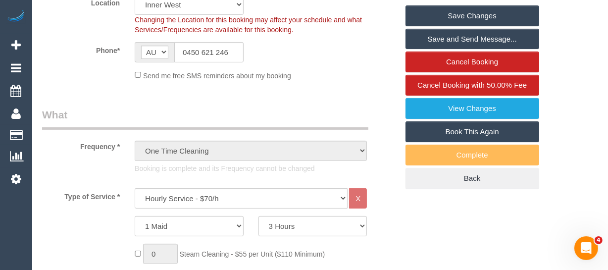
scroll to position [270, 0]
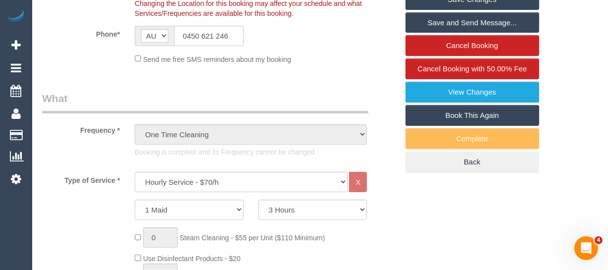
click at [465, 113] on link "Book This Again" at bounding box center [473, 115] width 134 height 21
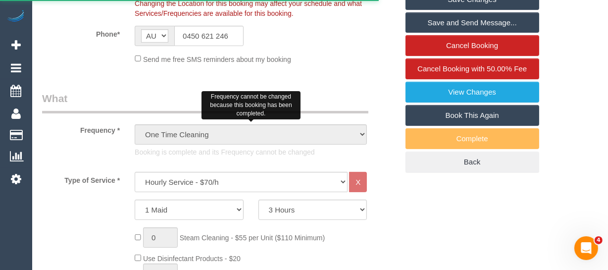
select select "VIC"
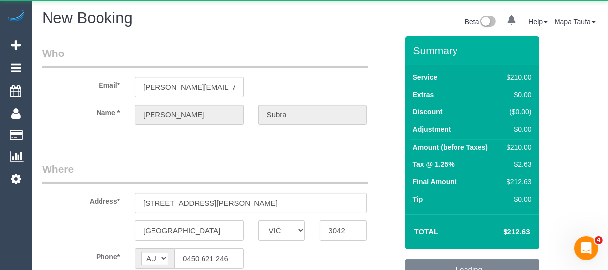
select select "object:2430"
select select "number:27"
select select "number:14"
select select "number:19"
select select "number:24"
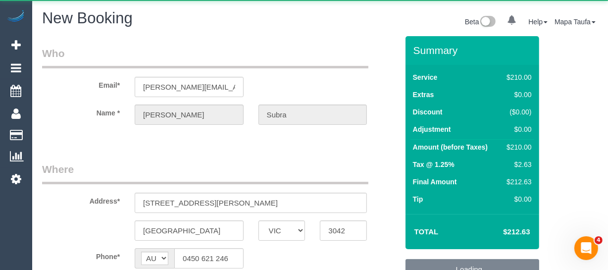
select select "number:13"
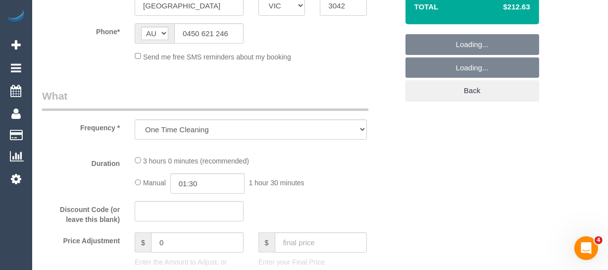
select select "string:stripe-pm_1RbYjO2GScqysDRVvYkpcDTM"
select select "180"
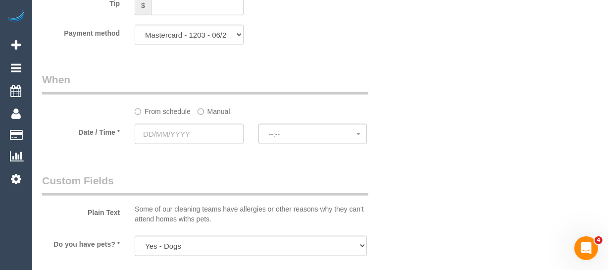
scroll to position [1009, 0]
select select "object:3438"
click at [238, 139] on input "text" at bounding box center [189, 134] width 109 height 20
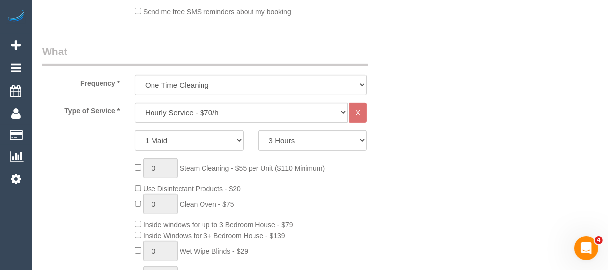
scroll to position [334, 0]
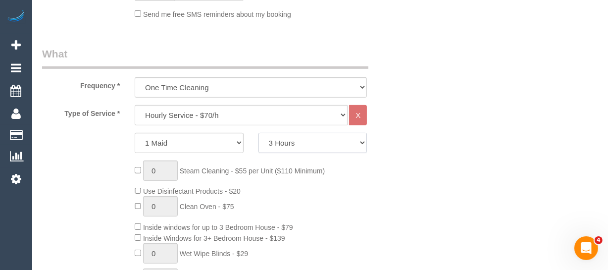
click at [290, 146] on select "2 Hours 2.5 Hours 3 Hours 3.5 Hours 4 Hours 4.5 Hours 5 Hours 5.5 Hours 6 Hours…" at bounding box center [313, 143] width 109 height 20
click at [259, 133] on select "2 Hours 2.5 Hours 3 Hours 3.5 Hours 4 Hours 4.5 Hours 5 Hours 5.5 Hours 6 Hours…" at bounding box center [313, 143] width 109 height 20
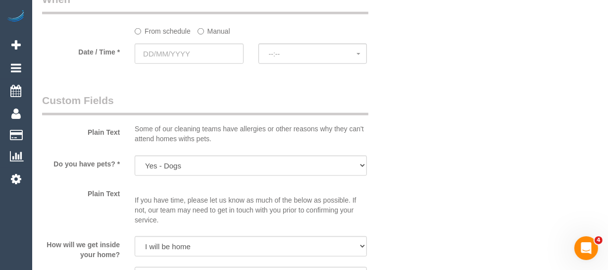
scroll to position [1009, 0]
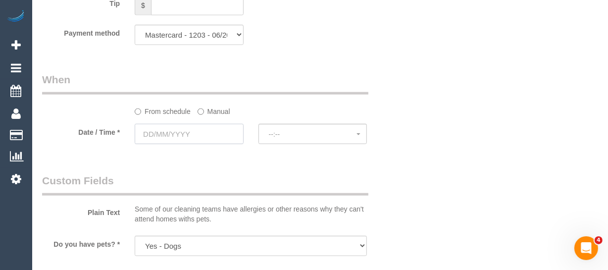
click at [163, 131] on input "text" at bounding box center [189, 134] width 109 height 20
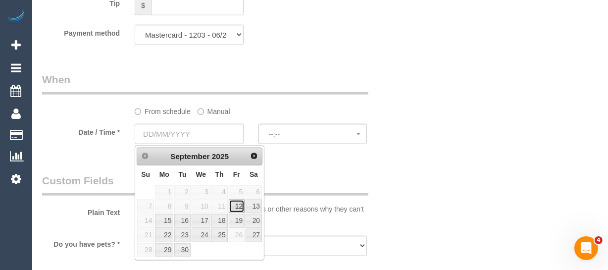
click at [236, 205] on link "12" at bounding box center [237, 206] width 16 height 13
type input "12/09/2025"
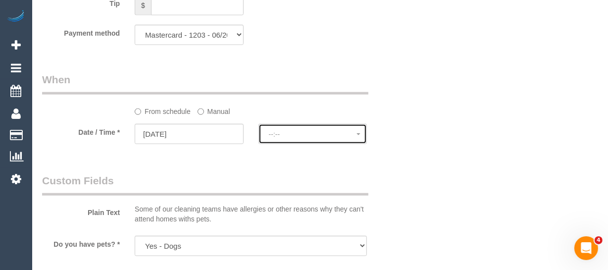
click at [289, 131] on span "--:--" at bounding box center [313, 134] width 88 height 8
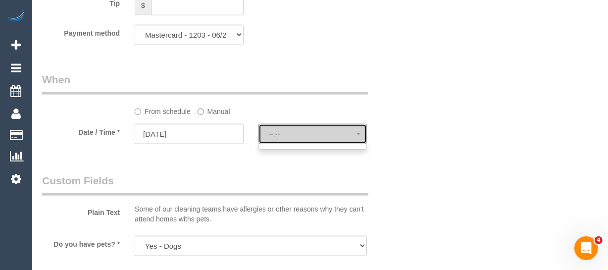
select select "spot11"
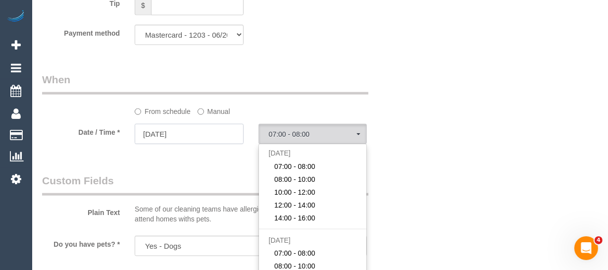
click at [194, 135] on input "12/09/2025" at bounding box center [189, 134] width 109 height 20
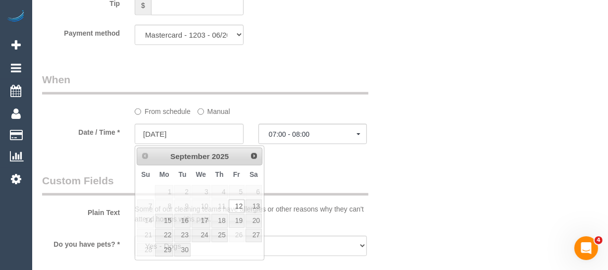
click at [397, 150] on fieldset "When From schedule Manual Date / Time * 12/09/2025 07:00 - 08:00 Fri September …" at bounding box center [220, 112] width 356 height 81
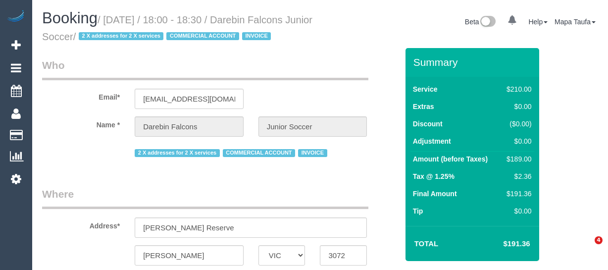
select select "VIC"
select select "string:AU"
select select "object:529"
select select "180"
select select "number:28"
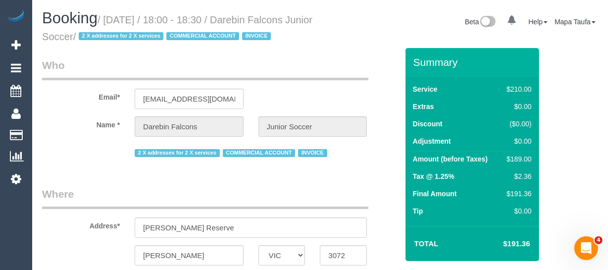
select select "object:1488"
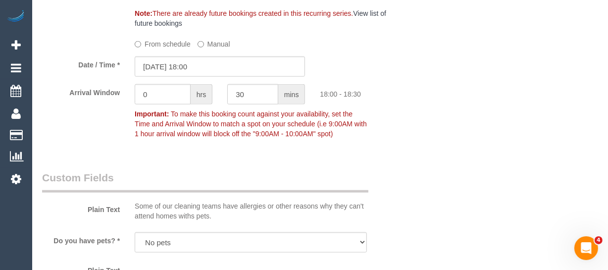
scroll to position [1107, 0]
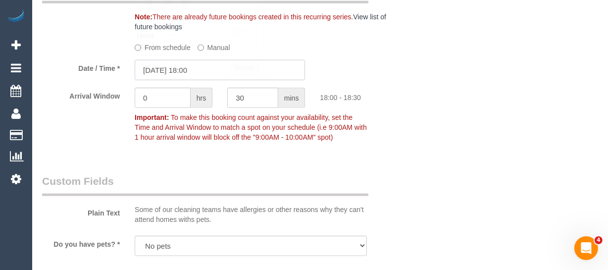
click at [175, 80] on input "19/09/2025 18:00" at bounding box center [220, 70] width 170 height 20
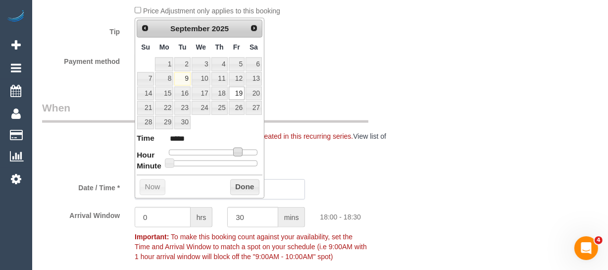
scroll to position [972, 0]
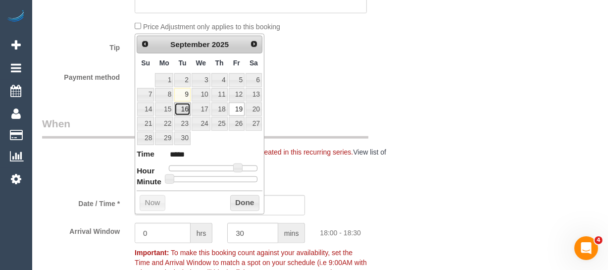
click at [179, 108] on link "16" at bounding box center [182, 109] width 16 height 13
type input "16/09/2025 17:00"
type input "*****"
type input "16/09/2025 16:00"
type input "*****"
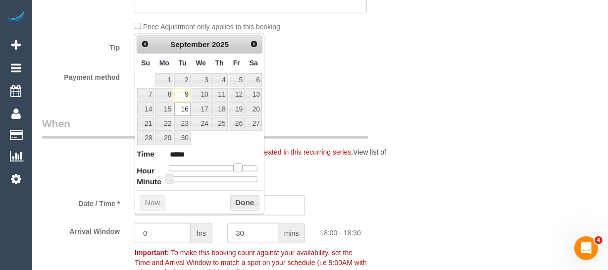
type input "16/09/2025 15:00"
type input "*****"
type input "16/09/2025 14:00"
type input "*****"
type input "16/09/2025 13:00"
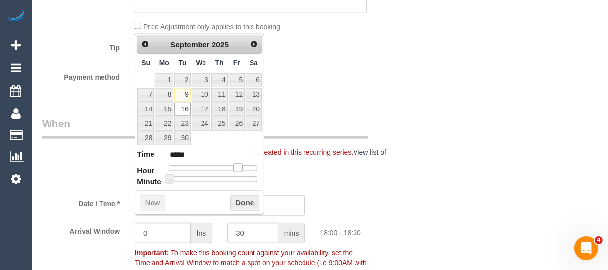
type input "*****"
type input "16/09/2025 12:00"
type input "*****"
type input "16/09/2025 11:00"
type input "*****"
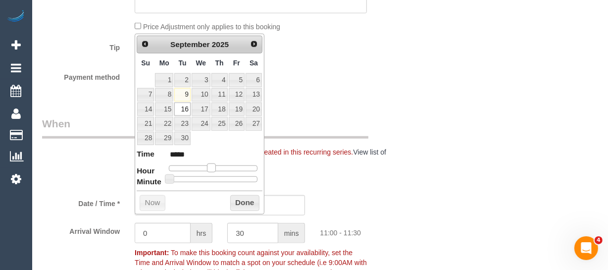
type input "16/09/2025 10:00"
type input "*****"
type input "16/09/2025 09:00"
type input "*****"
drag, startPoint x: 237, startPoint y: 163, endPoint x: 186, endPoint y: 173, distance: 52.5
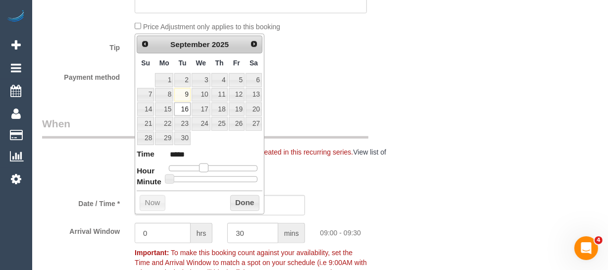
click at [201, 163] on span at bounding box center [203, 167] width 9 height 9
type input "16/09/2025 08:00"
type input "*****"
type input "16/09/2025 09:00"
type input "*****"
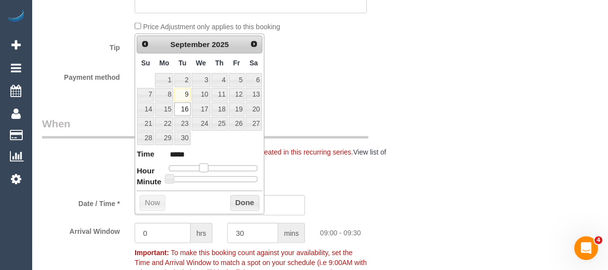
click at [203, 168] on span at bounding box center [203, 167] width 9 height 9
click at [241, 201] on button "Done" at bounding box center [244, 203] width 29 height 16
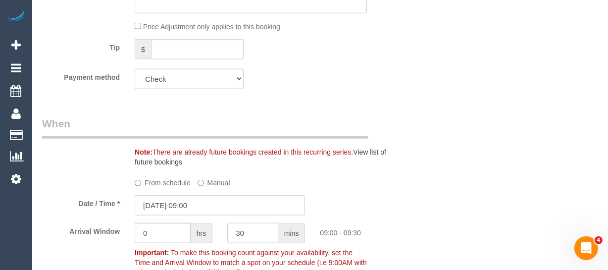
drag, startPoint x: 254, startPoint y: 249, endPoint x: 213, endPoint y: 252, distance: 40.8
click at [215, 251] on div "Arrival Window 0 hrs 30 mins 09:00 - 09:30 Important: To make this booking coun…" at bounding box center [220, 252] width 371 height 59
drag, startPoint x: 152, startPoint y: 248, endPoint x: 118, endPoint y: 248, distance: 33.2
click at [118, 248] on div "Arrival Window 0 hrs mins Important: To make this booking count against your av…" at bounding box center [220, 252] width 371 height 59
type input "1"
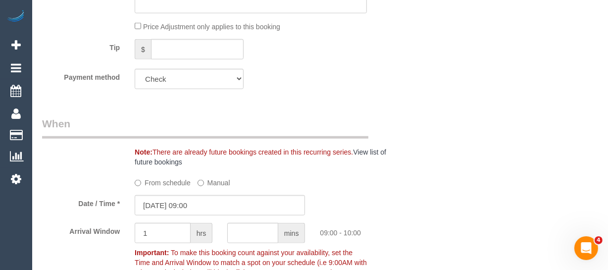
click at [527, 165] on div "Who Email* juniorsoccer@falcons.org.au Name * Darebin Falcons Junior Soccer 2 X…" at bounding box center [320, 139] width 556 height 2127
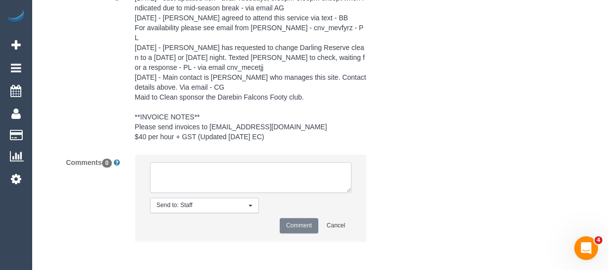
click at [252, 183] on textarea at bounding box center [251, 177] width 202 height 31
type textarea "Changing to"
click at [252, 183] on textarea at bounding box center [251, 177] width 202 height 31
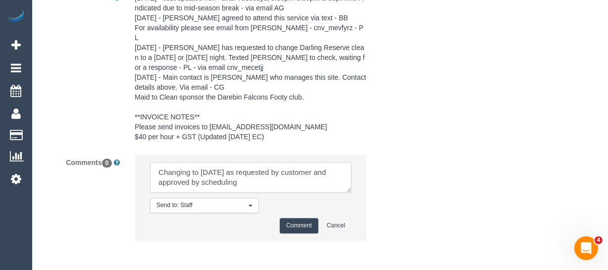
type textarea "Changing to Tuesday as requested by customer and approved by scheduling"
click at [287, 233] on button "Comment" at bounding box center [299, 225] width 39 height 15
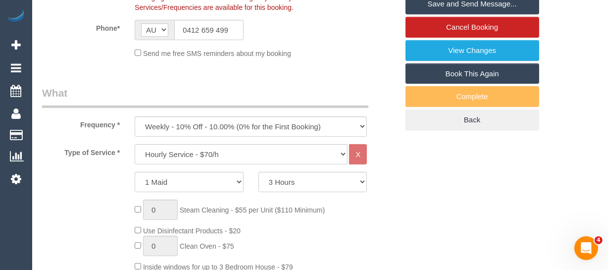
scroll to position [245, 0]
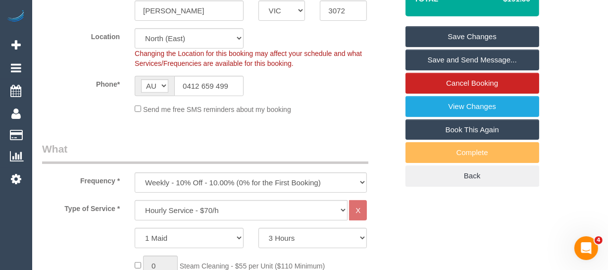
click at [483, 47] on link "Save Changes" at bounding box center [473, 36] width 134 height 21
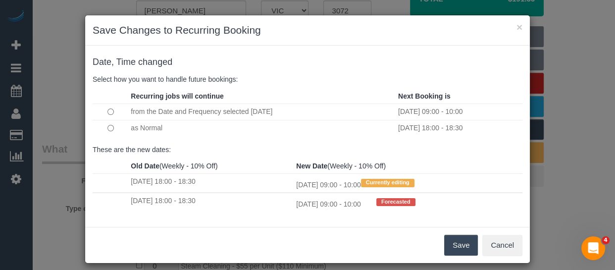
click at [103, 129] on td at bounding box center [111, 128] width 36 height 16
click at [447, 237] on button "Save" at bounding box center [461, 245] width 34 height 21
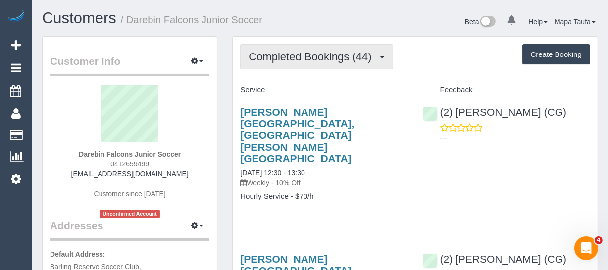
drag, startPoint x: 284, startPoint y: 57, endPoint x: 284, endPoint y: 70, distance: 12.9
click at [282, 59] on span "Completed Bookings (44)" at bounding box center [313, 57] width 128 height 12
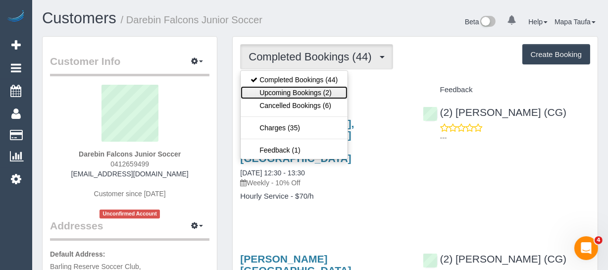
click at [286, 86] on link "Upcoming Bookings (2)" at bounding box center [294, 92] width 107 height 13
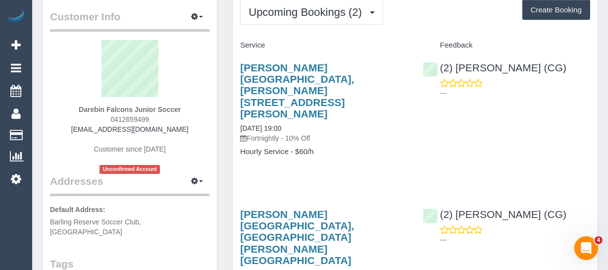
scroll to position [90, 0]
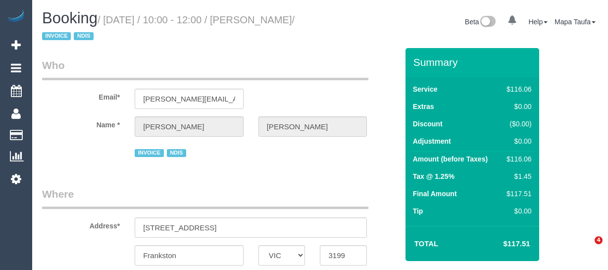
select select "VIC"
select select "number:29"
select select "number:14"
select select "number:18"
select select "number:36"
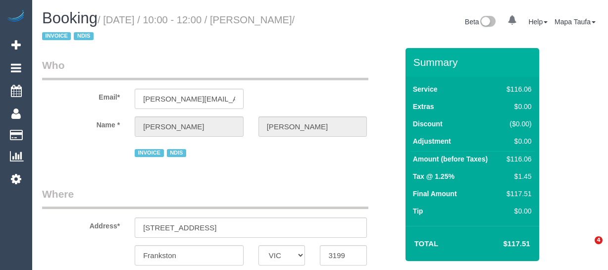
select select "number:35"
select select "object:2044"
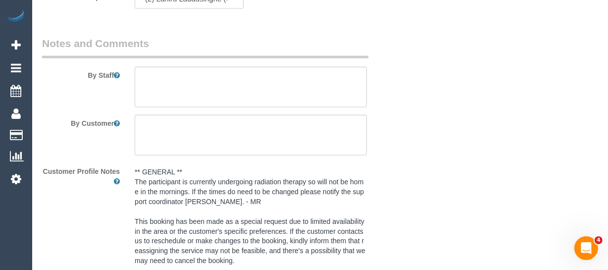
scroll to position [1424, 0]
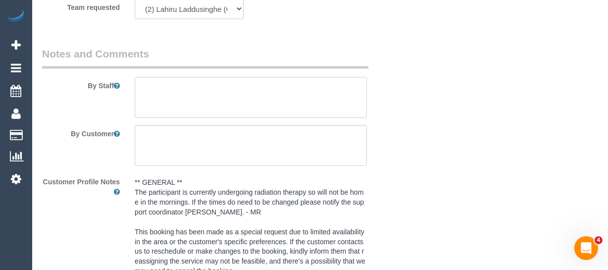
click at [208, 103] on textarea at bounding box center [251, 97] width 232 height 41
click at [159, 99] on textarea at bounding box center [251, 97] width 232 height 41
click at [234, 99] on textarea at bounding box center [251, 97] width 232 height 41
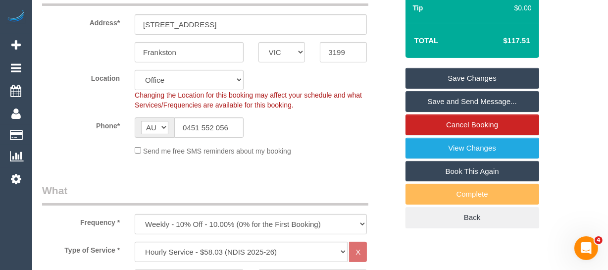
scroll to position [178, 0]
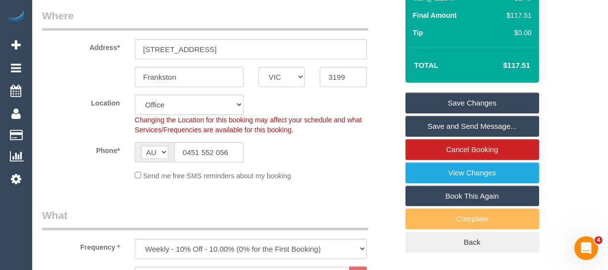
type textarea "DO NOT COME EARLY Please use customers mop. Do wipe coffee table down with clot…"
click at [501, 97] on link "Save Changes" at bounding box center [473, 103] width 134 height 21
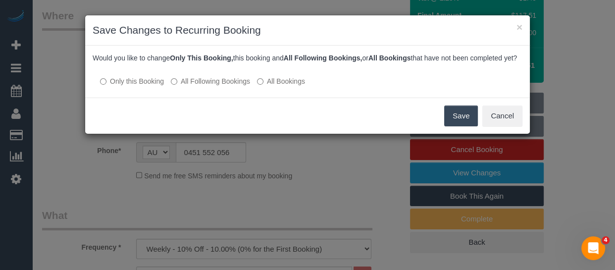
click at [215, 86] on label "All Following Bookings" at bounding box center [210, 81] width 79 height 10
click at [498, 122] on button "Cancel" at bounding box center [502, 115] width 40 height 21
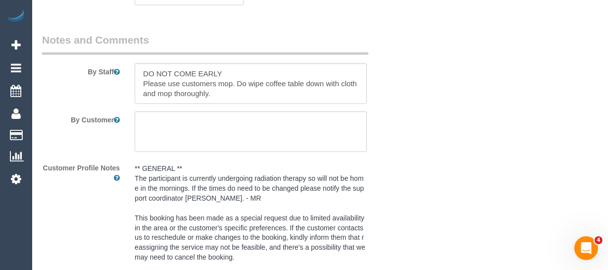
scroll to position [1424, 0]
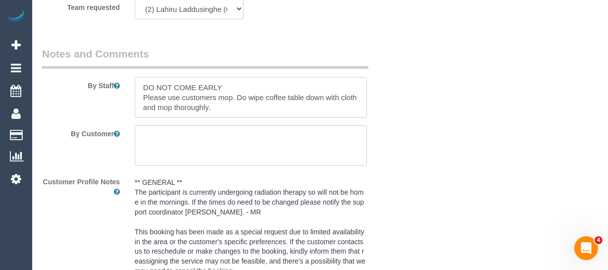
drag, startPoint x: 224, startPoint y: 108, endPoint x: 138, endPoint y: 87, distance: 88.8
click at [138, 87] on textarea at bounding box center [251, 97] width 232 height 41
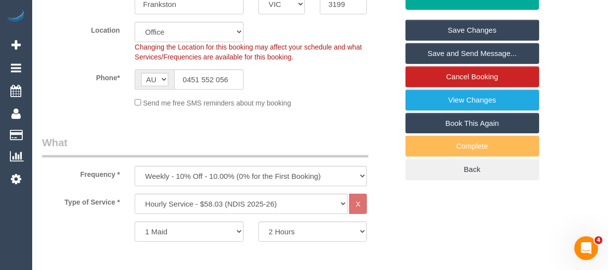
scroll to position [248, 0]
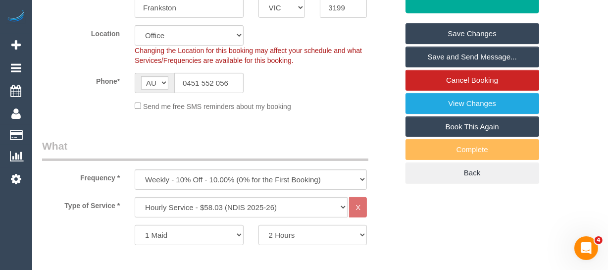
click at [480, 34] on link "Save Changes" at bounding box center [473, 33] width 134 height 21
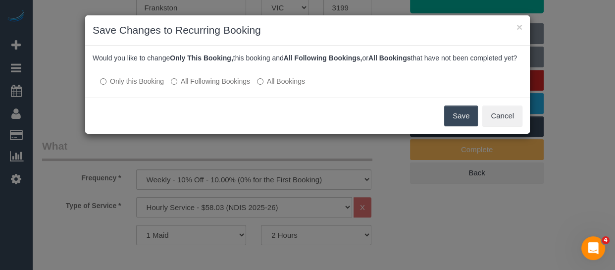
click at [223, 86] on label "All Following Bookings" at bounding box center [210, 81] width 79 height 10
click at [462, 118] on button "Save" at bounding box center [461, 115] width 34 height 21
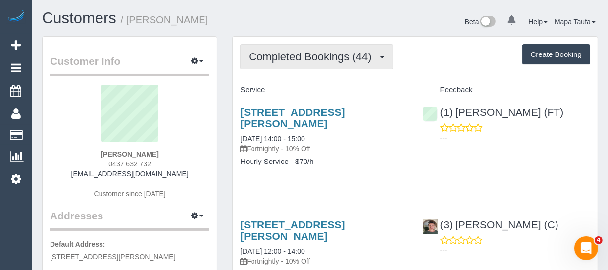
drag, startPoint x: 286, startPoint y: 67, endPoint x: 287, endPoint y: 54, distance: 13.4
click at [286, 64] on button "Completed Bookings (44)" at bounding box center [316, 56] width 153 height 25
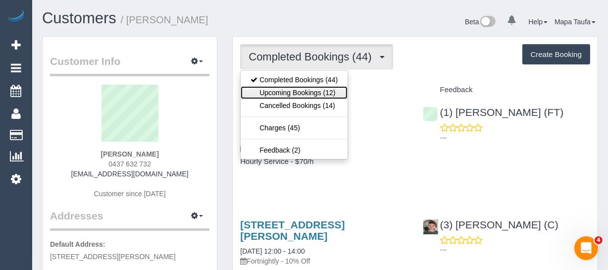
click at [286, 89] on link "Upcoming Bookings (12)" at bounding box center [294, 92] width 107 height 13
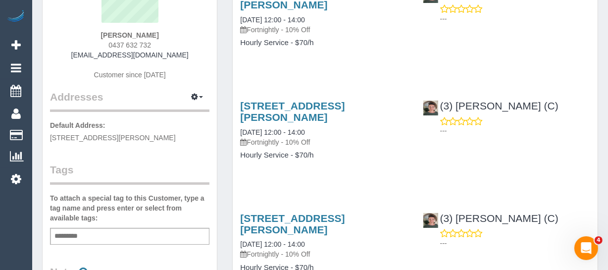
scroll to position [135, 0]
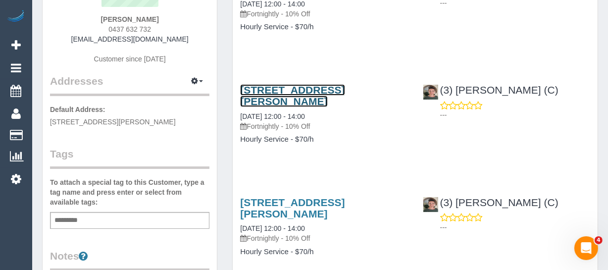
click at [264, 93] on link "[STREET_ADDRESS][PERSON_NAME]" at bounding box center [292, 95] width 105 height 23
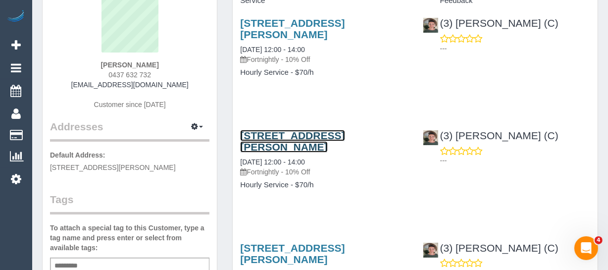
scroll to position [0, 0]
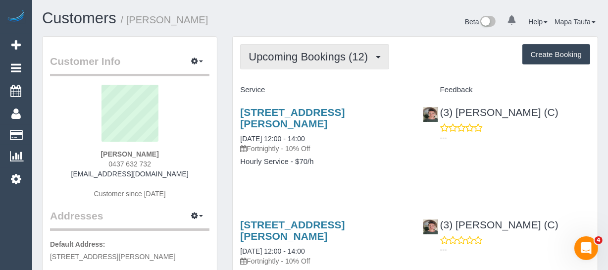
click at [306, 55] on span "Upcoming Bookings (12)" at bounding box center [311, 57] width 124 height 12
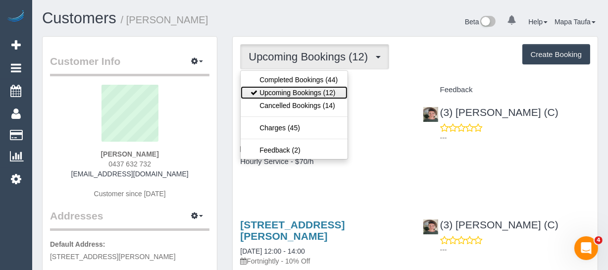
click at [302, 87] on link "Upcoming Bookings (12)" at bounding box center [294, 92] width 107 height 13
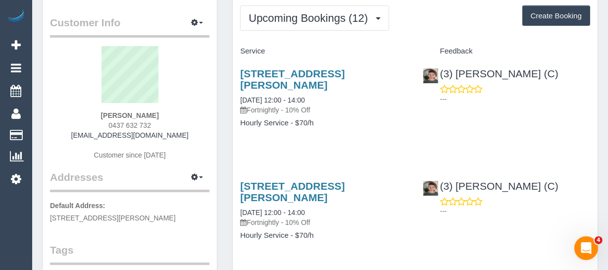
scroll to position [90, 0]
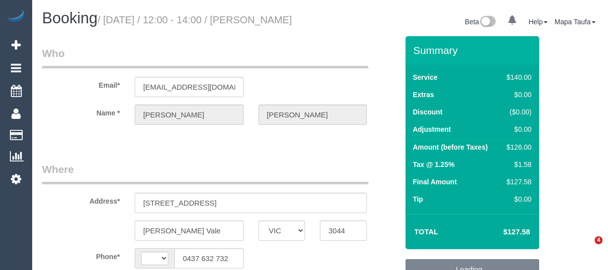
select select "VIC"
select select "string:AU"
select select "object:528"
select select "string:stripe-pm_1NM45r2GScqysDRVyZJS3Srq"
select select "number:28"
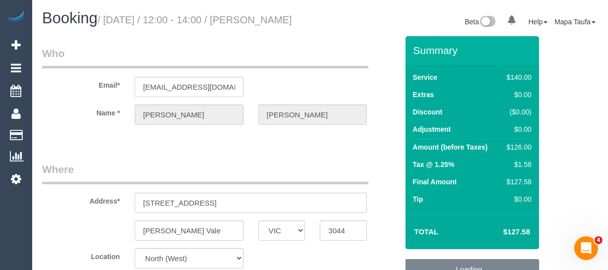
select select "number:14"
select select "number:19"
select select "number:24"
select select "number:34"
select select "number:12"
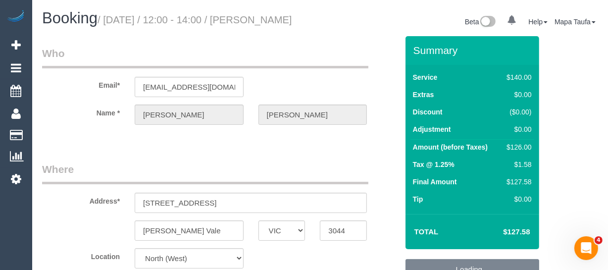
select select "object:845"
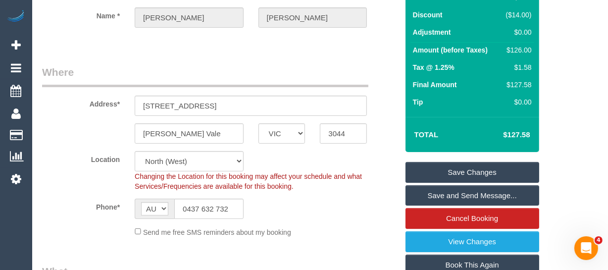
scroll to position [180, 0]
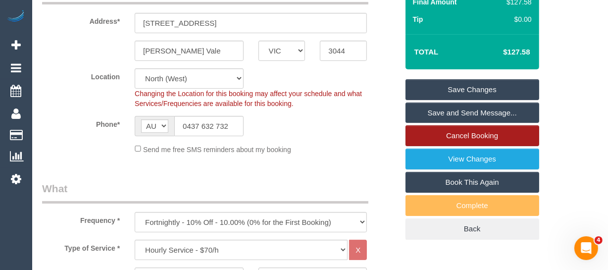
click at [449, 146] on link "Cancel Booking" at bounding box center [473, 135] width 134 height 21
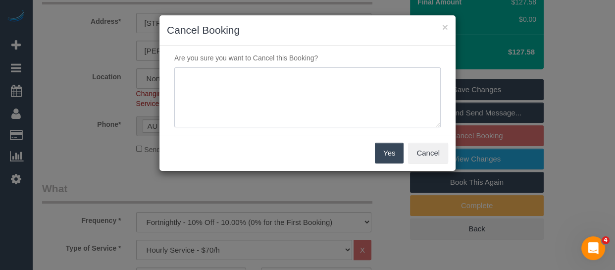
click at [271, 117] on textarea at bounding box center [307, 97] width 266 height 60
type textarea "cancelling due to PH - MT"
click at [397, 156] on button "Yes" at bounding box center [389, 153] width 29 height 21
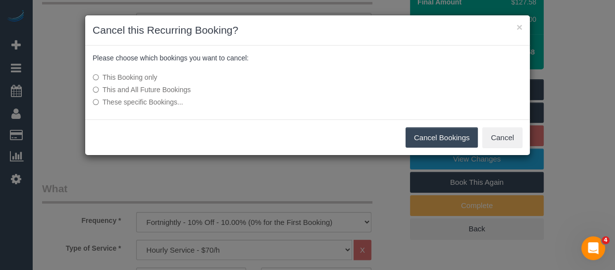
click at [416, 129] on button "Cancel Bookings" at bounding box center [442, 137] width 73 height 21
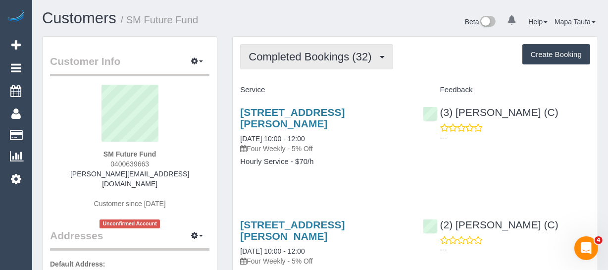
click at [311, 52] on span "Completed Bookings (32)" at bounding box center [313, 57] width 128 height 12
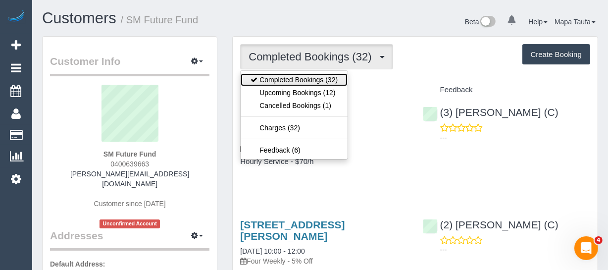
click at [304, 84] on link "Completed Bookings (32)" at bounding box center [294, 79] width 107 height 13
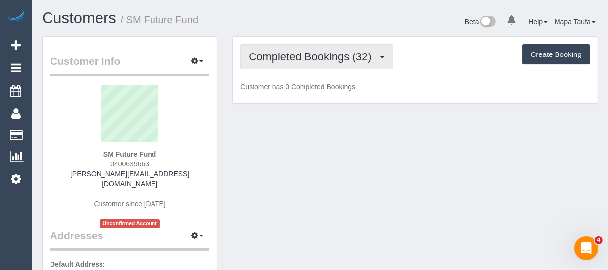
click at [304, 66] on button "Completed Bookings (32)" at bounding box center [316, 56] width 153 height 25
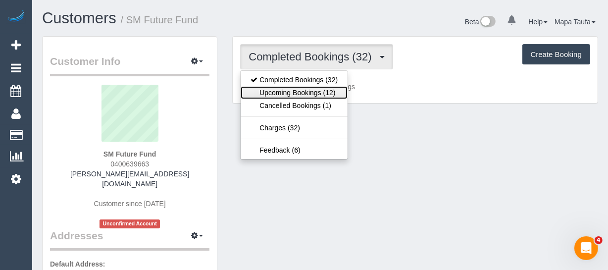
click at [297, 92] on link "Upcoming Bookings (12)" at bounding box center [294, 92] width 107 height 13
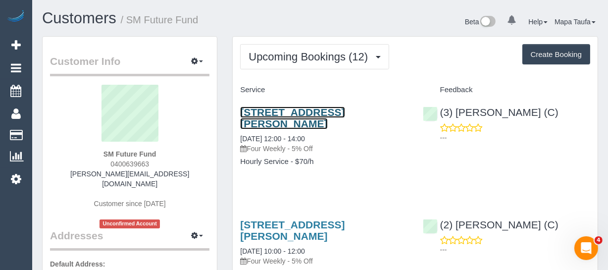
click at [277, 116] on link "[STREET_ADDRESS][PERSON_NAME]" at bounding box center [292, 117] width 105 height 23
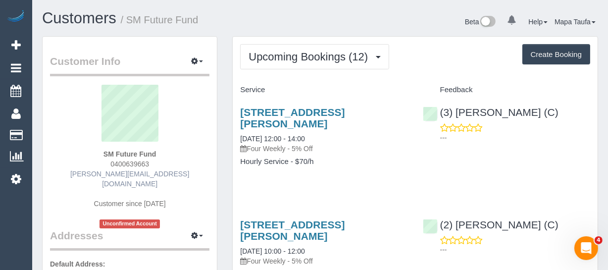
drag, startPoint x: 194, startPoint y: 171, endPoint x: 68, endPoint y: 180, distance: 125.6
click at [72, 177] on div "SM Future Fund 0400639663 simonetta@globalgpstracking.com.au Customer since 202…" at bounding box center [129, 157] width 159 height 144
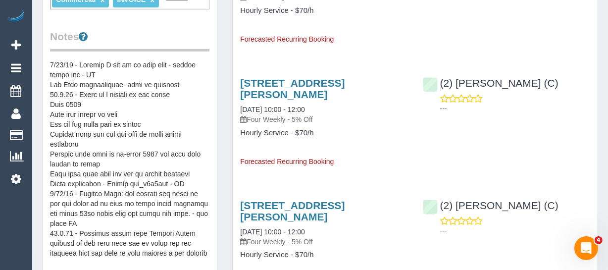
scroll to position [360, 0]
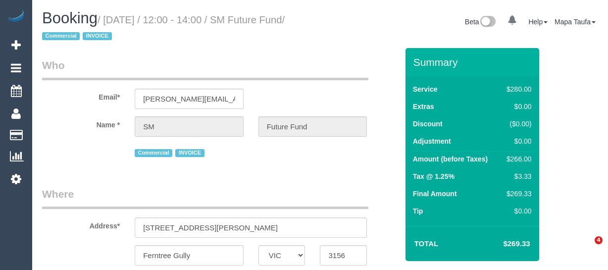
select select "VIC"
select select "string:AU"
select select "object:360"
select select "240"
select select "object:778"
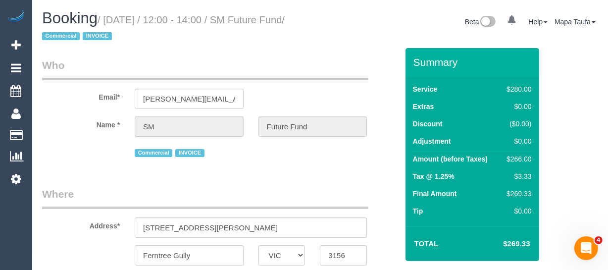
select select "number:28"
select select "number:14"
select select "number:19"
select select "number:22"
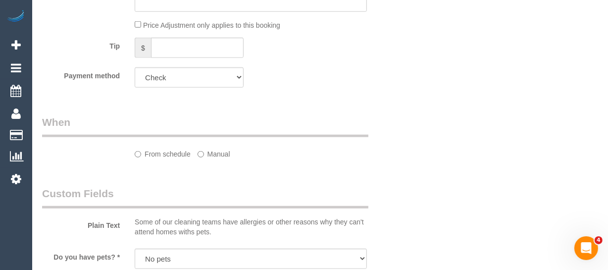
select select "spot1"
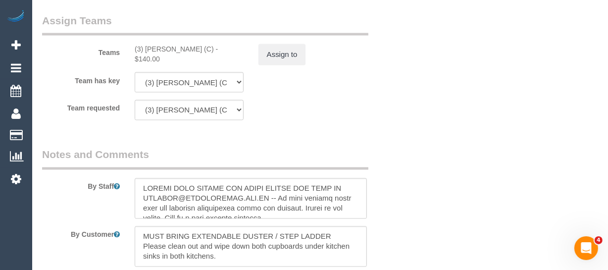
scroll to position [1658, 0]
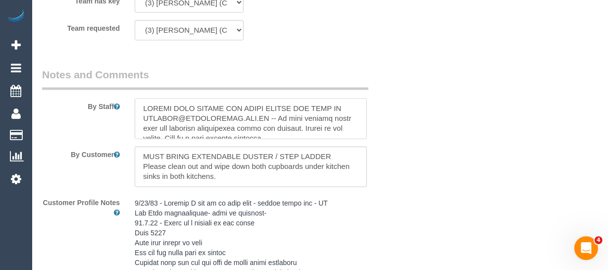
drag, startPoint x: 359, startPoint y: 113, endPoint x: 360, endPoint y: 118, distance: 5.1
click at [360, 118] on textarea at bounding box center [251, 119] width 232 height 41
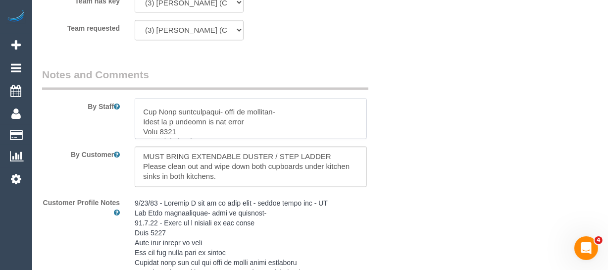
scroll to position [0, 0]
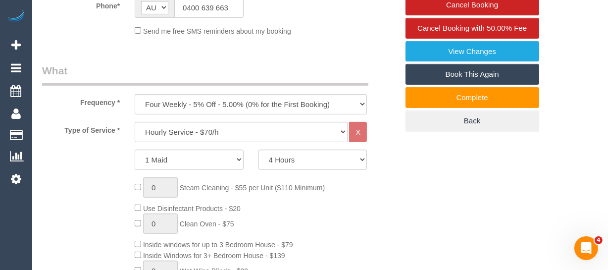
scroll to position [307, 0]
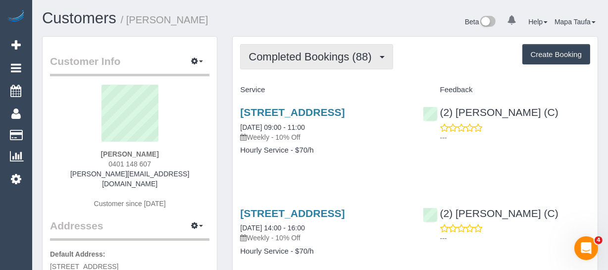
click at [278, 65] on button "Completed Bookings (88)" at bounding box center [316, 56] width 153 height 25
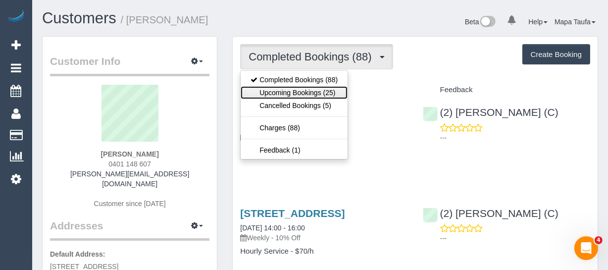
click at [276, 90] on link "Upcoming Bookings (25)" at bounding box center [294, 92] width 107 height 13
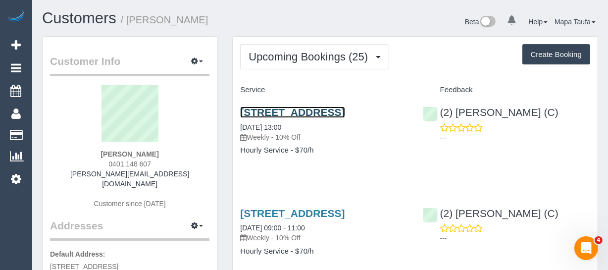
click at [273, 112] on link "[STREET_ADDRESS]" at bounding box center [292, 111] width 105 height 11
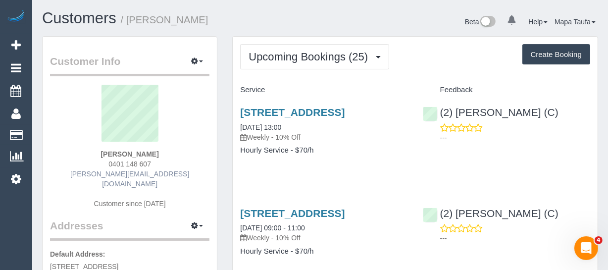
drag, startPoint x: 166, startPoint y: 163, endPoint x: 108, endPoint y: 169, distance: 58.3
click at [98, 167] on div "[PERSON_NAME] 0401 148 607 [PERSON_NAME][EMAIL_ADDRESS][DOMAIN_NAME] Customer s…" at bounding box center [129, 152] width 159 height 134
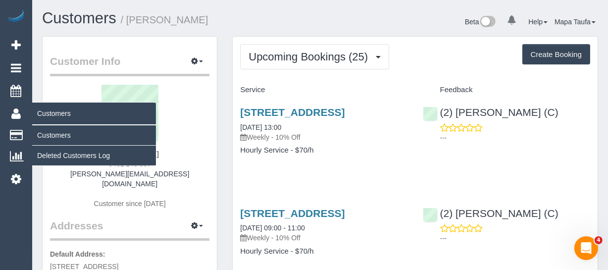
copy span "0401 148 607"
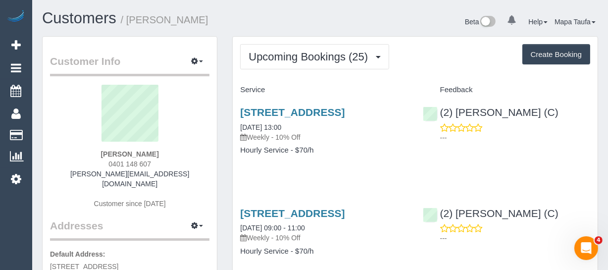
drag, startPoint x: 152, startPoint y: 147, endPoint x: 158, endPoint y: 149, distance: 6.6
click at [116, 149] on div "[PERSON_NAME] 0401 148 607 [PERSON_NAME][EMAIL_ADDRESS][DOMAIN_NAME] Customer s…" at bounding box center [129, 152] width 159 height 134
drag, startPoint x: 172, startPoint y: 149, endPoint x: 108, endPoint y: 149, distance: 63.9
click at [108, 149] on div "[PERSON_NAME] 0401 148 607 [PERSON_NAME][EMAIL_ADDRESS][DOMAIN_NAME] Customer s…" at bounding box center [129, 152] width 159 height 134
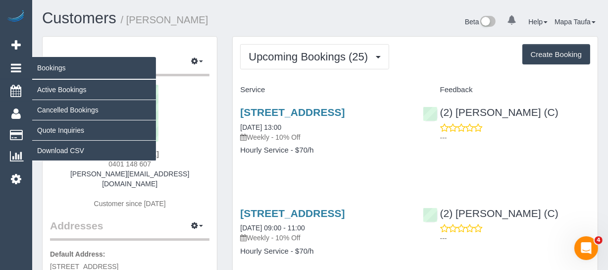
copy strong "[PERSON_NAME]"
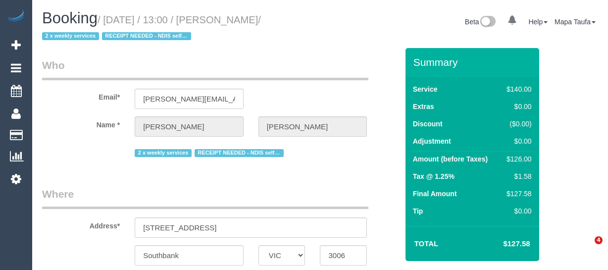
select select "VIC"
select select "string:AU"
select select "object:568"
select select "string:stripe-pm_1QS3QX2GScqysDRVhVdclKCJ"
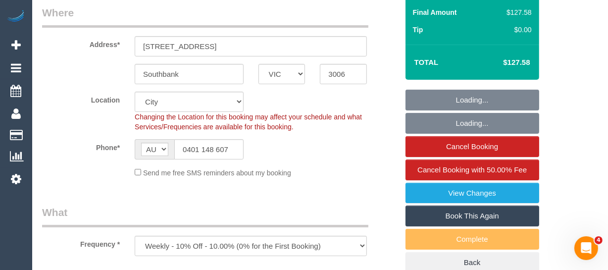
select select "number:28"
select select "number:14"
select select "number:20"
select select "number:25"
select select "number:34"
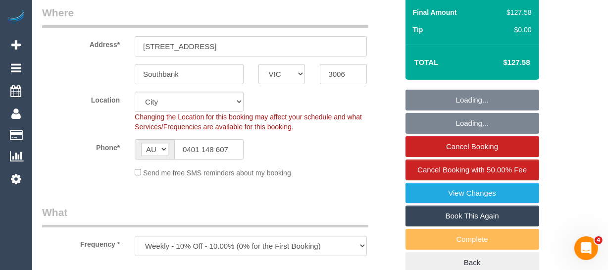
select select "number:26"
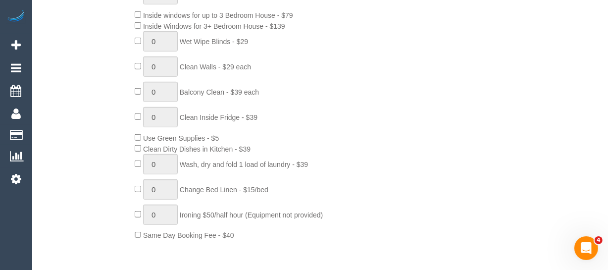
select select "object:1305"
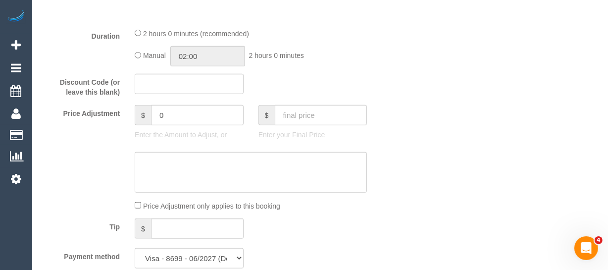
scroll to position [804, 0]
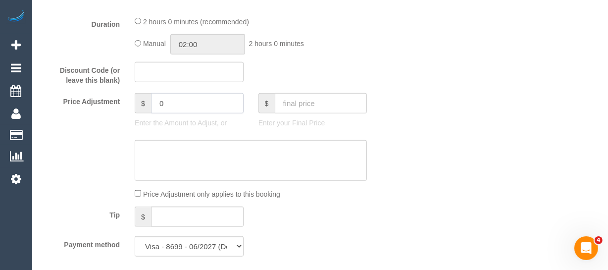
drag, startPoint x: 180, startPoint y: 100, endPoint x: 131, endPoint y: 96, distance: 49.7
click at [135, 96] on div "$ 0" at bounding box center [189, 103] width 109 height 20
type input "8"
click at [152, 150] on textarea at bounding box center [251, 160] width 232 height 41
type textarea "$8 for parking via email -MT"
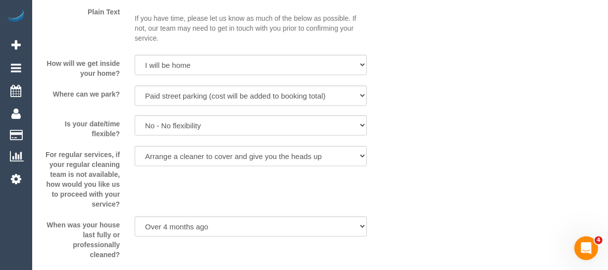
scroll to position [1570, 0]
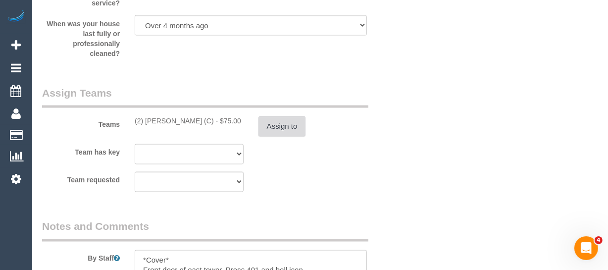
click at [277, 122] on button "Assign to" at bounding box center [283, 126] width 48 height 21
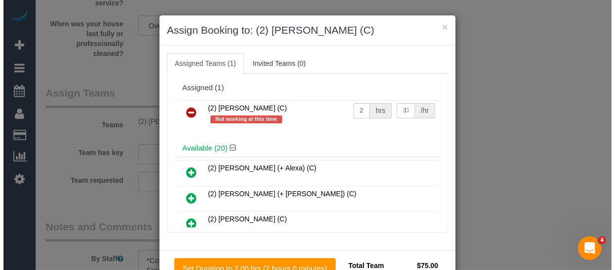
scroll to position [1560, 0]
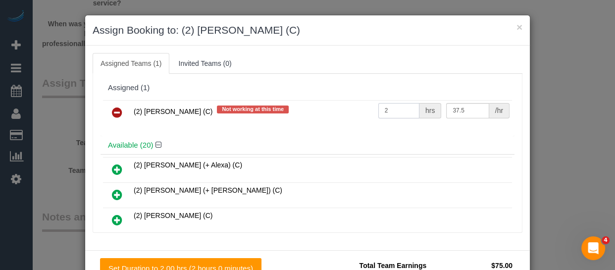
drag, startPoint x: 395, startPoint y: 110, endPoint x: 347, endPoint y: 110, distance: 48.0
click at [347, 110] on tr "(2) Megan Kaewpinich (C) Not working at this time 2 hrs 37.5 /hr" at bounding box center [307, 112] width 409 height 25
type input "1"
type input "83"
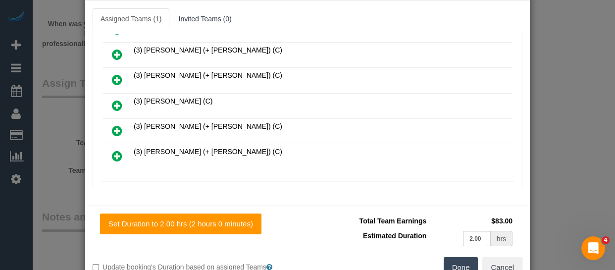
scroll to position [75, 0]
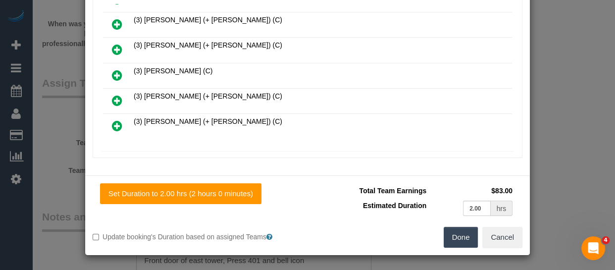
click at [458, 242] on button "Done" at bounding box center [461, 237] width 35 height 21
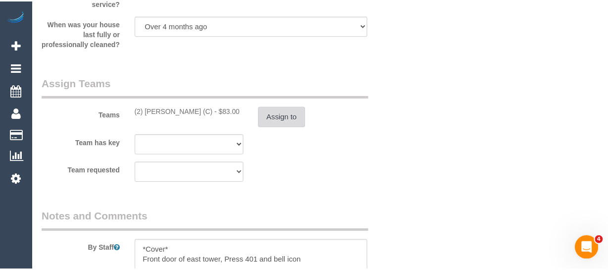
scroll to position [1570, 0]
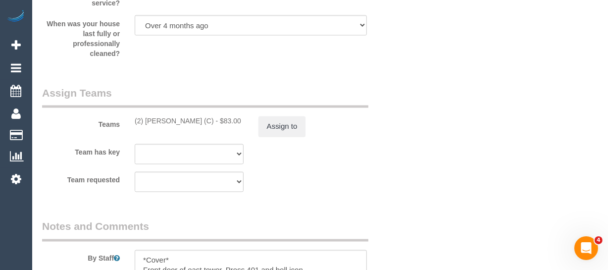
drag, startPoint x: 402, startPoint y: 191, endPoint x: 391, endPoint y: 191, distance: 10.4
click at [402, 191] on div "Team requested (2) Megan Kaewpinich (C) (0) Office (1) Debbie Brodjanac (FT) (1…" at bounding box center [220, 182] width 371 height 20
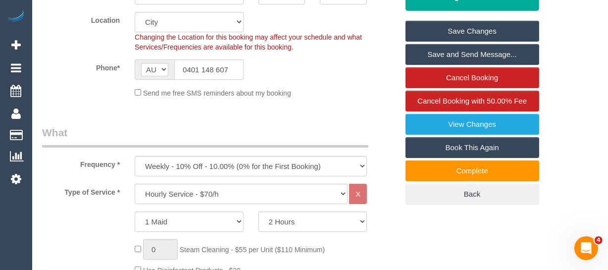
scroll to position [237, 0]
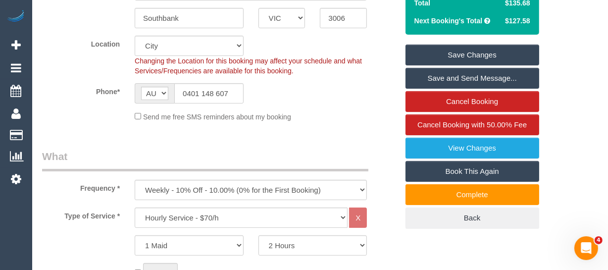
click at [496, 49] on link "Save Changes" at bounding box center [473, 55] width 134 height 21
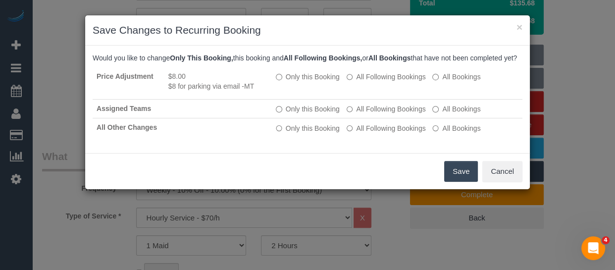
drag, startPoint x: 460, startPoint y: 175, endPoint x: 446, endPoint y: 176, distance: 13.9
click at [460, 176] on button "Save" at bounding box center [461, 171] width 34 height 21
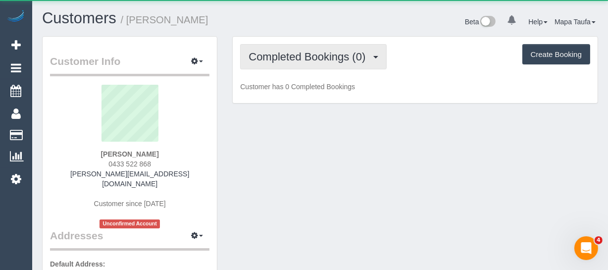
click at [294, 59] on span "Completed Bookings (0)" at bounding box center [310, 57] width 122 height 12
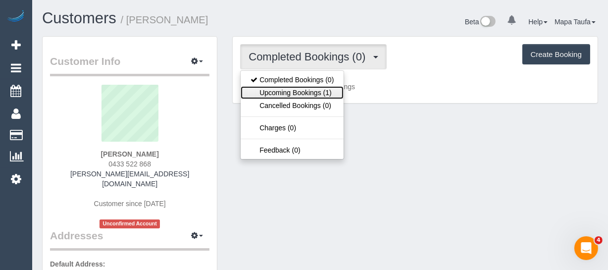
click at [299, 90] on link "Upcoming Bookings (1)" at bounding box center [292, 92] width 103 height 13
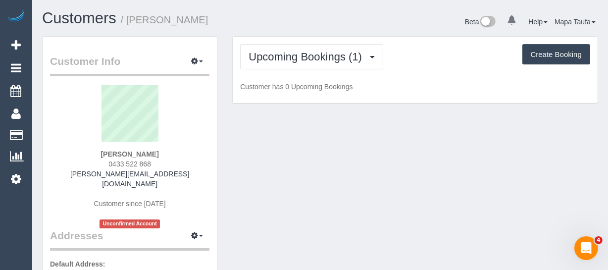
click at [280, 19] on h1 "Customers / [PERSON_NAME]" at bounding box center [177, 18] width 271 height 17
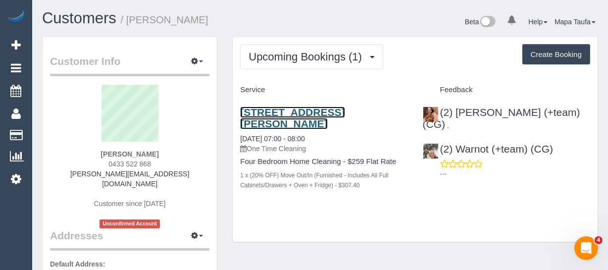
click at [299, 111] on link "[STREET_ADDRESS][PERSON_NAME]" at bounding box center [292, 117] width 105 height 23
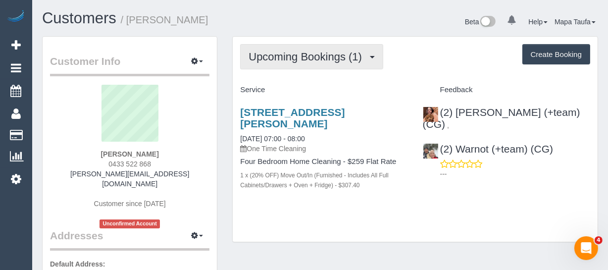
click at [266, 53] on span "Upcoming Bookings (1)" at bounding box center [308, 57] width 118 height 12
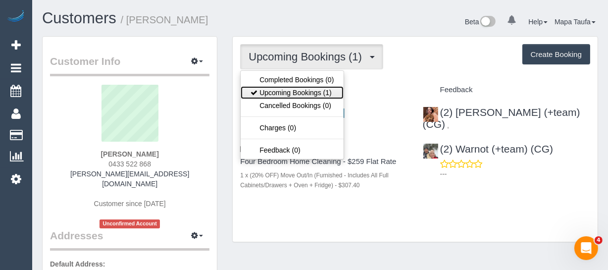
click at [265, 86] on link "Upcoming Bookings (1)" at bounding box center [292, 92] width 103 height 13
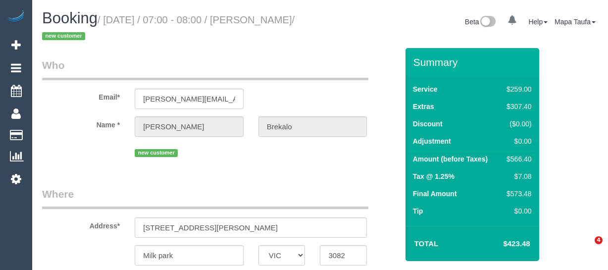
select select "VIC"
select select "string:AU"
select select "object:580"
select select "string:stripe-pm_1S0YkL2GScqysDRVFVnS0RNr"
select select "number:30"
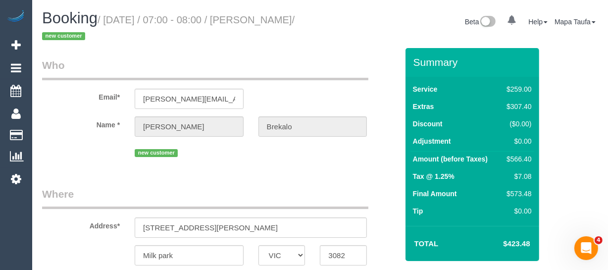
select select "number:14"
select select "number:19"
select select "number:24"
select select "object:829"
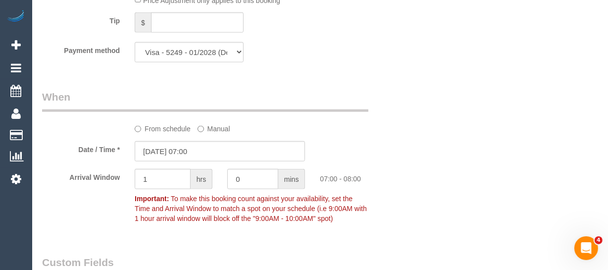
scroll to position [1035, 0]
click at [183, 161] on input "[DATE] 07:00" at bounding box center [220, 151] width 170 height 20
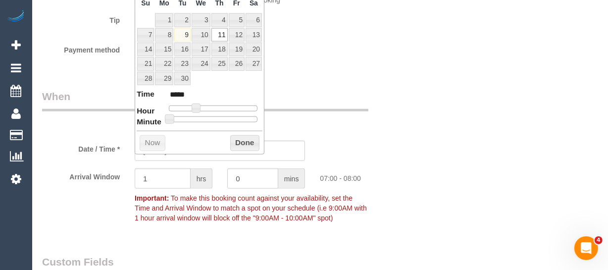
drag, startPoint x: 193, startPoint y: 112, endPoint x: 200, endPoint y: 112, distance: 6.9
click at [200, 112] on dl "Time ***** Hour Minute Second Millisecond Microsecond Time Zone ***** ***** ***…" at bounding box center [200, 106] width 126 height 34
type input "[DATE] 08:00"
type input "*****"
click at [202, 107] on span at bounding box center [199, 108] width 9 height 9
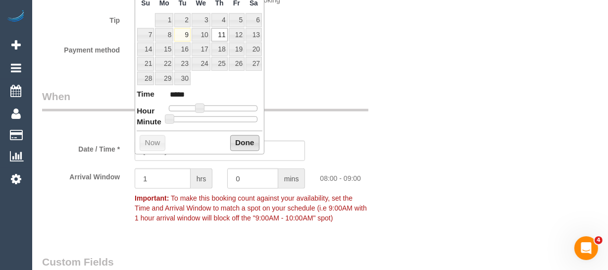
click at [247, 141] on button "Done" at bounding box center [244, 143] width 29 height 16
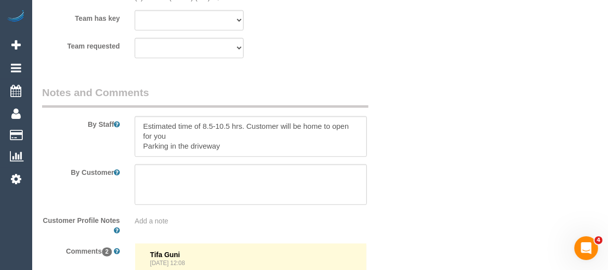
scroll to position [1941, 0]
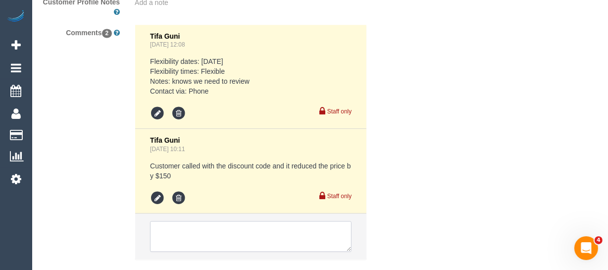
click at [231, 237] on textarea at bounding box center [251, 236] width 202 height 31
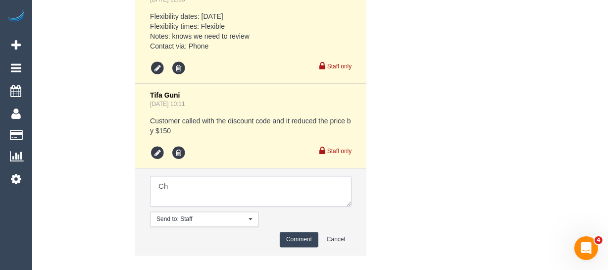
type textarea "C"
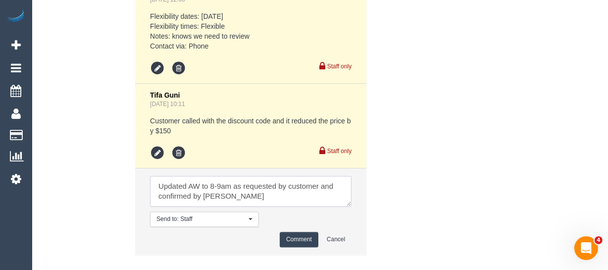
type textarea "Updated AW to 8-9am as requested by customer and confirmed by [PERSON_NAME]"
click at [296, 239] on button "Comment" at bounding box center [299, 239] width 39 height 15
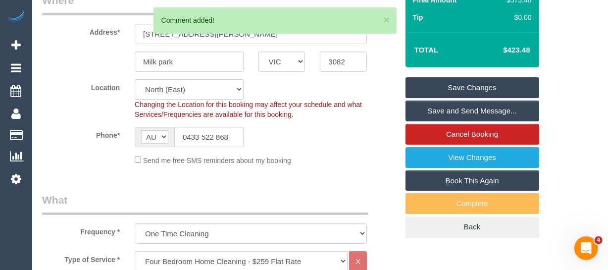
scroll to position [193, 0]
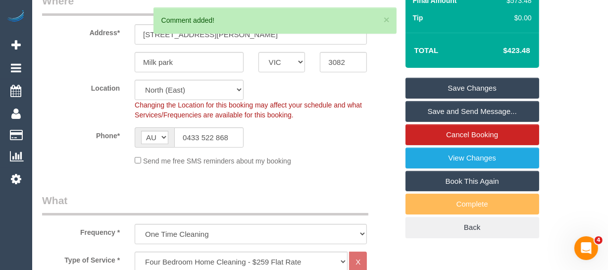
click at [499, 81] on link "Save Changes" at bounding box center [473, 88] width 134 height 21
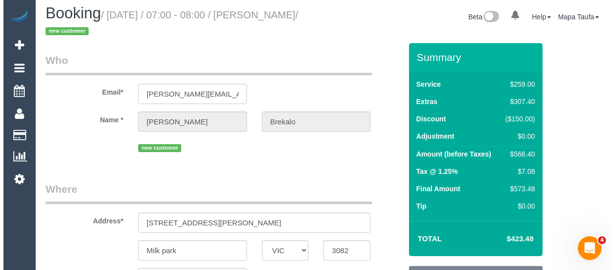
scroll to position [0, 0]
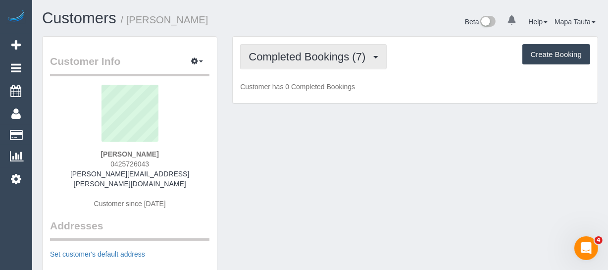
click at [296, 61] on span "Completed Bookings (7)" at bounding box center [310, 57] width 122 height 12
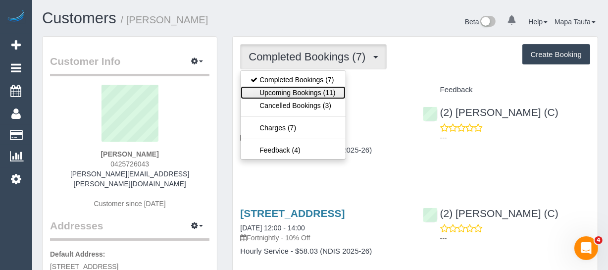
click at [295, 88] on link "Upcoming Bookings (11)" at bounding box center [293, 92] width 105 height 13
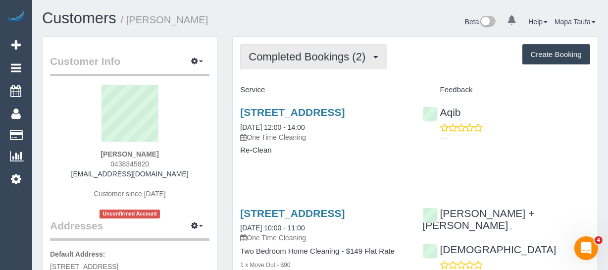
click at [316, 46] on button "Completed Bookings (2)" at bounding box center [313, 56] width 147 height 25
